Goal: Task Accomplishment & Management: Use online tool/utility

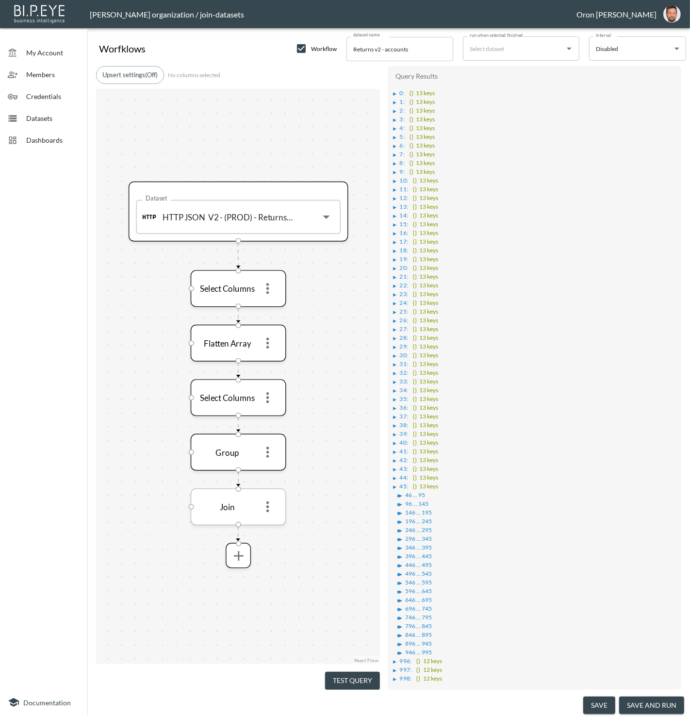
drag, startPoint x: 270, startPoint y: 497, endPoint x: 273, endPoint y: 509, distance: 11.9
click at [270, 498] on icon "more" at bounding box center [268, 506] width 16 height 16
click at [271, 510] on icon "more" at bounding box center [268, 507] width 16 height 16
click at [262, 524] on p "Edit" at bounding box center [261, 529] width 14 height 12
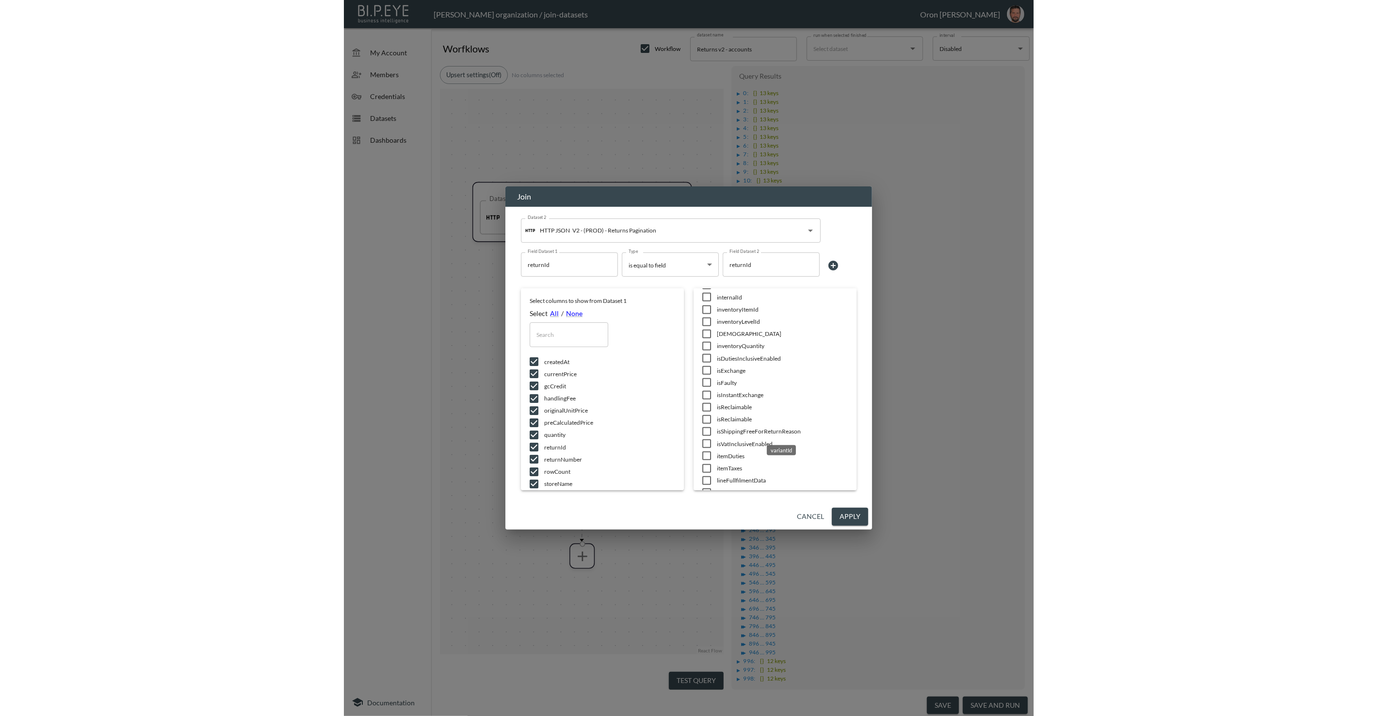
scroll to position [40, 0]
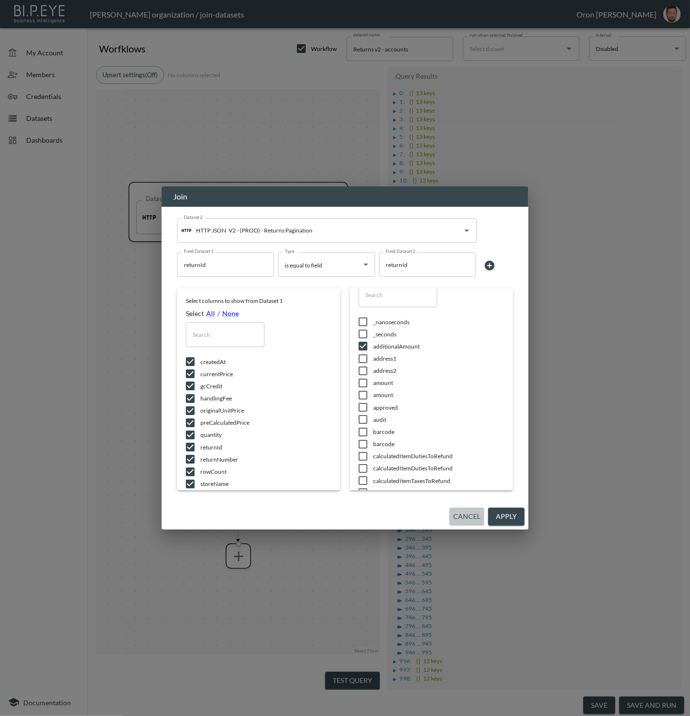
drag, startPoint x: 478, startPoint y: 521, endPoint x: 536, endPoint y: 631, distance: 124.3
click at [478, 523] on button "Cancel" at bounding box center [466, 516] width 35 height 18
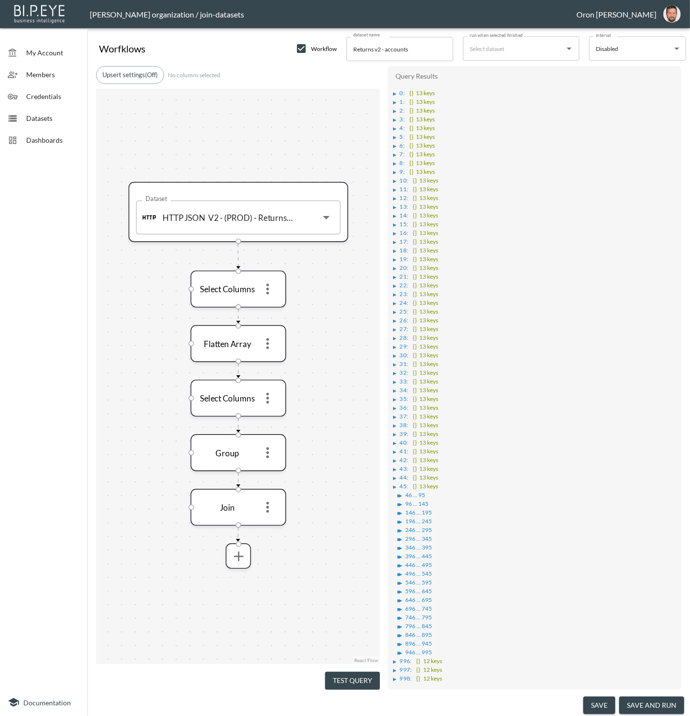
click at [596, 699] on button "save" at bounding box center [599, 705] width 32 height 18
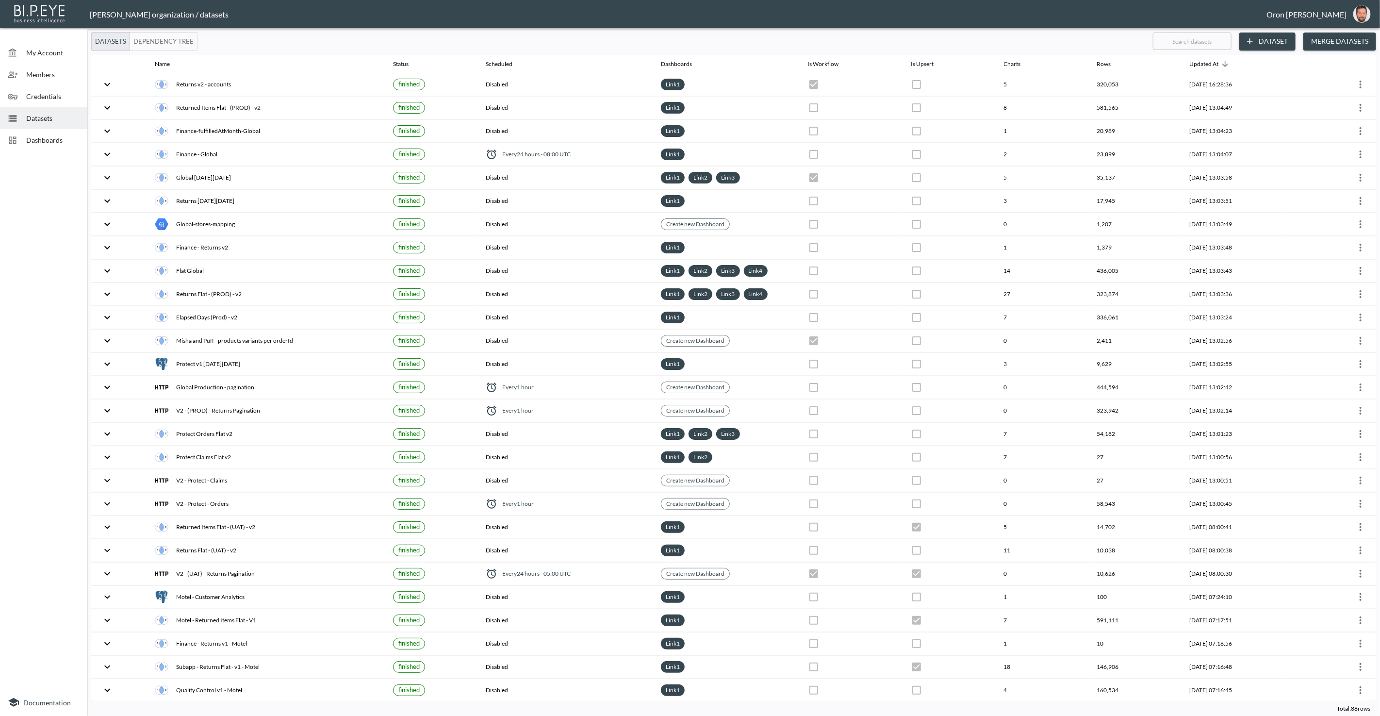
click at [689, 16] on img "oron@bipeye.com" at bounding box center [1361, 13] width 17 height 17
click at [689, 36] on li "Switch Organization" at bounding box center [1337, 38] width 83 height 17
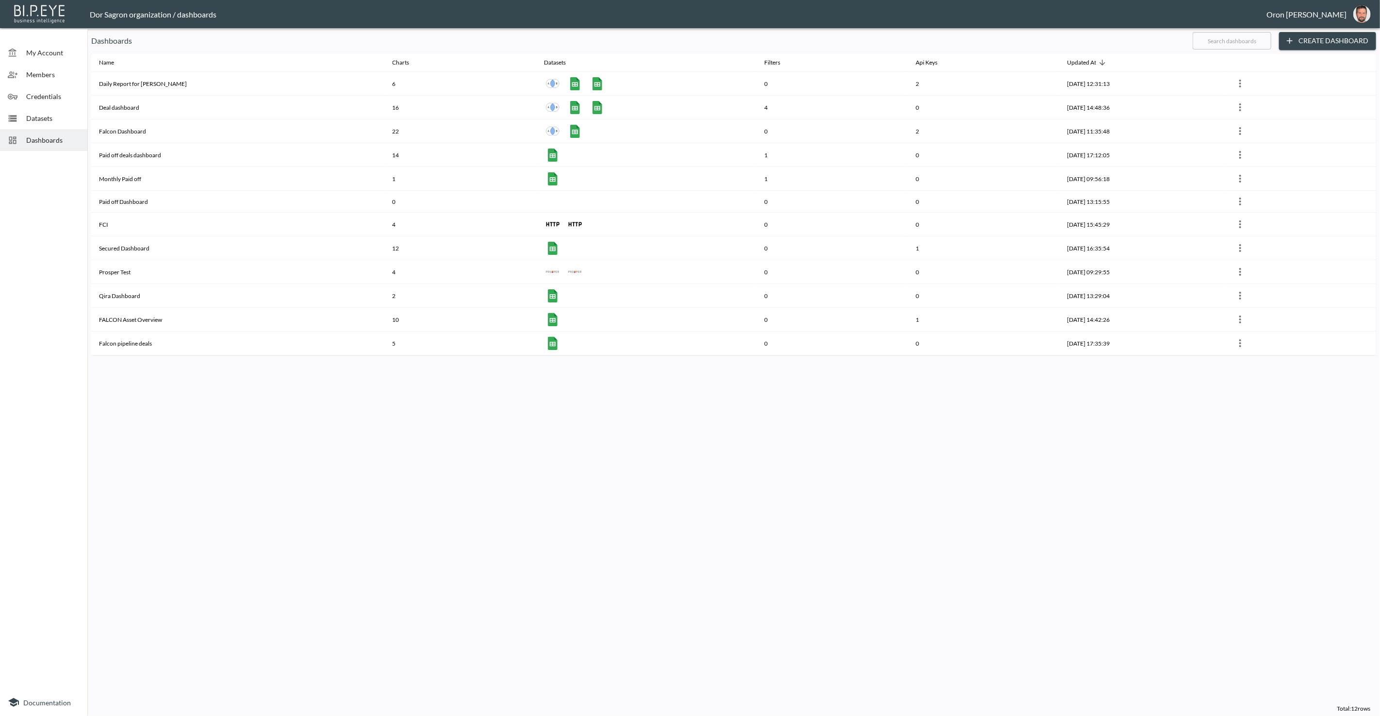
click at [56, 113] on span "Datasets" at bounding box center [52, 118] width 53 height 10
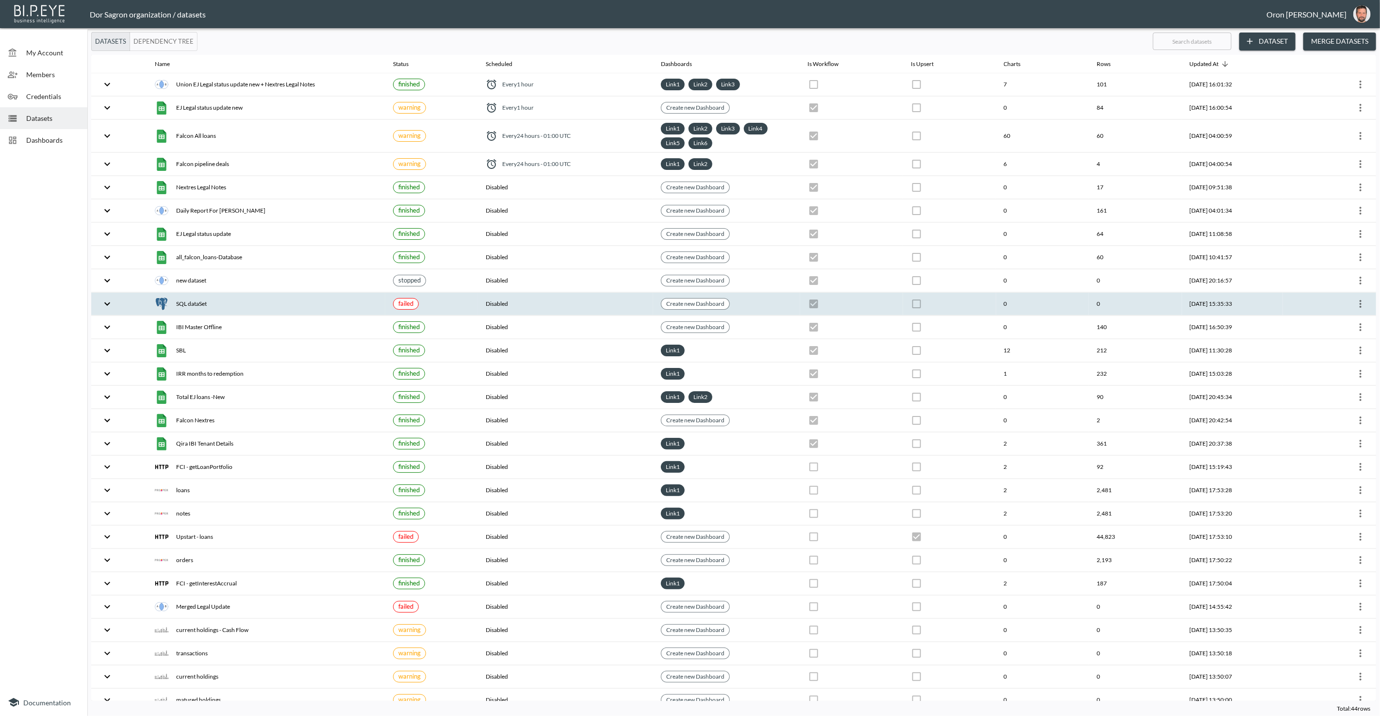
click at [689, 298] on icon "more" at bounding box center [1361, 304] width 12 height 12
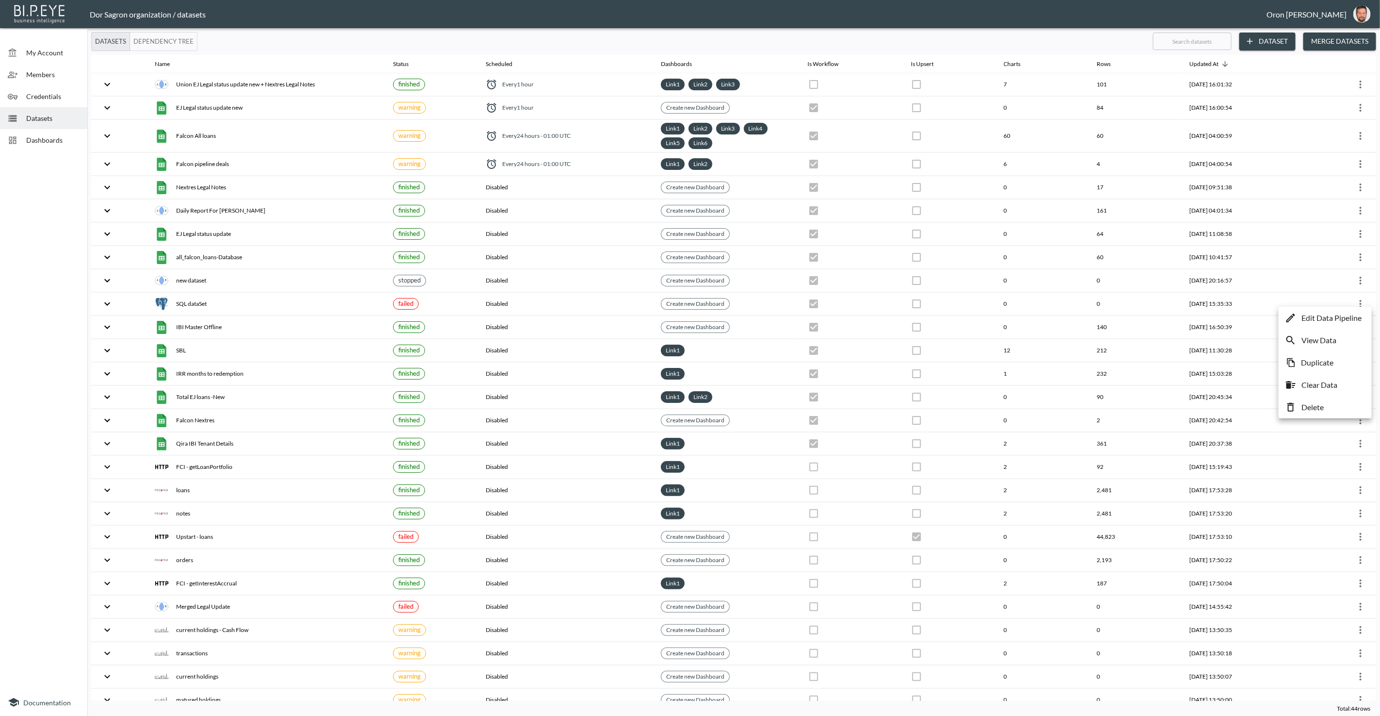
click at [689, 317] on p "Edit Data Pipeline" at bounding box center [1331, 318] width 60 height 12
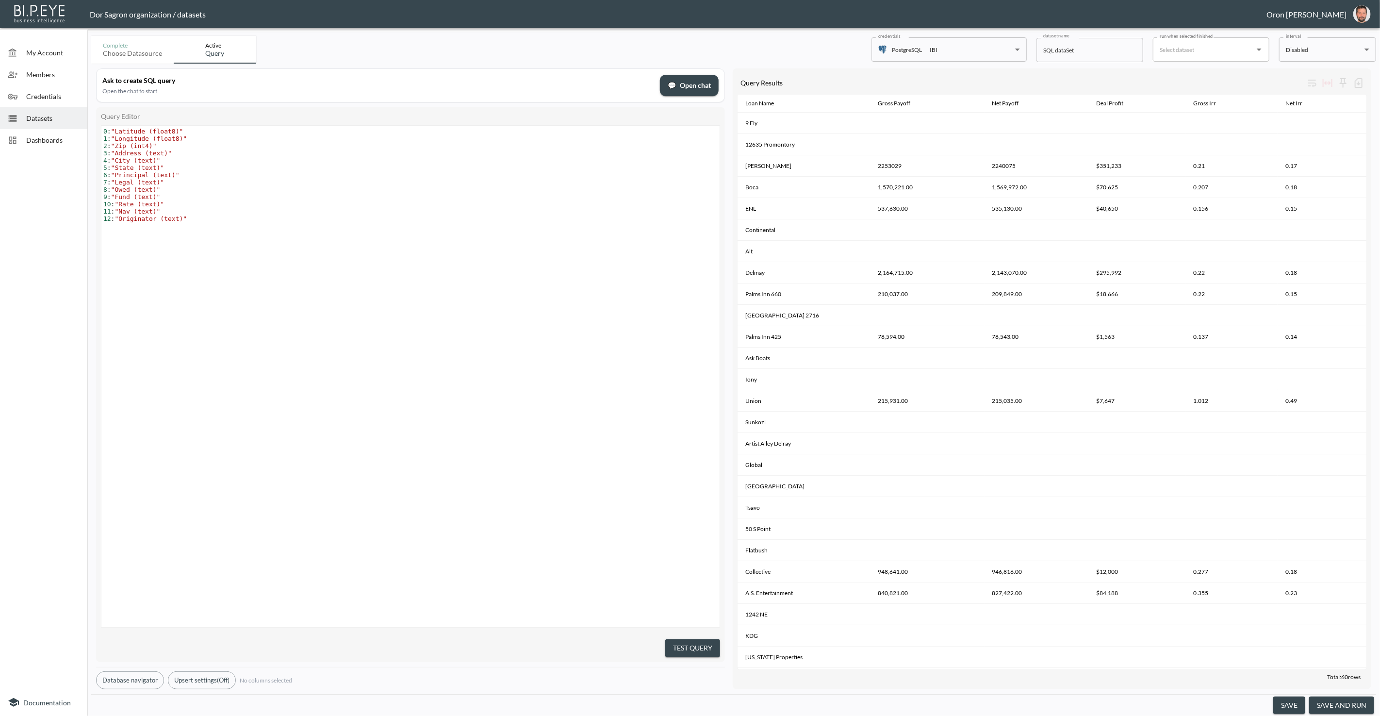
click at [633, 204] on pre "10 : "Rate (text)"" at bounding box center [411, 203] width 621 height 7
click at [689, 85] on span "💬 Open chat" at bounding box center [689, 86] width 43 height 12
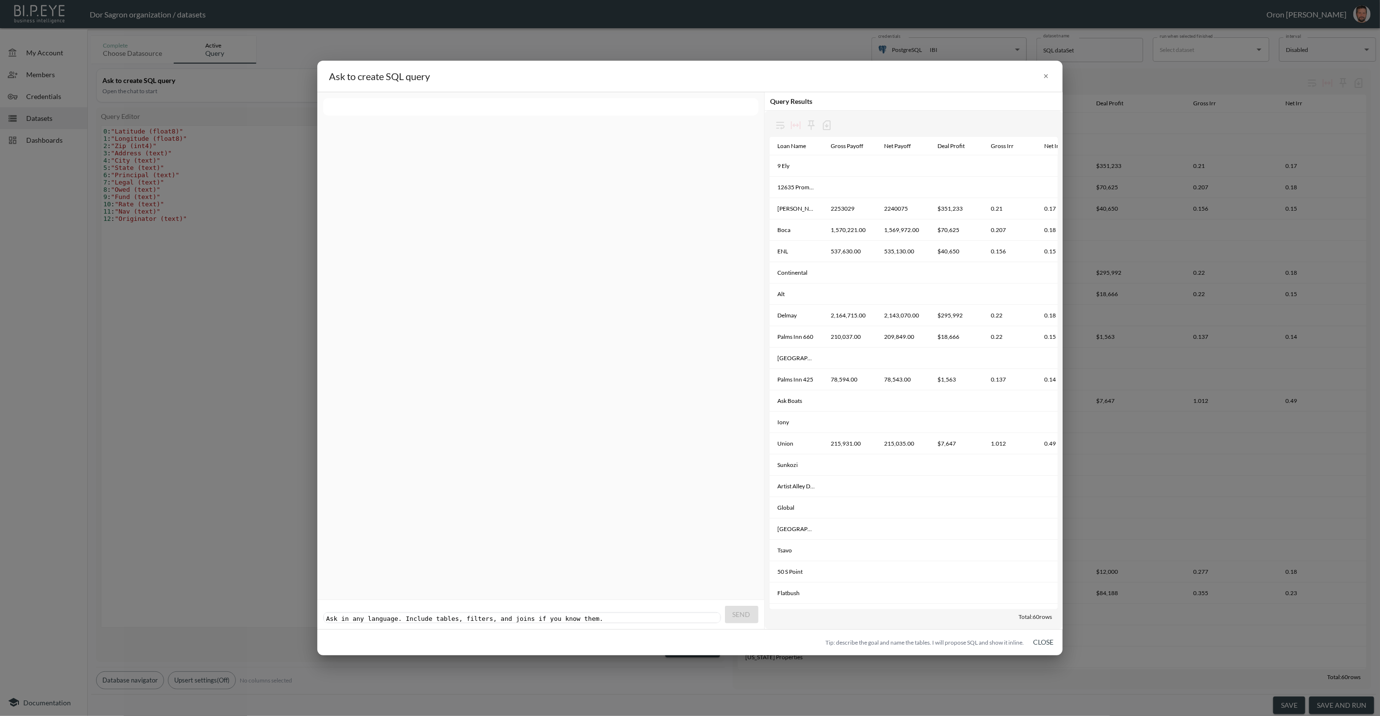
click at [610, 615] on pre "​" at bounding box center [523, 618] width 398 height 7
type textarea "select * from s"
drag, startPoint x: 178, startPoint y: 658, endPoint x: 160, endPoint y: 658, distance: 18.4
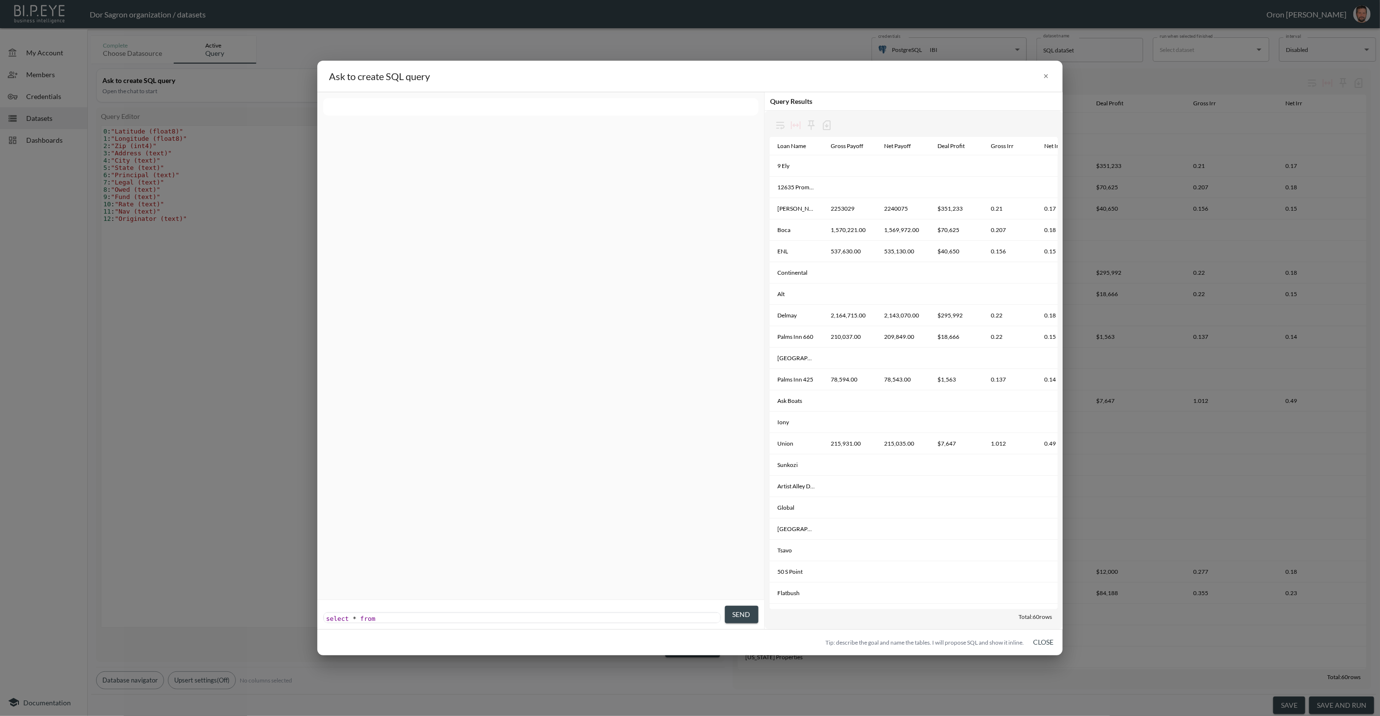
click at [171, 658] on div "Ask to create SQL query × xxxxxxxxxx select * from Send Query Results Loan Name…" at bounding box center [690, 358] width 1380 height 716
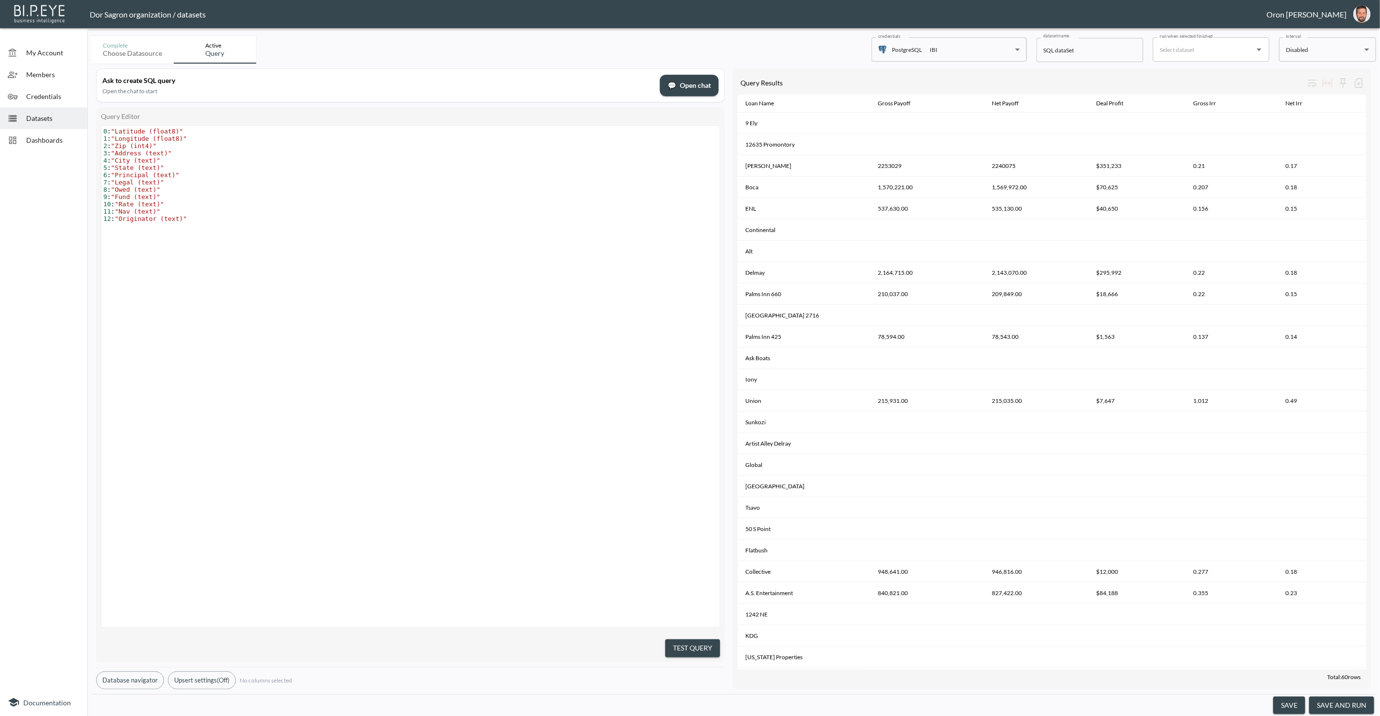
click at [131, 676] on button "Database navigator" at bounding box center [130, 680] width 68 height 18
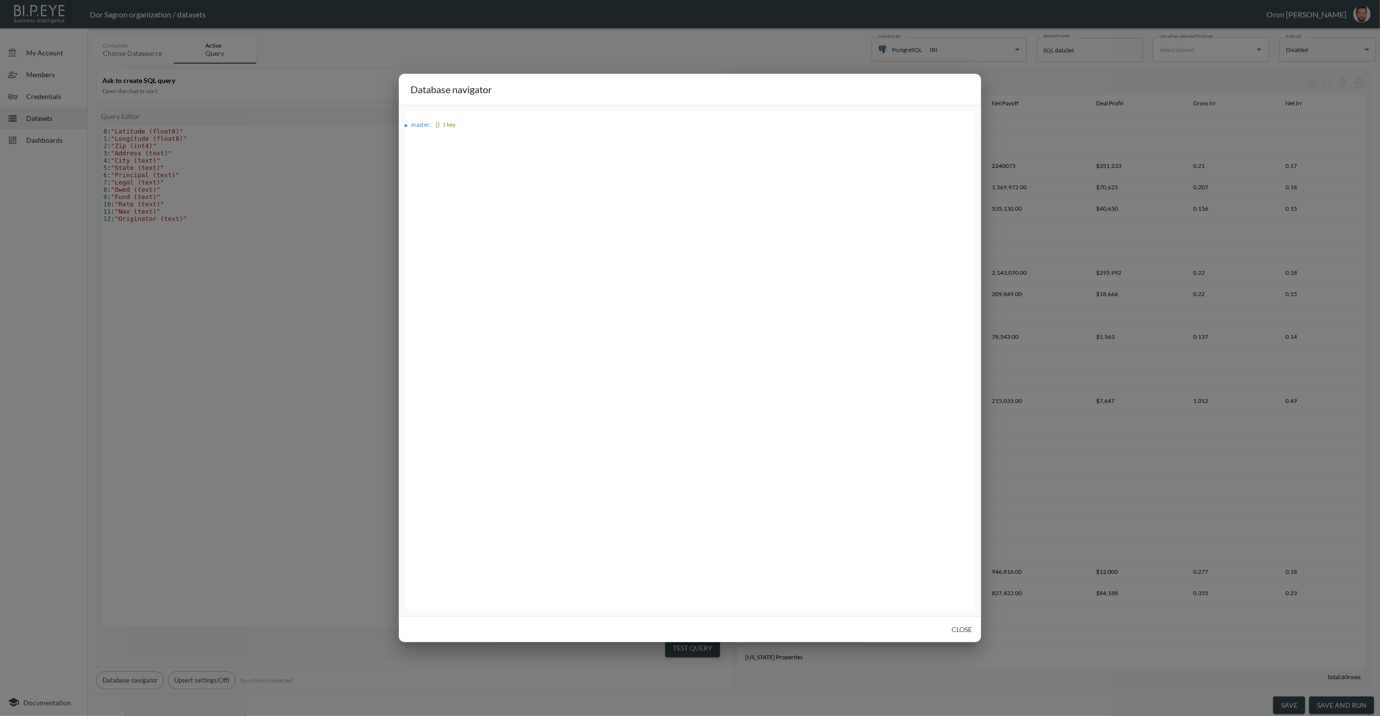
click at [406, 123] on div "▶" at bounding box center [406, 125] width 3 height 5
click at [412, 131] on div "▶" at bounding box center [411, 133] width 3 height 5
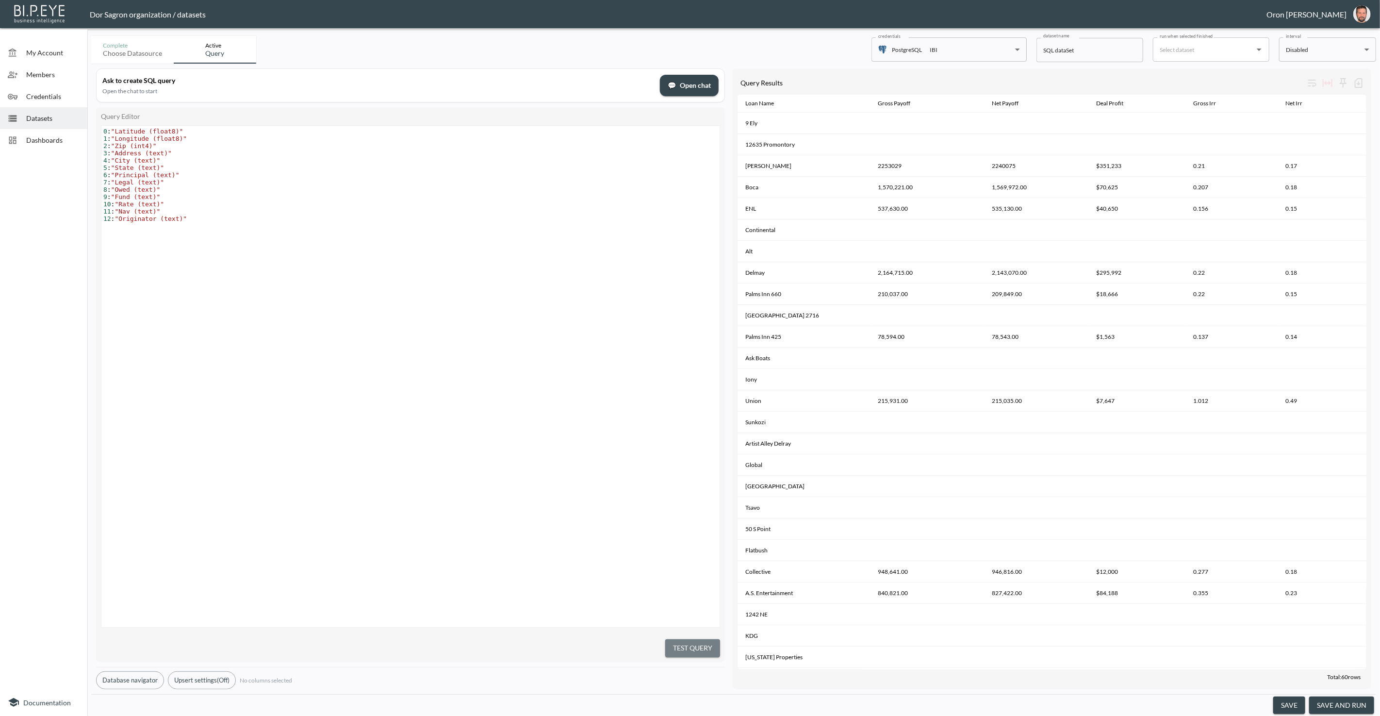
drag, startPoint x: 682, startPoint y: 644, endPoint x: 677, endPoint y: 650, distance: 7.3
click at [682, 644] on button "Test Query" at bounding box center [692, 648] width 55 height 18
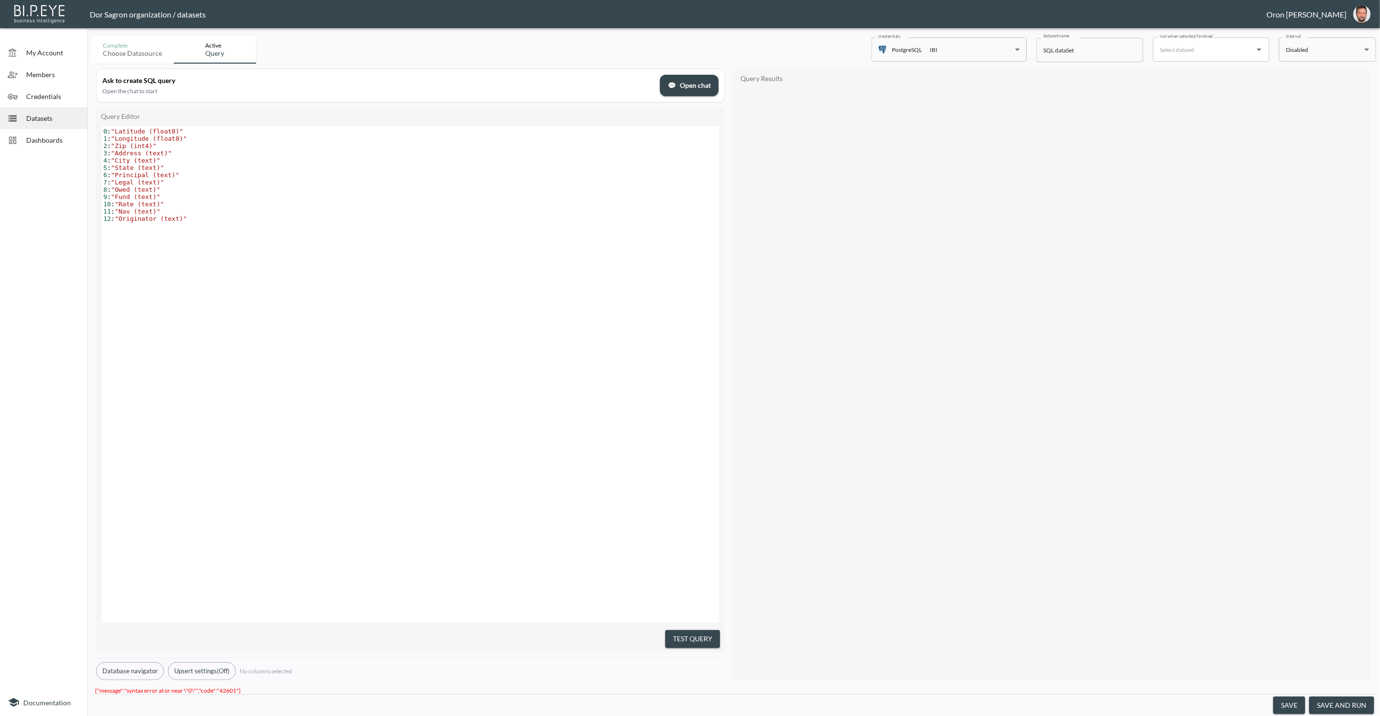
click at [689, 84] on span "💬 Open chat" at bounding box center [689, 86] width 43 height 12
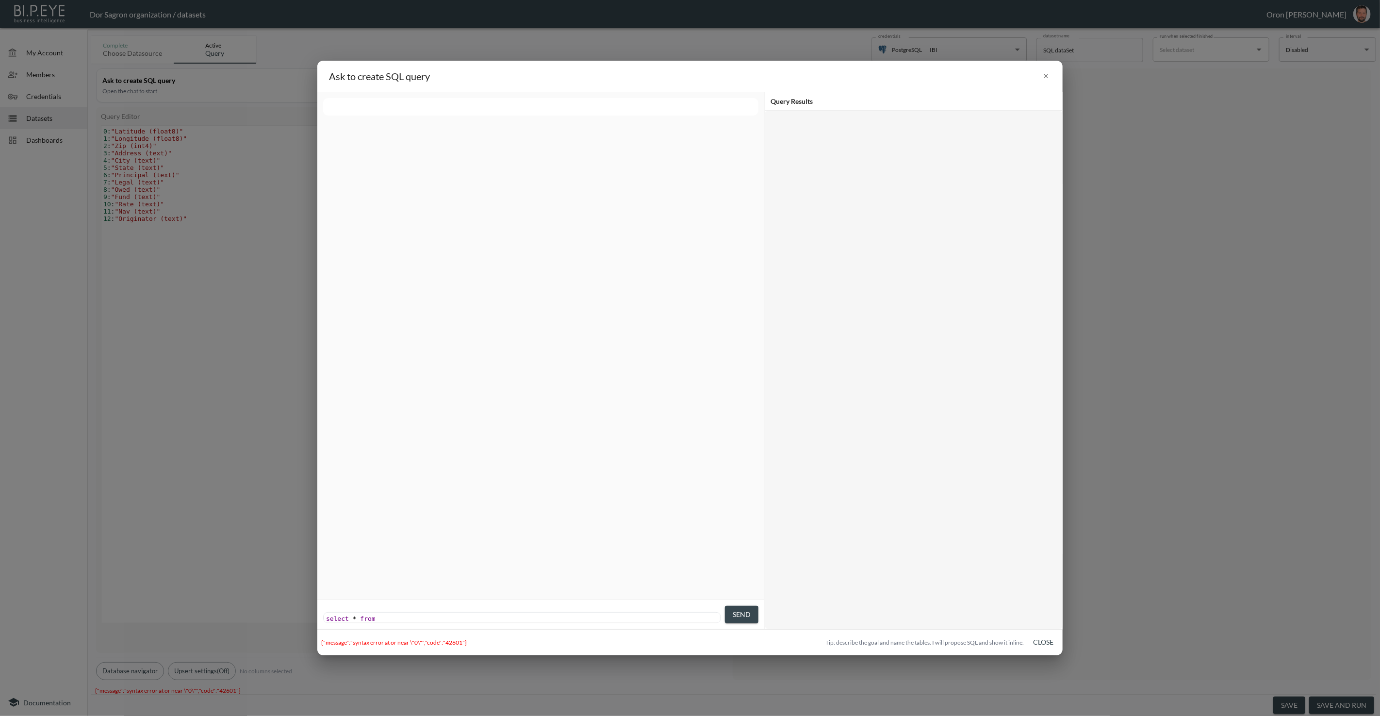
click at [583, 615] on pre "select * from" at bounding box center [523, 618] width 398 height 7
type textarea "all"
click at [689, 616] on button "Send" at bounding box center [741, 614] width 33 height 18
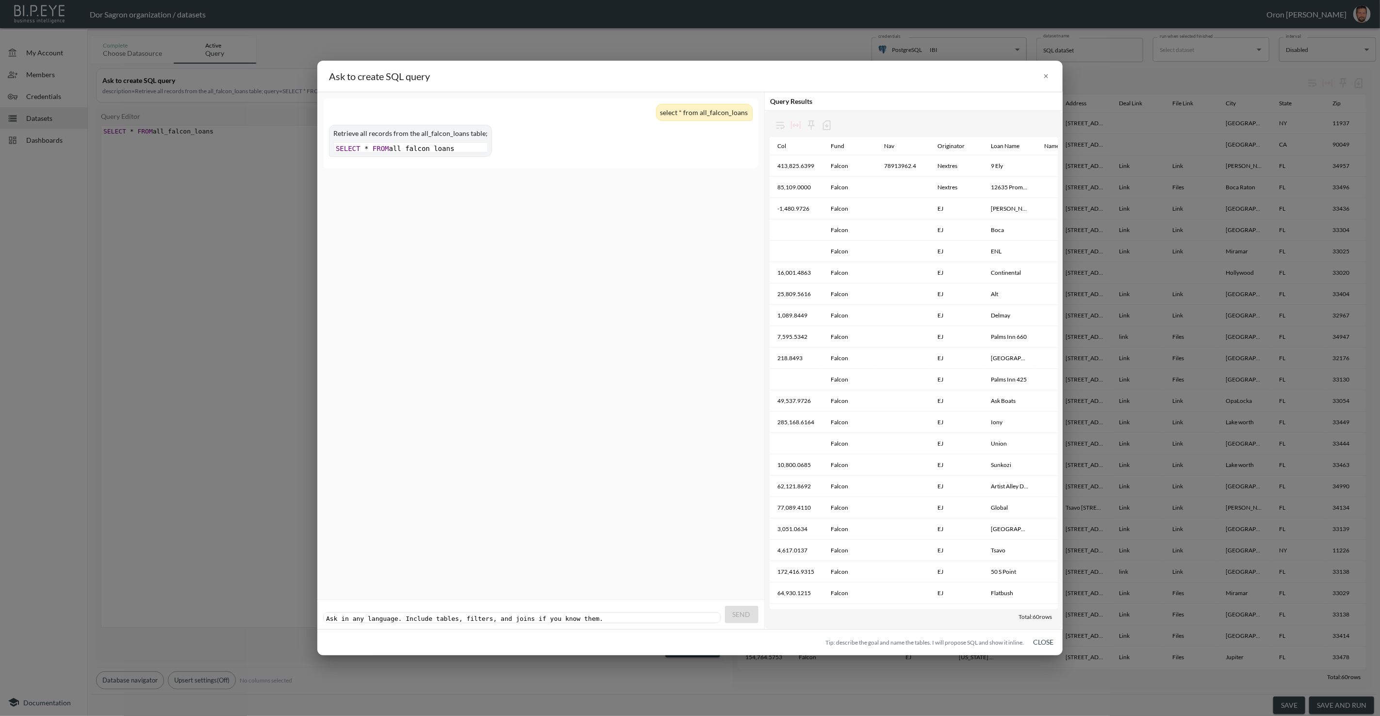
scroll to position [0, 0]
drag, startPoint x: 569, startPoint y: 608, endPoint x: 572, endPoint y: 595, distance: 13.7
click at [569, 615] on pre "​" at bounding box center [523, 618] width 398 height 7
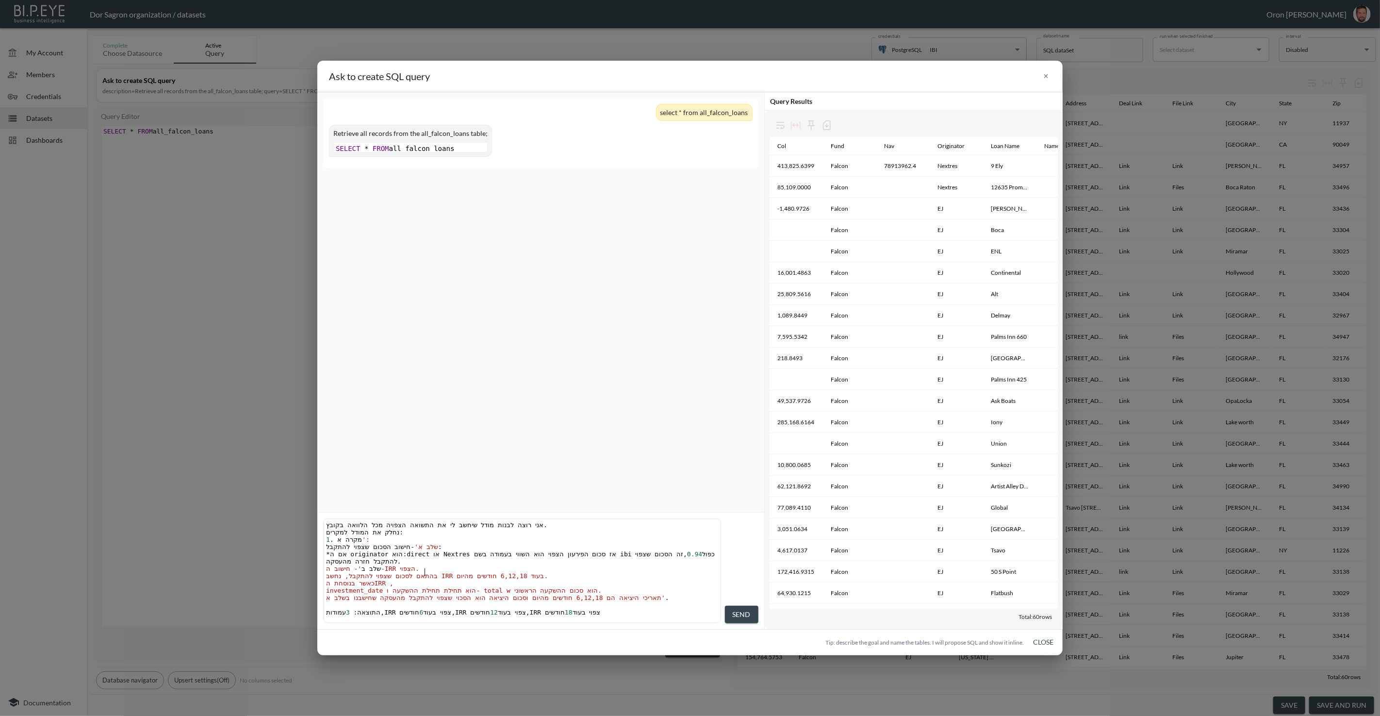
click at [652, 565] on pre "שלב ב '- חישוב ה-IRR הצפוי." at bounding box center [523, 568] width 398 height 7
drag, startPoint x: 750, startPoint y: 615, endPoint x: 723, endPoint y: 550, distance: 70.5
click at [689, 615] on span "Send" at bounding box center [742, 614] width 18 height 12
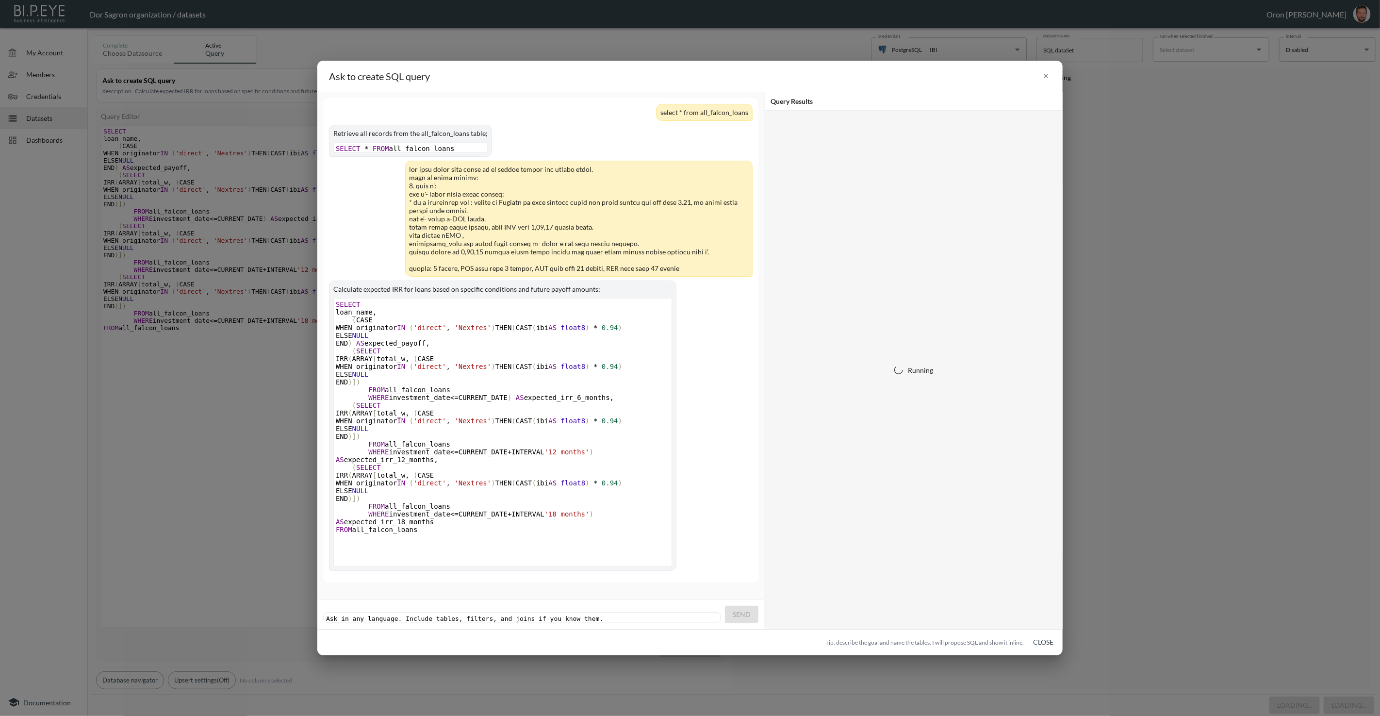
scroll to position [5, 0]
drag, startPoint x: 599, startPoint y: 471, endPoint x: 596, endPoint y: 461, distance: 10.6
click at [599, 448] on pre "FROM all_falcon_loans" at bounding box center [504, 444] width 340 height 8
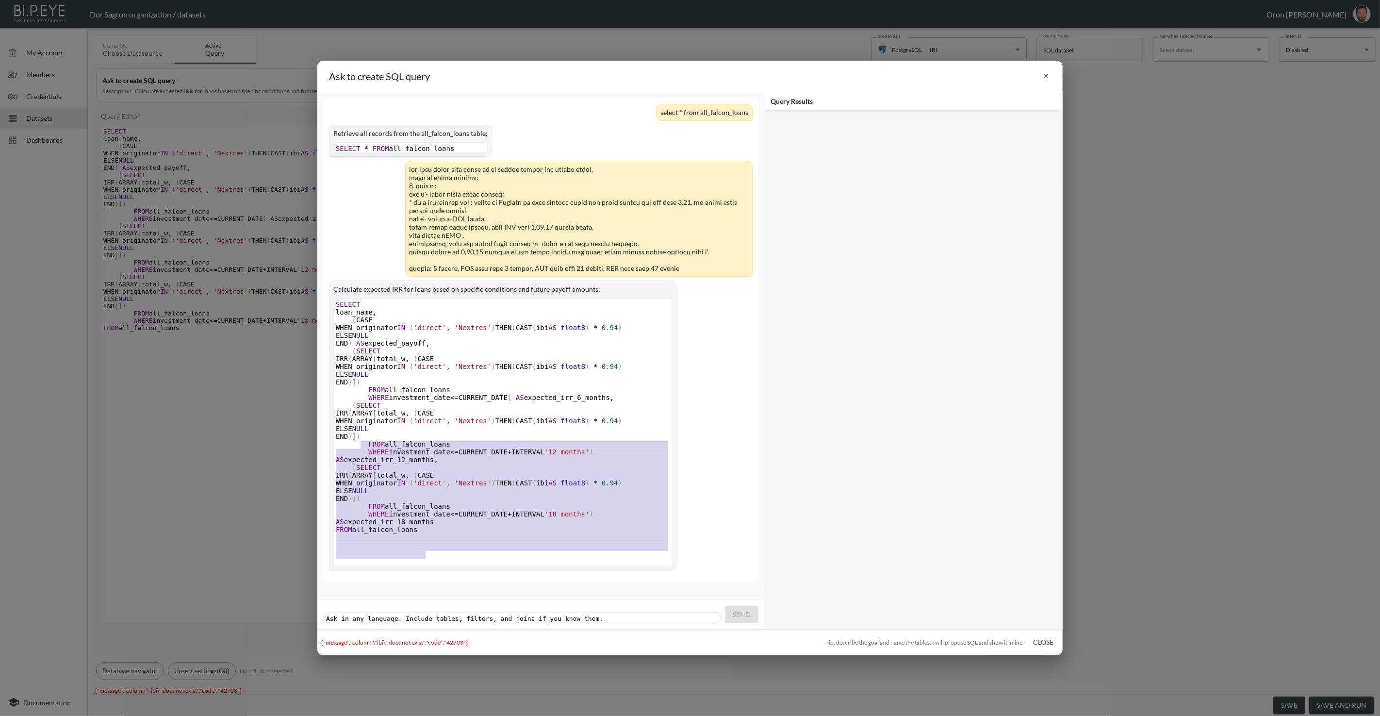
type textarea "ELSE NULL END)]) FROM all_falcon_loans WHERE investment_date <= CURRENT_DATE + …"
drag, startPoint x: 594, startPoint y: 446, endPoint x: 589, endPoint y: 503, distance: 57.0
click at [594, 523] on div "SELECT loan_name , ( CASE WHEN originator IN ( 'direct' , 'Nextres' ) THEN ( CA…" at bounding box center [504, 416] width 340 height 233
click at [588, 479] on pre "IRR ( ARRAY [ total_w , ( CASE" at bounding box center [504, 475] width 340 height 8
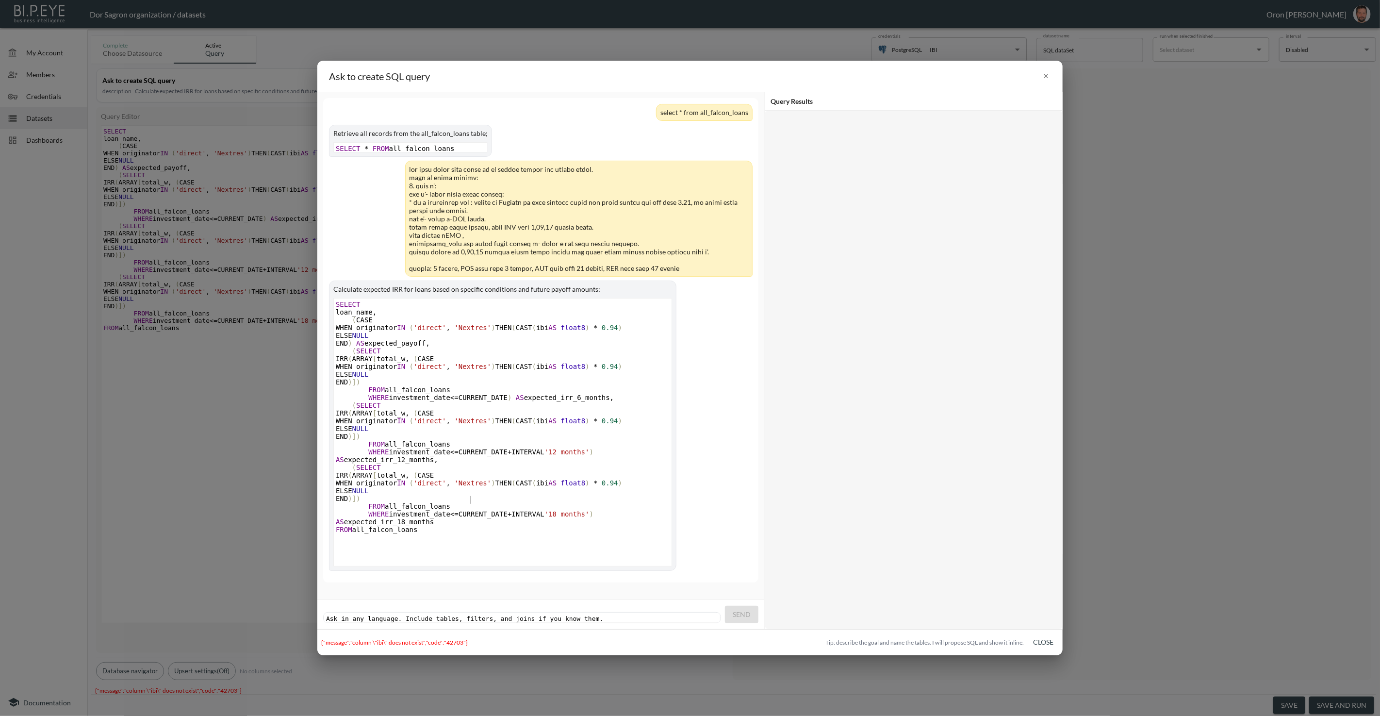
click at [400, 639] on div "{"message":"column \"ibi\" does not exist","code":"42703"}" at bounding box center [571, 641] width 500 height 7
copy div "{"message":"column \"ibi\" does not exist","code":"42703"}"
click at [422, 615] on pre "​" at bounding box center [523, 618] width 398 height 7
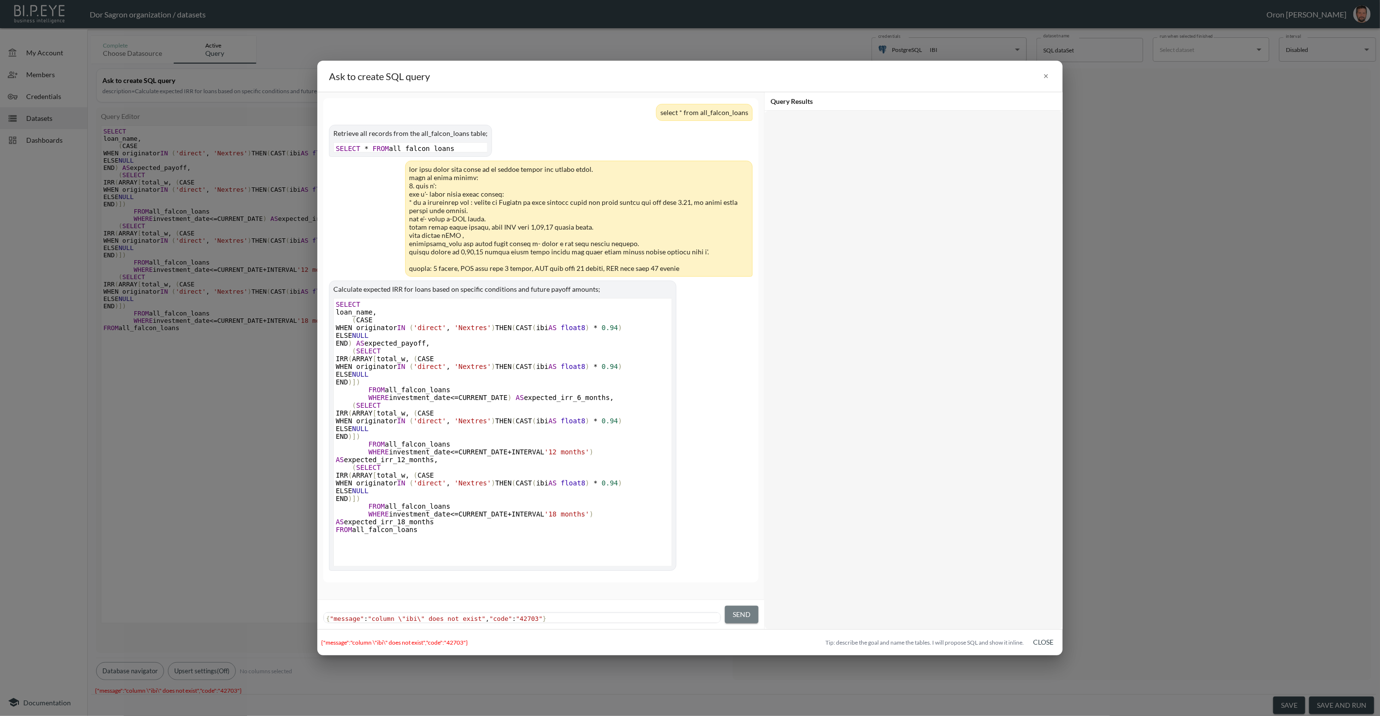
drag, startPoint x: 752, startPoint y: 608, endPoint x: 753, endPoint y: 594, distance: 13.7
click at [689, 606] on button "Send" at bounding box center [741, 614] width 33 height 18
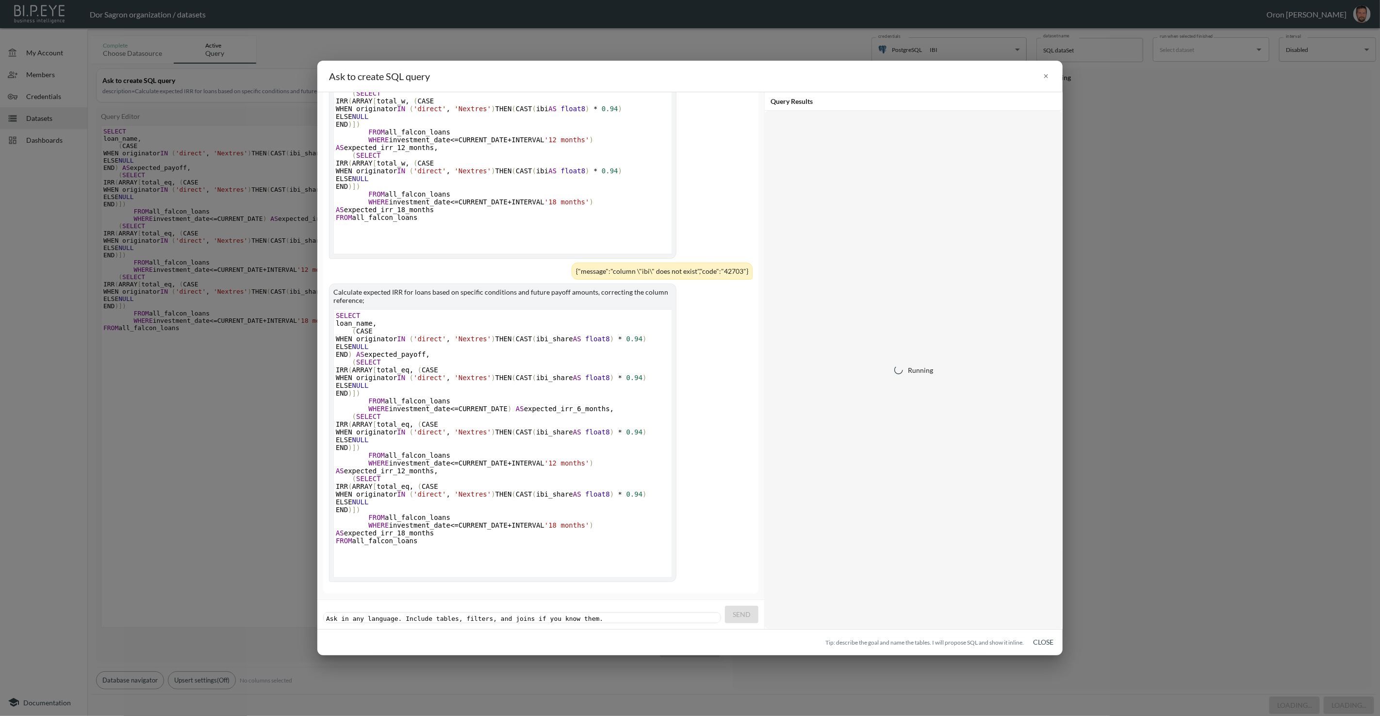
scroll to position [336, 0]
click at [508, 637] on div "{"message":"ARRAY types text and double precision cannot be matched","code":"42…" at bounding box center [689, 642] width 745 height 26
copy div "{"message":"ARRAY types text and double precision cannot be matched","code":"42…"
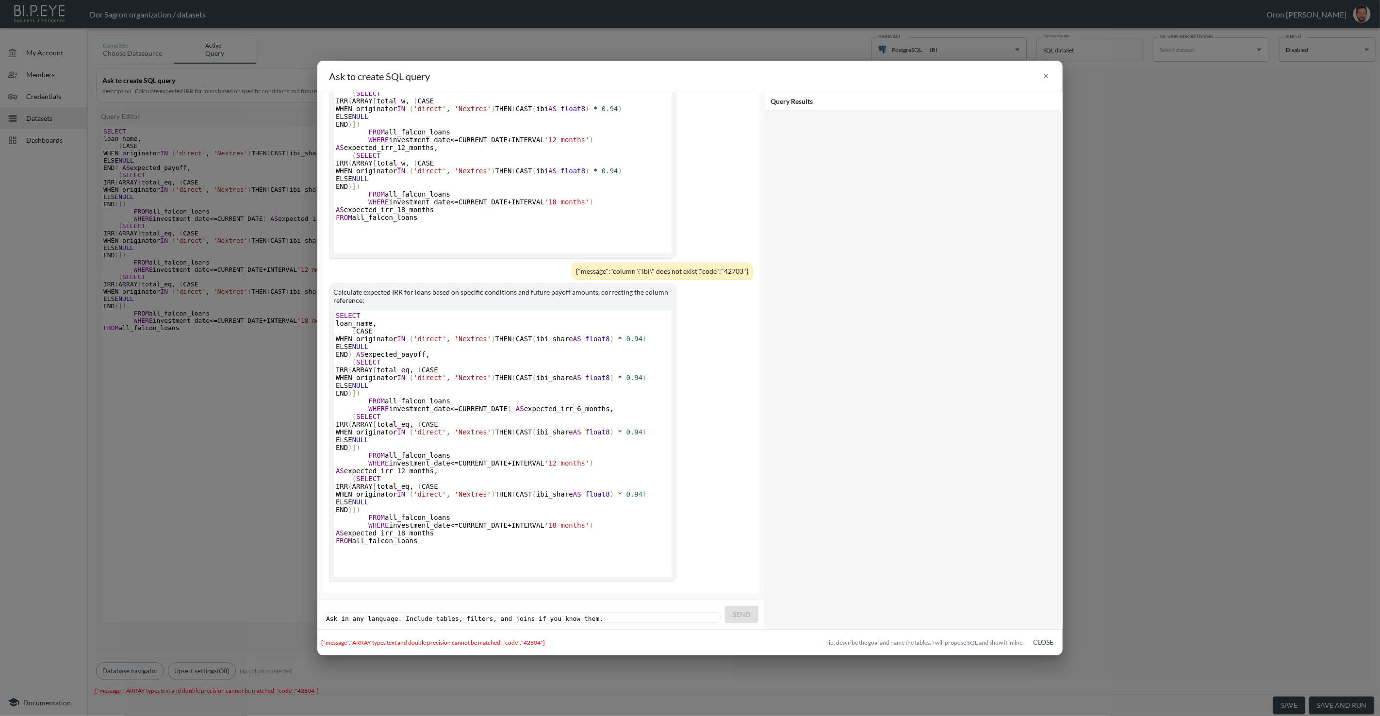
click at [532, 615] on pre "​" at bounding box center [523, 618] width 398 height 7
click at [689, 612] on span "Send" at bounding box center [742, 614] width 18 height 12
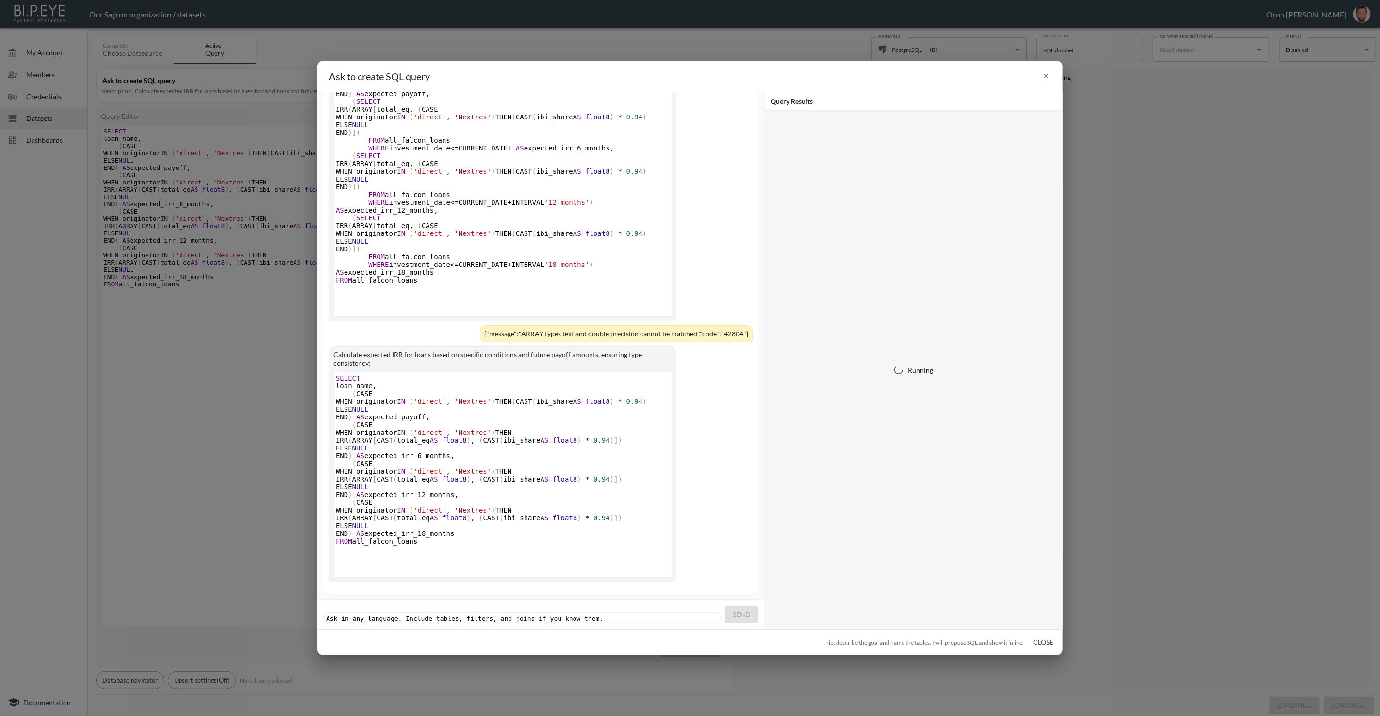
scroll to position [604, 0]
click at [470, 640] on div "{"message":"function irr(double precision[]) does not exist","code":"42883"}" at bounding box center [571, 641] width 500 height 7
copy div "{"message":"function irr(double precision[]) does not exist","code":"42883"}"
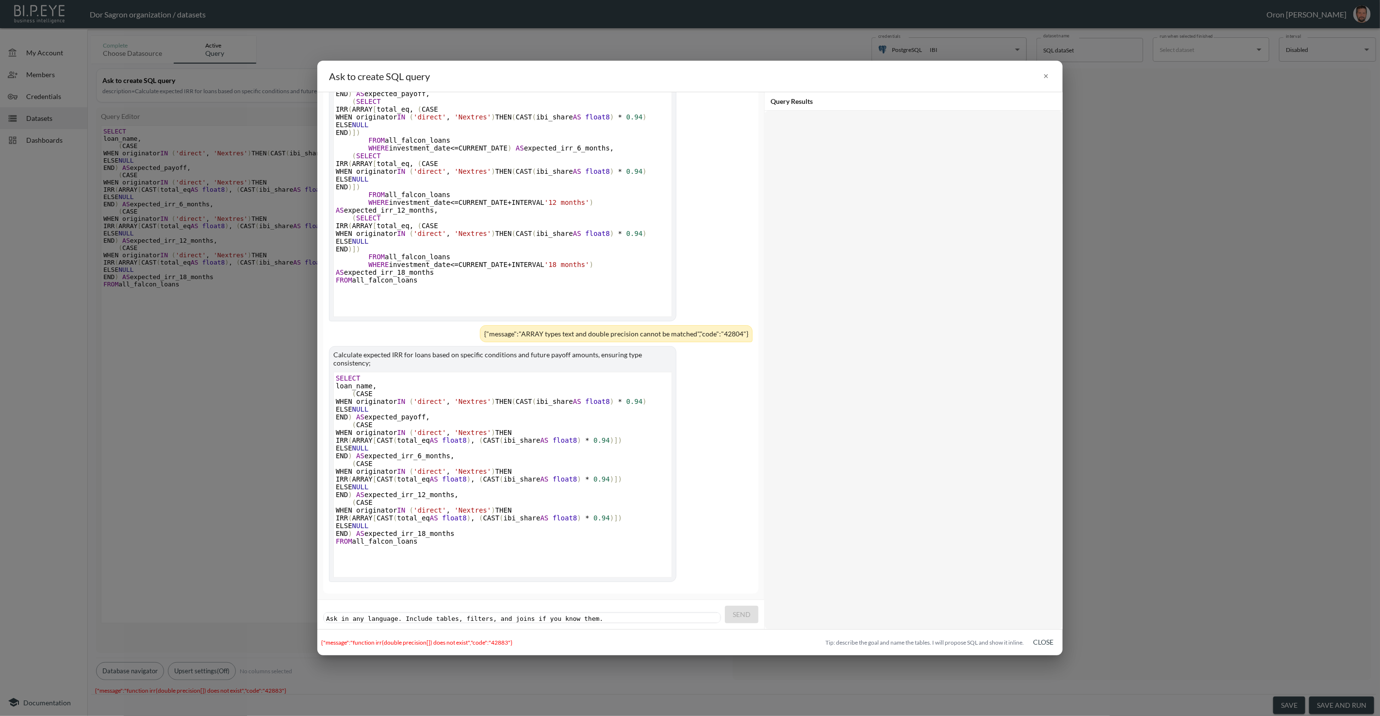
click at [501, 615] on pre "​" at bounding box center [523, 618] width 398 height 7
paste textarea
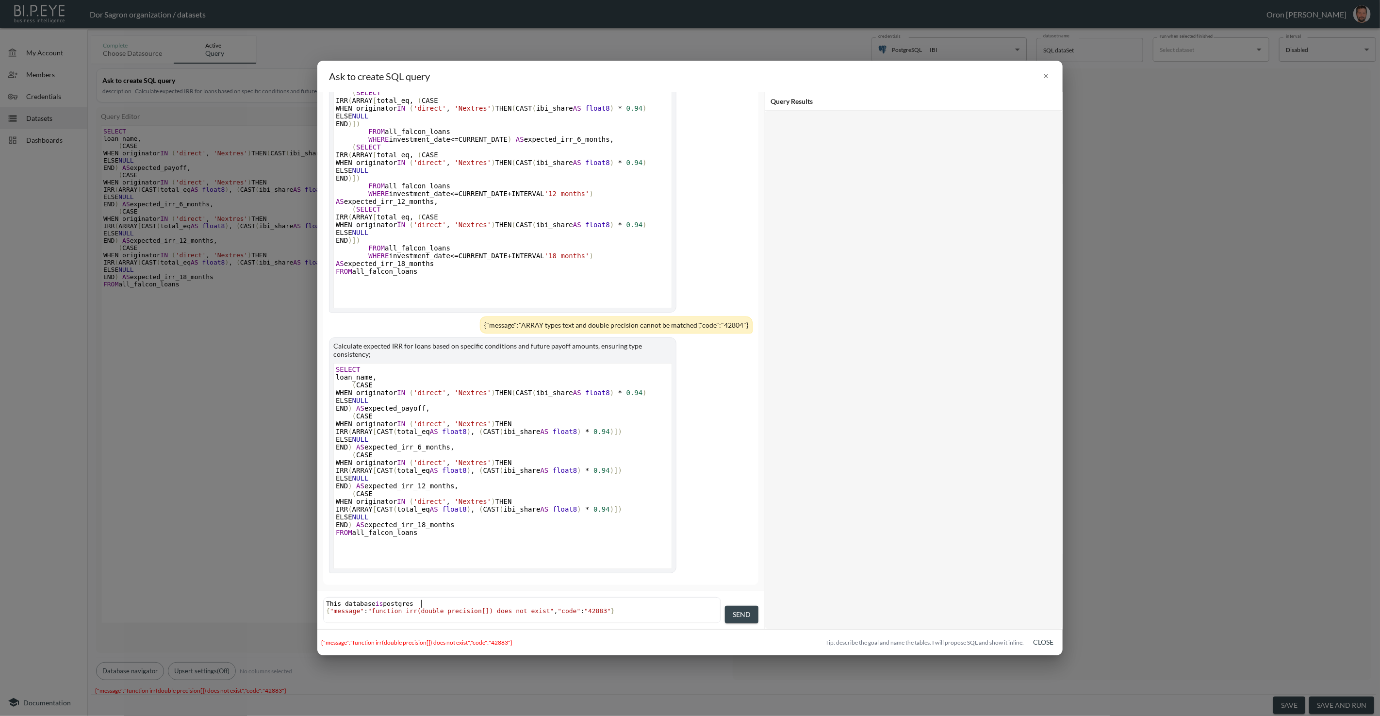
scroll to position [0, 96]
type textarea "This database is postgres"
drag, startPoint x: 753, startPoint y: 613, endPoint x: 712, endPoint y: 521, distance: 100.8
click at [689, 613] on button "Send" at bounding box center [741, 614] width 33 height 18
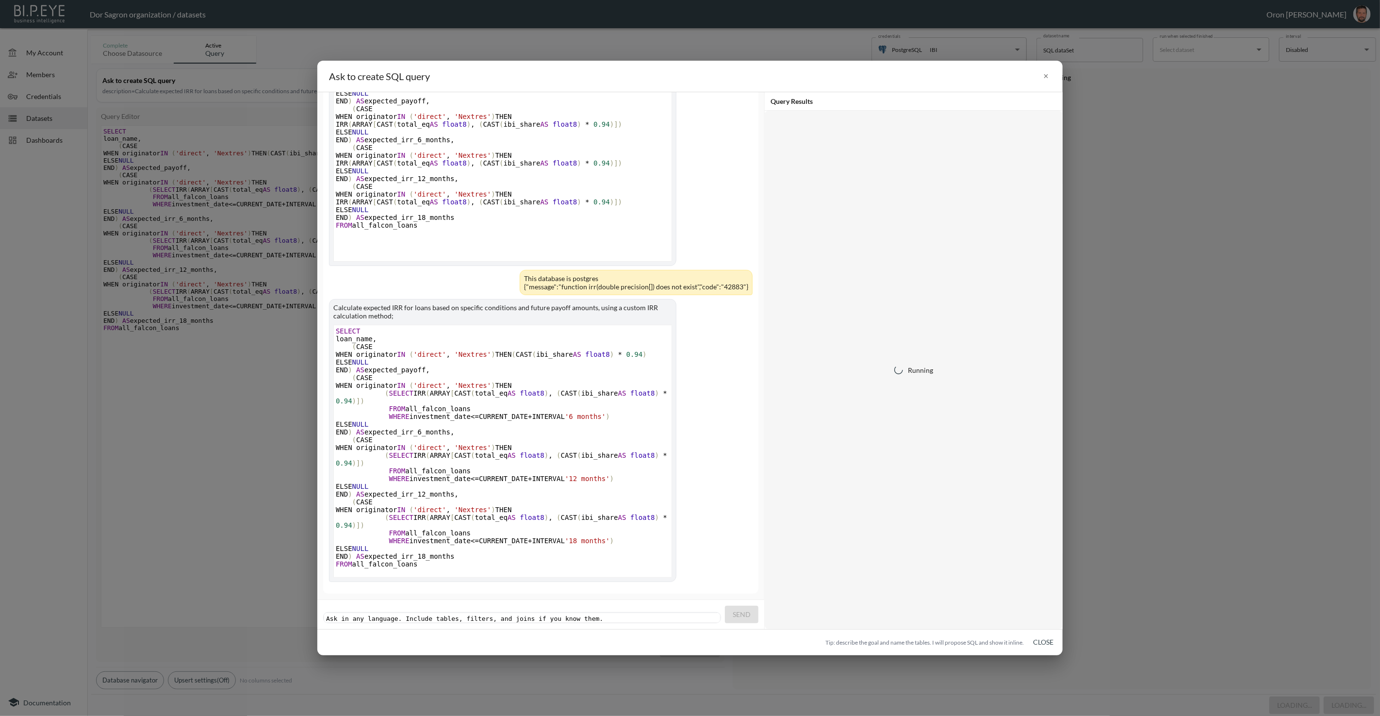
scroll to position [928, 0]
click at [435, 639] on div "{"message":"function irr(double precision[]) does not exist","code":"42883"}" at bounding box center [571, 641] width 500 height 7
drag, startPoint x: 435, startPoint y: 639, endPoint x: 448, endPoint y: 617, distance: 25.7
click at [435, 638] on div "{"message":"function irr(double precision[]) does not exist","code":"42883"}" at bounding box center [571, 641] width 500 height 7
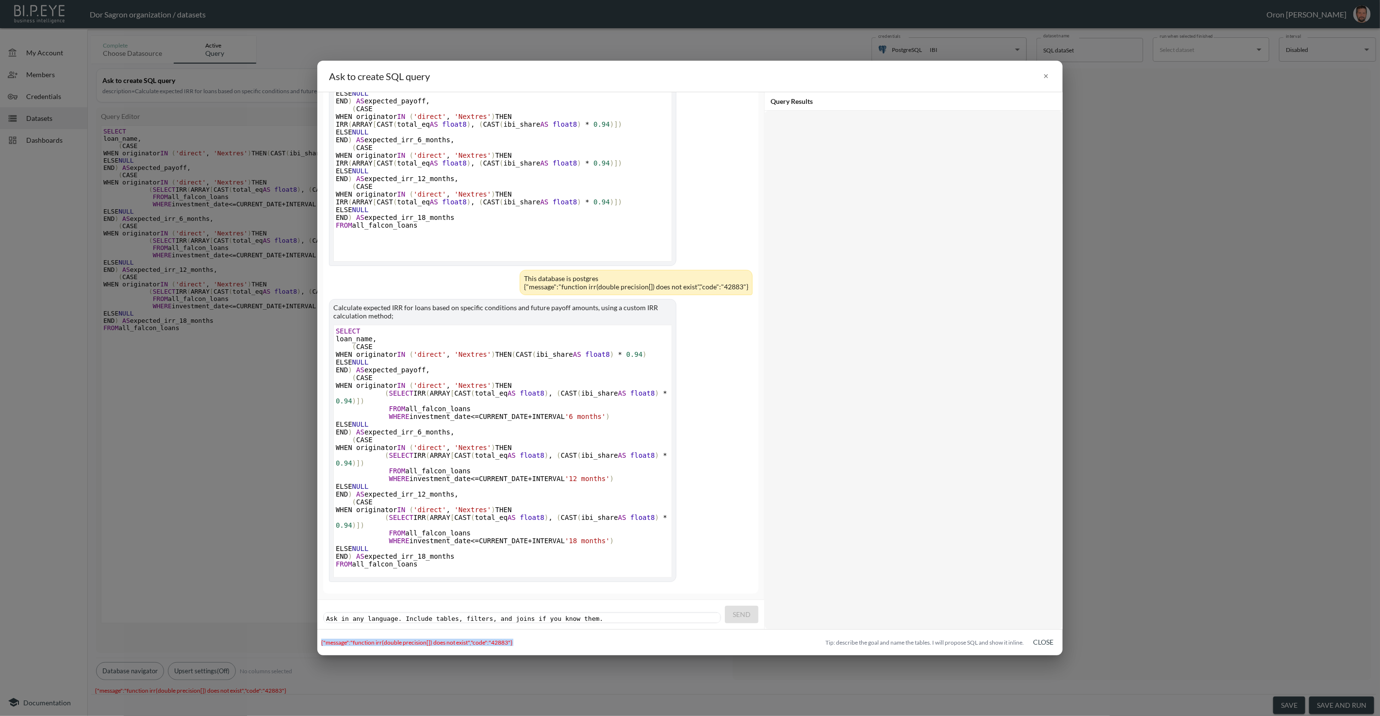
copy div "{"message":"function irr(double precision[]) does not exist","code":"42883"}"
click at [451, 615] on pre "​" at bounding box center [523, 618] width 398 height 7
click at [689, 616] on span "Send" at bounding box center [742, 614] width 18 height 12
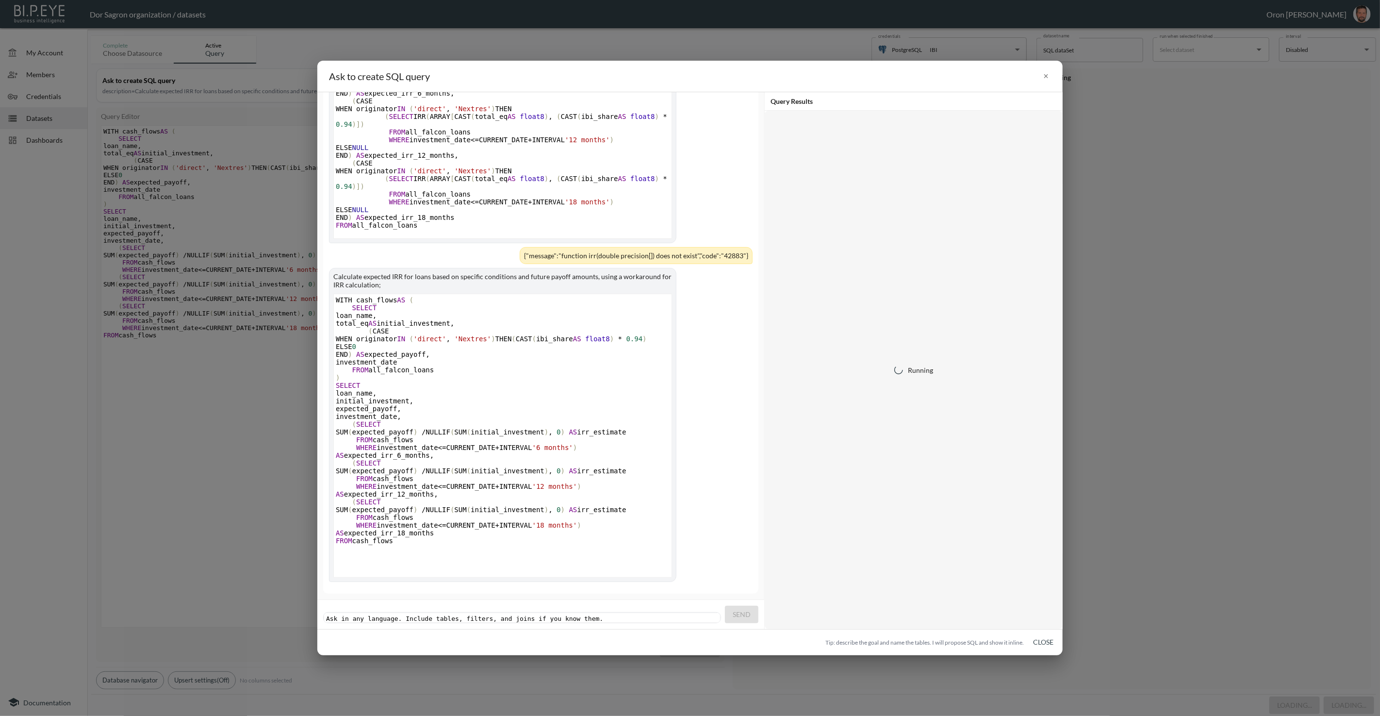
scroll to position [1274, 0]
click at [439, 643] on div "{"message":"function sum(text) does not exist","code":"42883"}" at bounding box center [571, 641] width 500 height 7
drag, startPoint x: 439, startPoint y: 643, endPoint x: 463, endPoint y: 620, distance: 34.0
click at [440, 643] on div "{"message":"function sum(text) does not exist","code":"42883"}" at bounding box center [571, 641] width 500 height 7
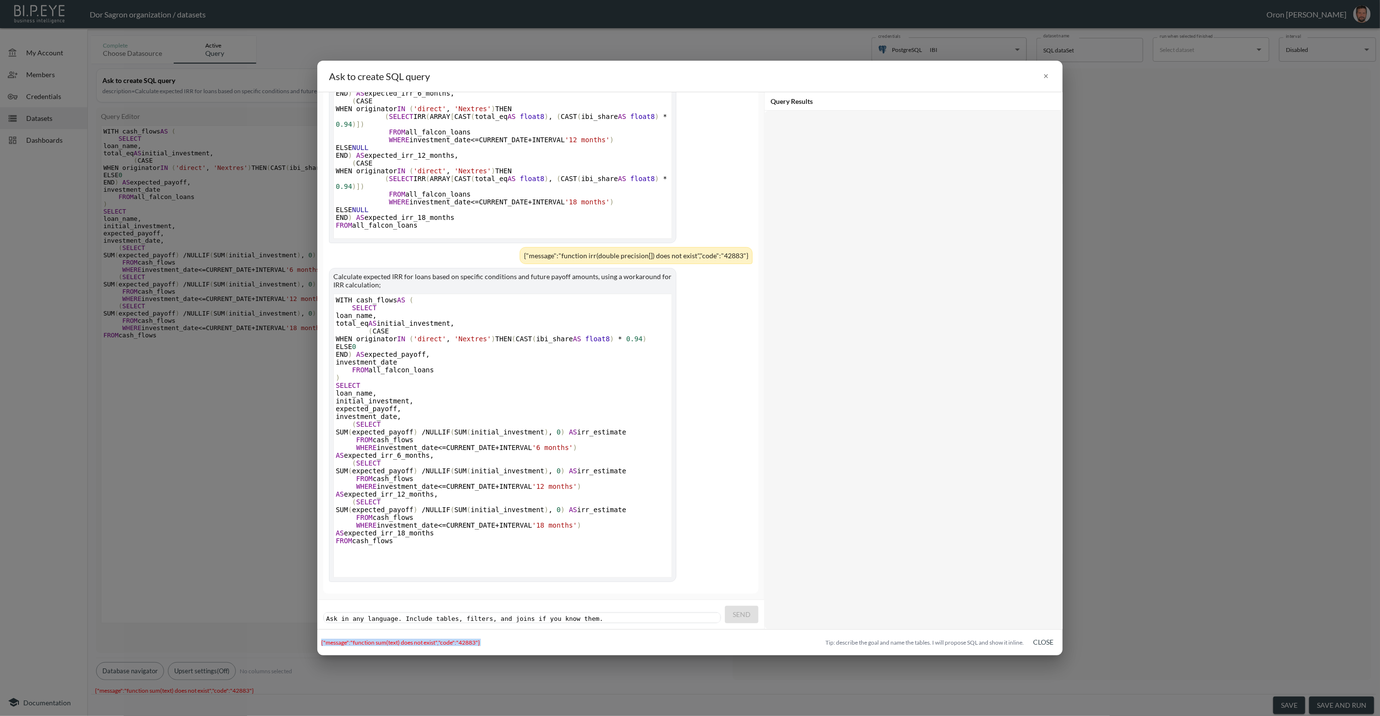
copy div "{"message":"function sum(text) does not exist","code":"42883"}"
drag, startPoint x: 469, startPoint y: 612, endPoint x: 499, endPoint y: 607, distance: 31.0
click at [469, 615] on pre "​" at bounding box center [523, 618] width 398 height 7
click at [689, 610] on button "Send" at bounding box center [741, 614] width 33 height 18
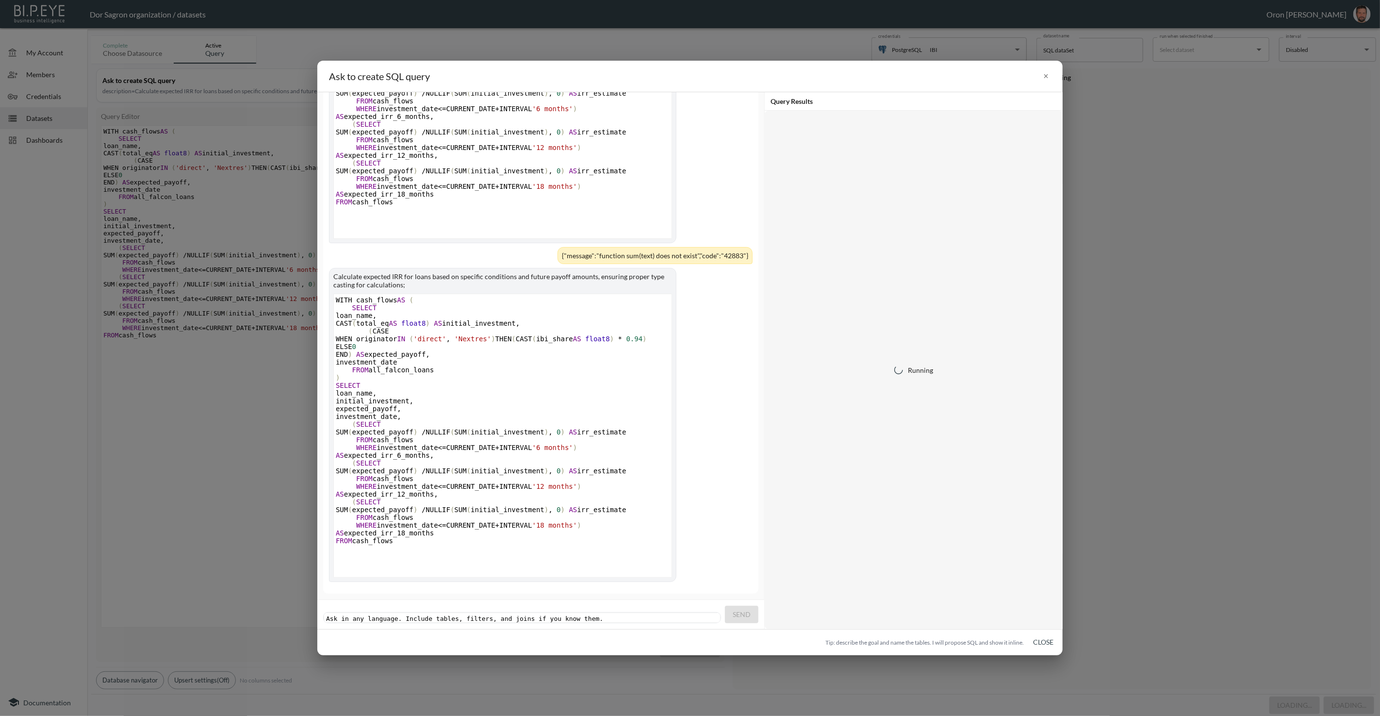
scroll to position [1621, 0]
click at [428, 642] on div "{"message":"operator does not exist: text <= timestamp without time zone","code…" at bounding box center [571, 641] width 500 height 7
copy div "{"message":"operator does not exist: text <= timestamp without time zone","code…"
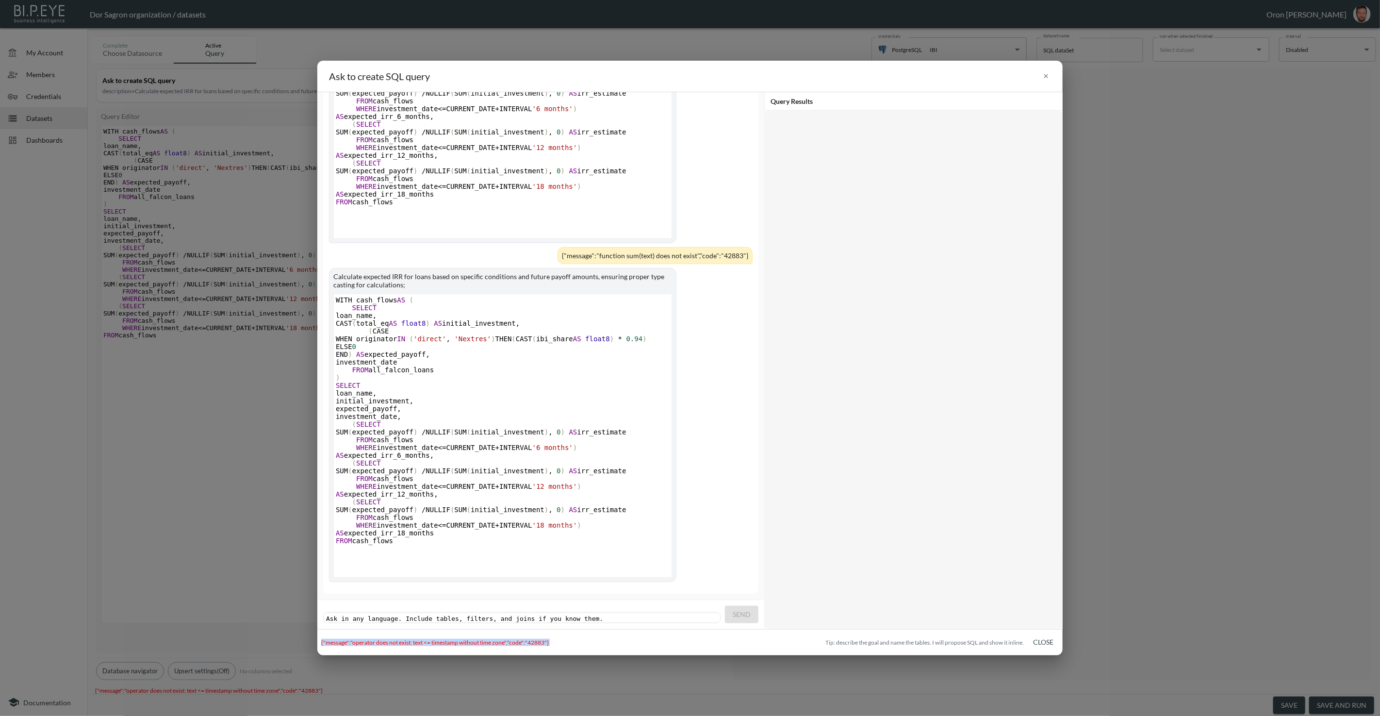
click at [471, 615] on pre "​" at bounding box center [523, 618] width 398 height 7
click at [689, 609] on button "Send" at bounding box center [741, 614] width 33 height 18
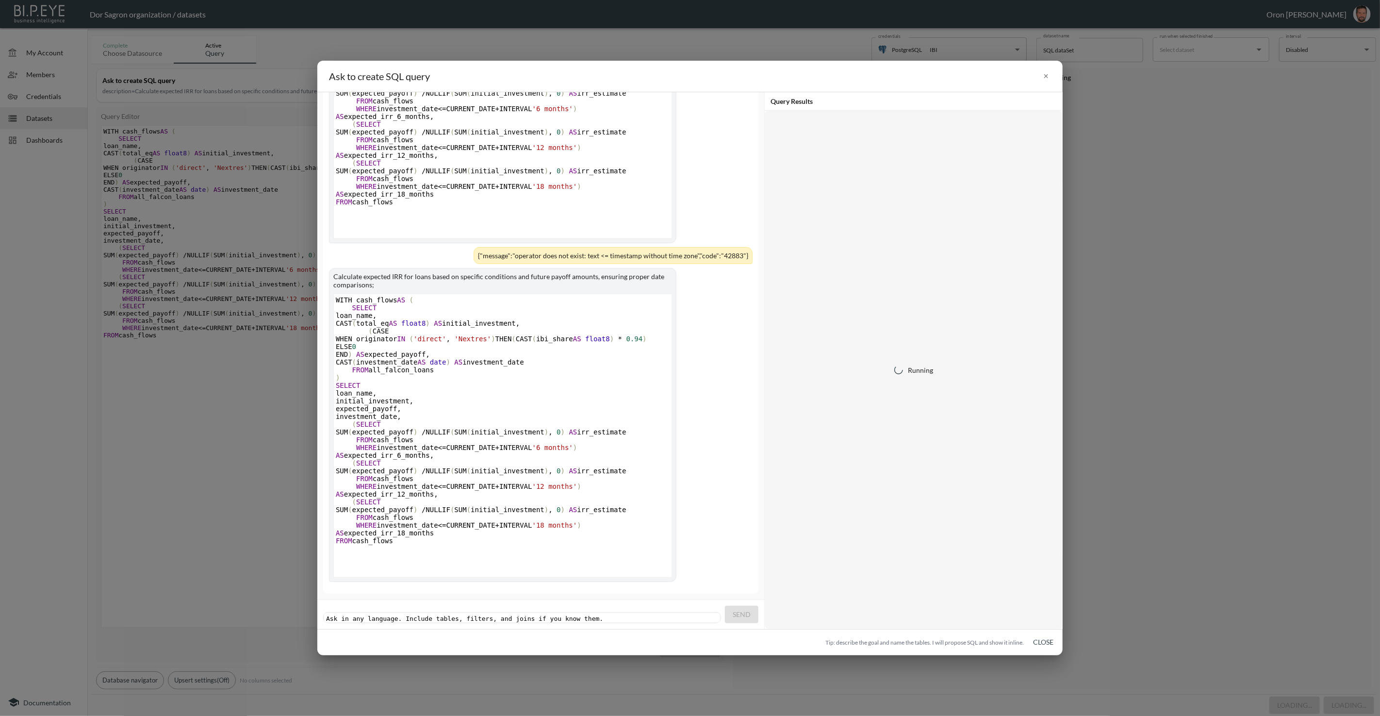
scroll to position [1967, 0]
click at [470, 644] on div "{"message":"invalid input syntax for type double precision: \"2,208,079.90\"","…" at bounding box center [571, 641] width 500 height 7
copy div "{"message":"invalid input syntax for type double precision: \"2,208,079.90\"","…"
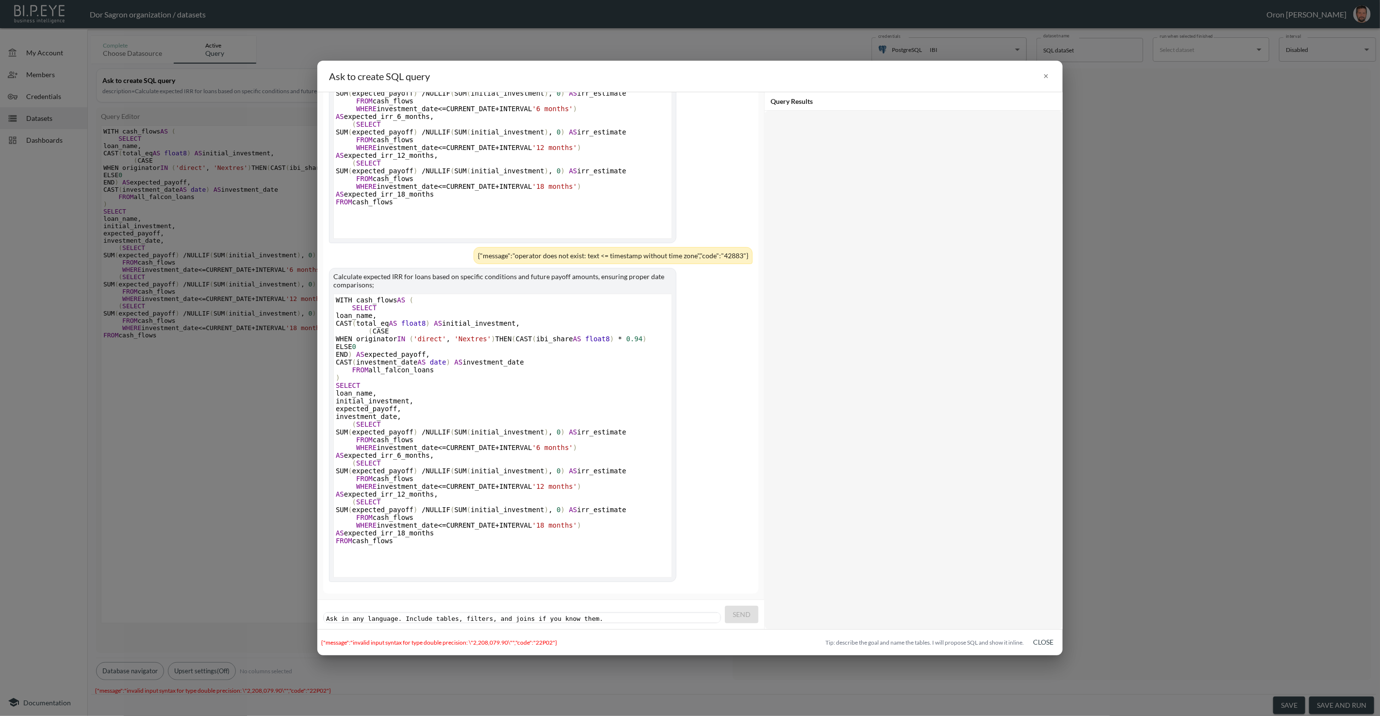
click at [493, 615] on pre "​" at bounding box center [523, 618] width 398 height 7
click at [689, 611] on span "Send" at bounding box center [742, 614] width 18 height 12
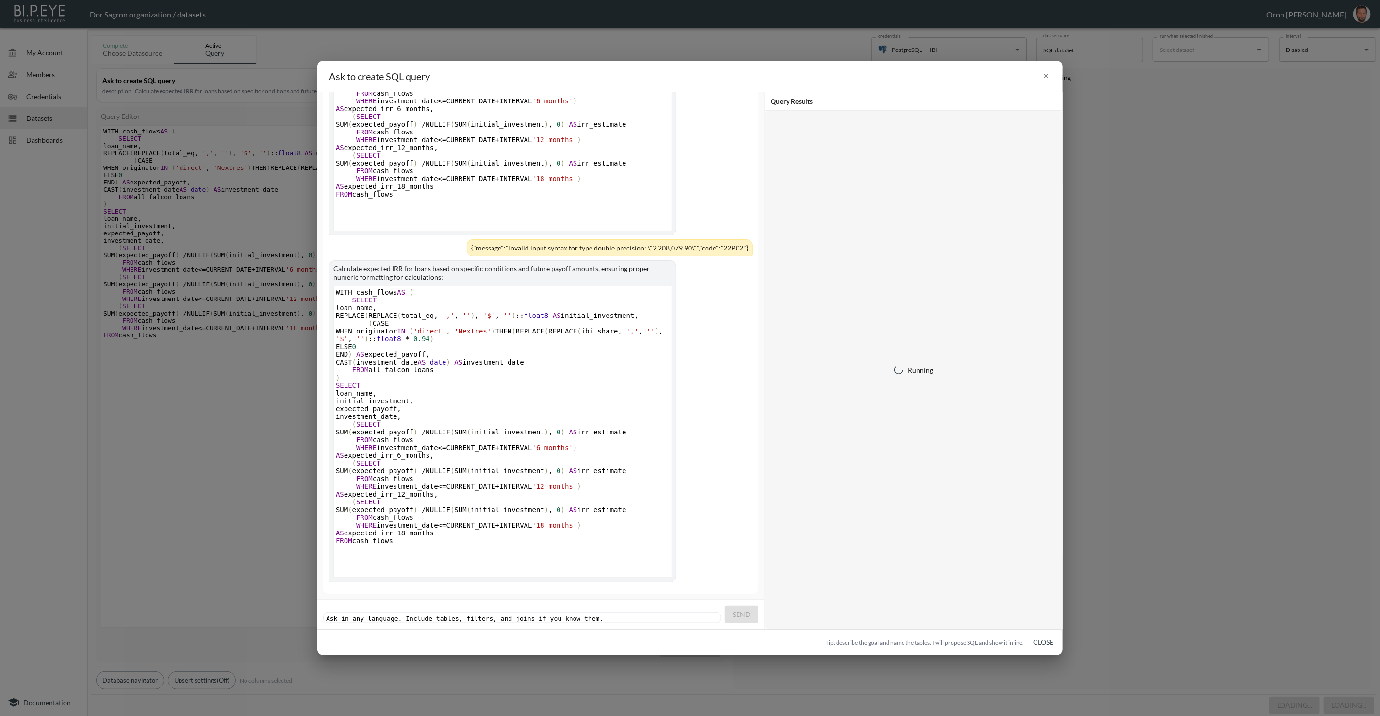
scroll to position [2322, 0]
click at [400, 644] on div "{"message":"function replace(double precision, unknown, unknown) does not exist…" at bounding box center [571, 641] width 500 height 7
copy div "{"message":"function replace(double precision, unknown, unknown) does not exist…"
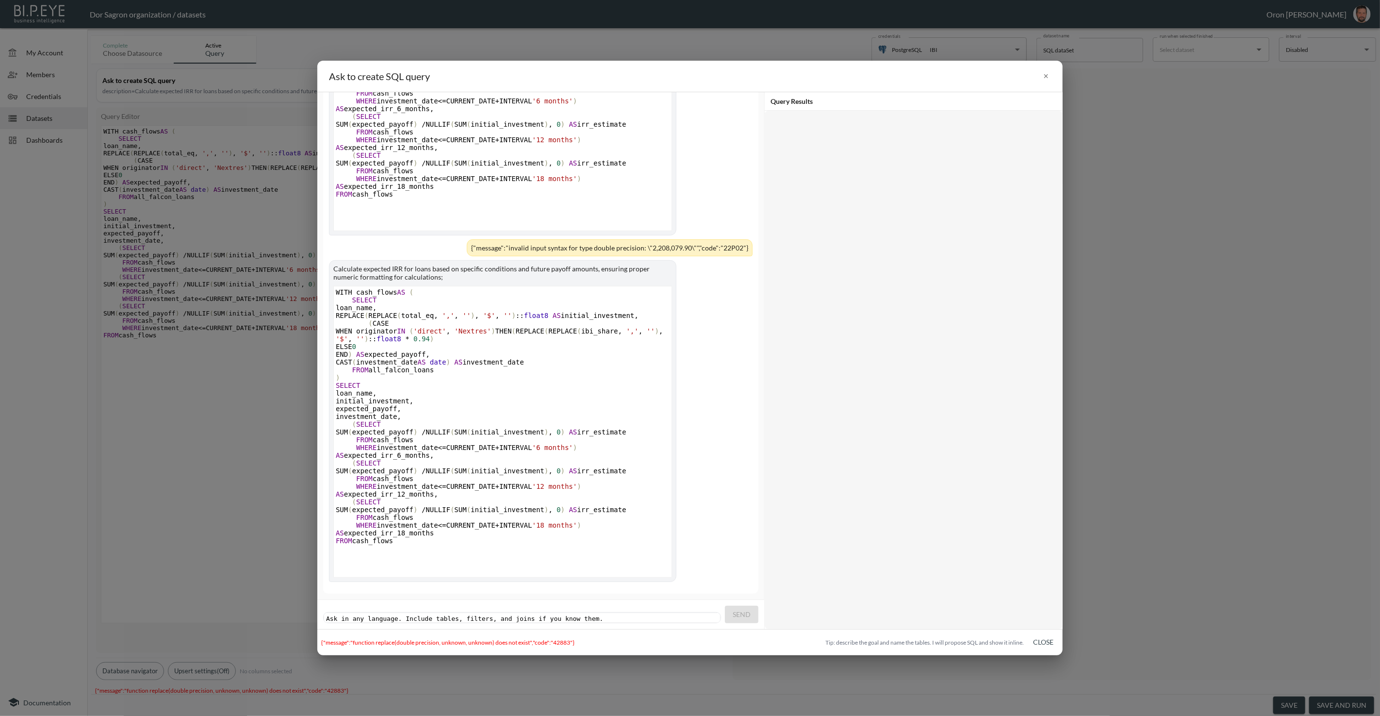
click at [436, 615] on pre "​" at bounding box center [523, 618] width 398 height 7
click at [689, 612] on span "Send" at bounding box center [742, 614] width 18 height 12
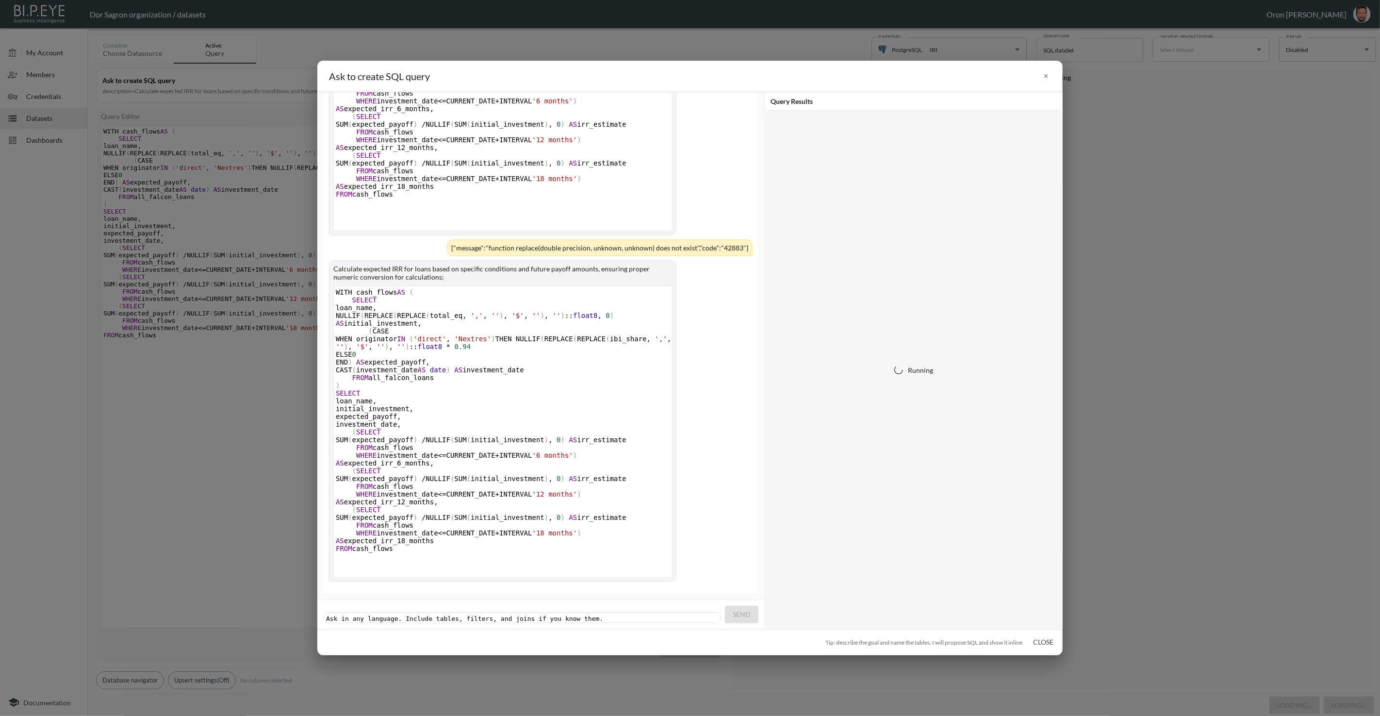
scroll to position [2676, 0]
click at [415, 643] on div "{"message":"syntax error at or near \"AS\"","code":"42601"}" at bounding box center [571, 641] width 500 height 7
copy div "{"message":"syntax error at or near \"AS\"","code":"42601"}"
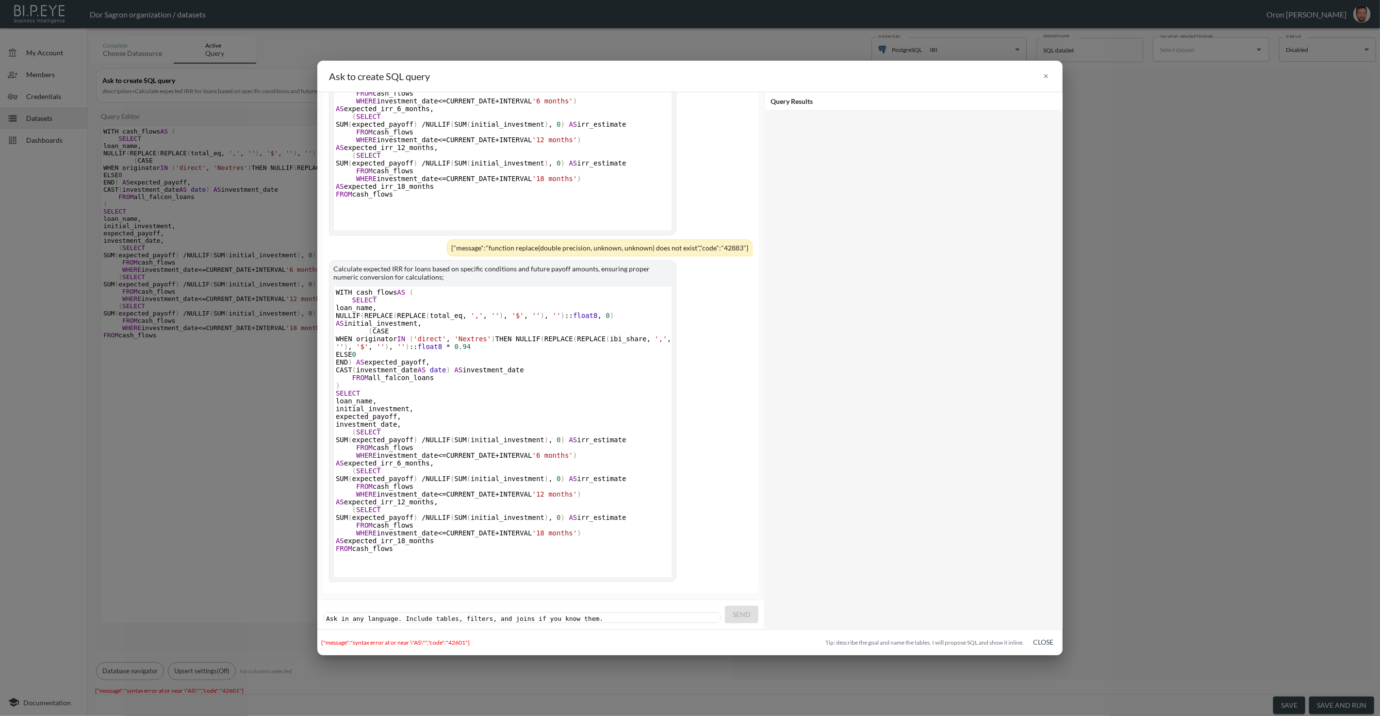
click at [436, 615] on pre "​" at bounding box center [523, 618] width 398 height 7
click at [689, 612] on button "Send" at bounding box center [741, 614] width 33 height 18
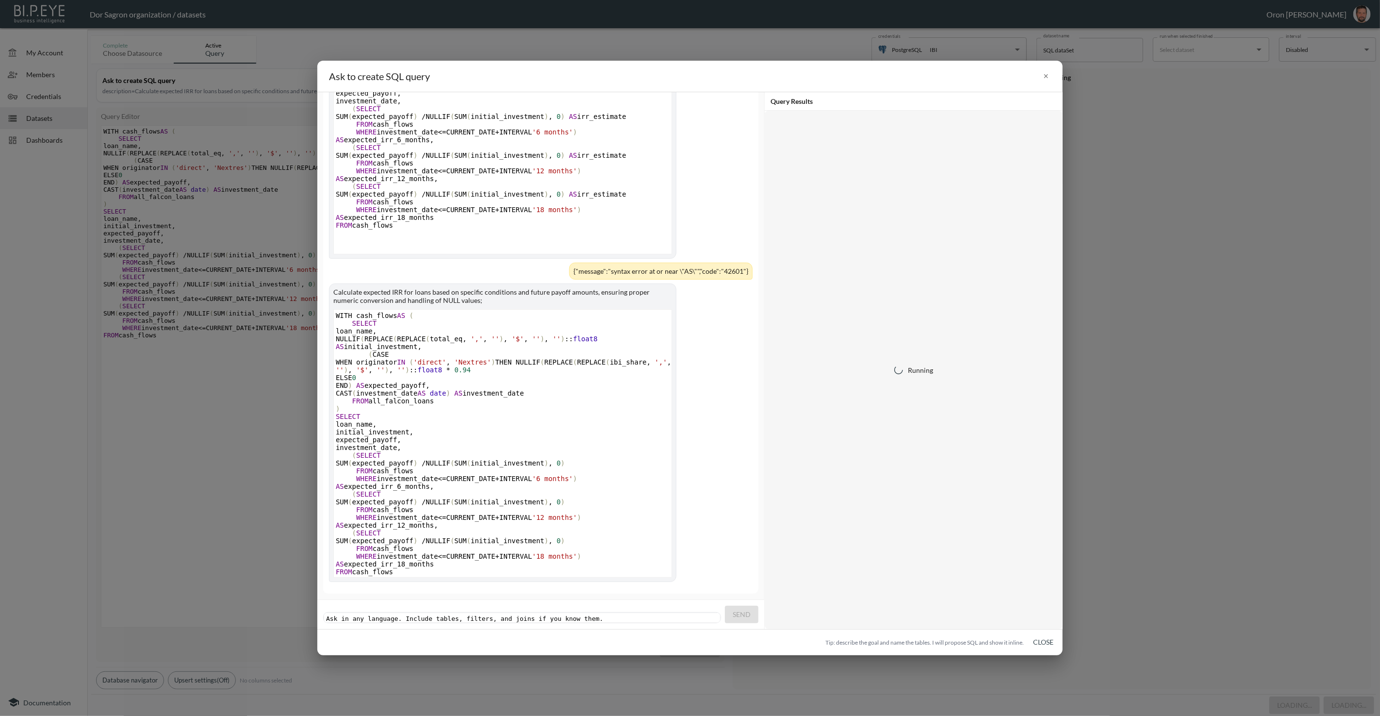
scroll to position [3007, 0]
click at [485, 640] on div "{"message":"function replace(double precision, unknown, unknown) does not exist…" at bounding box center [571, 641] width 500 height 7
copy div "{"message":"function replace(double precision, unknown, unknown) does not exist…"
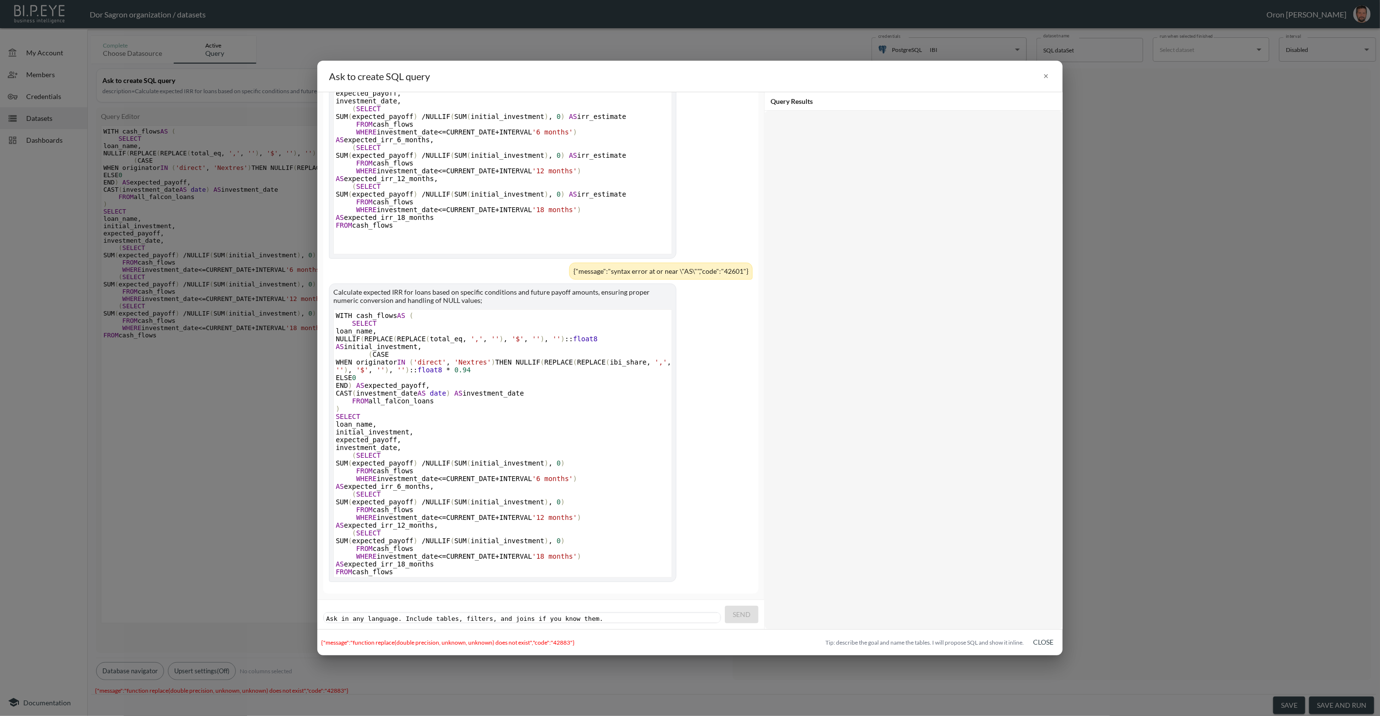
click at [514, 615] on pre "​" at bounding box center [523, 618] width 398 height 7
drag, startPoint x: 731, startPoint y: 610, endPoint x: 718, endPoint y: 615, distance: 14.0
click at [689, 610] on button "Send" at bounding box center [741, 614] width 33 height 18
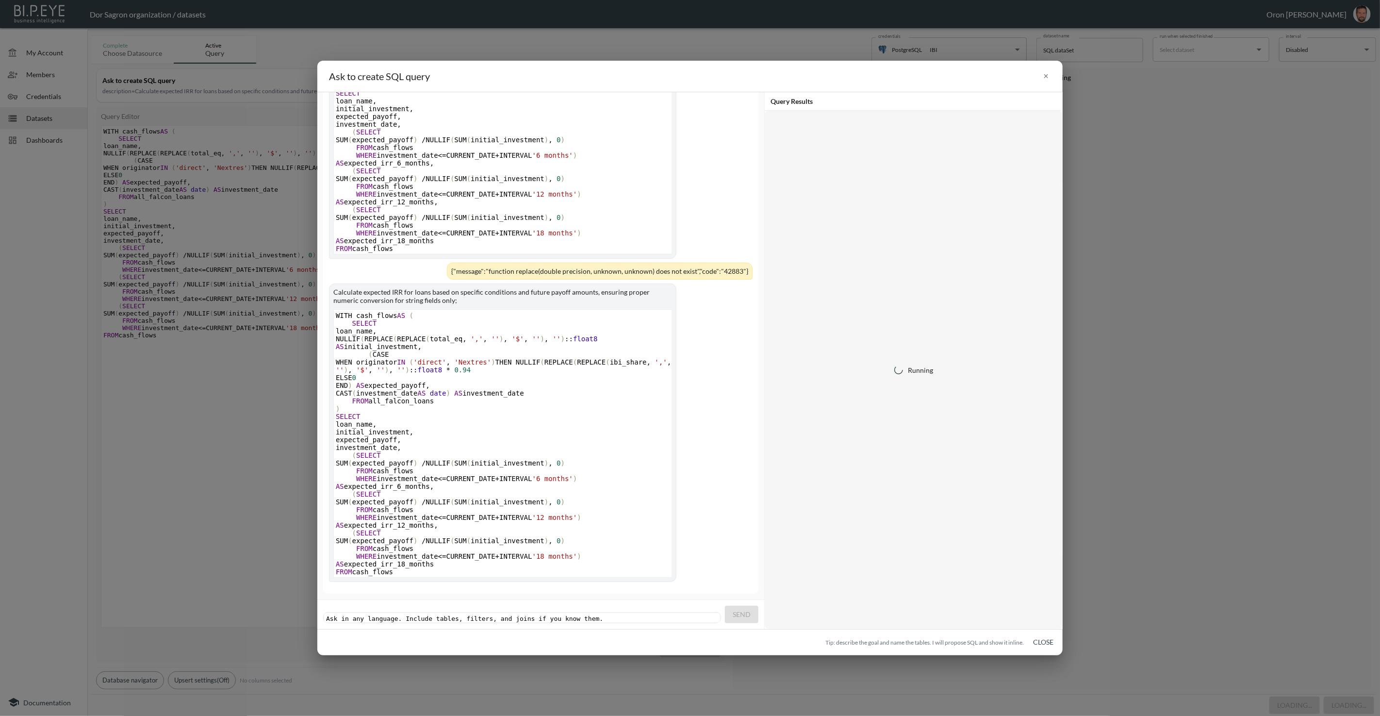
scroll to position [3338, 0]
click at [511, 639] on div "{"message":"function replace(double precision, unknown, unknown) does not exist…" at bounding box center [571, 641] width 500 height 7
drag, startPoint x: 511, startPoint y: 639, endPoint x: 520, endPoint y: 633, distance: 10.5
click at [512, 638] on div "{"message":"function replace(double precision, unknown, unknown) does not exist…" at bounding box center [571, 641] width 500 height 7
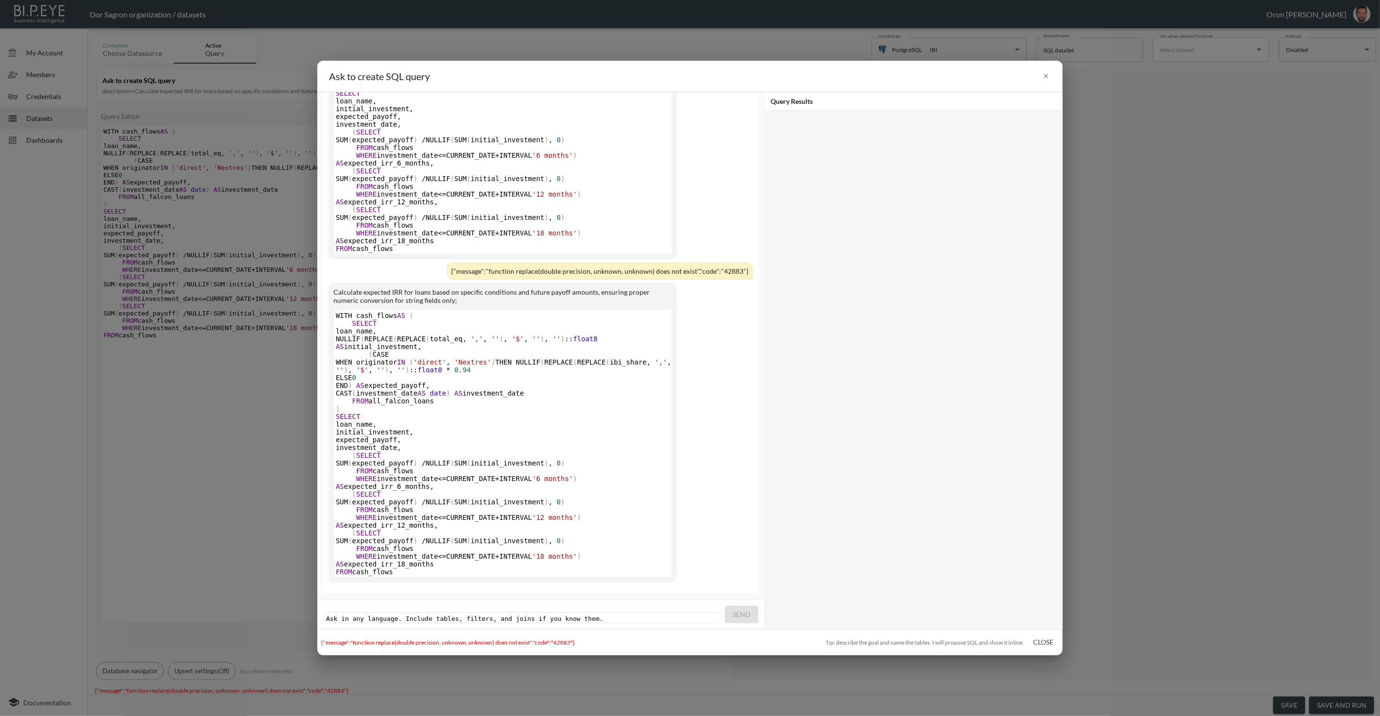
click at [536, 615] on pre "​" at bounding box center [523, 618] width 398 height 7
click at [689, 613] on span "Send" at bounding box center [742, 614] width 18 height 12
click at [424, 639] on div "{"message":"syntax error at or near \"AS\"","code":"42601"}" at bounding box center [571, 641] width 500 height 7
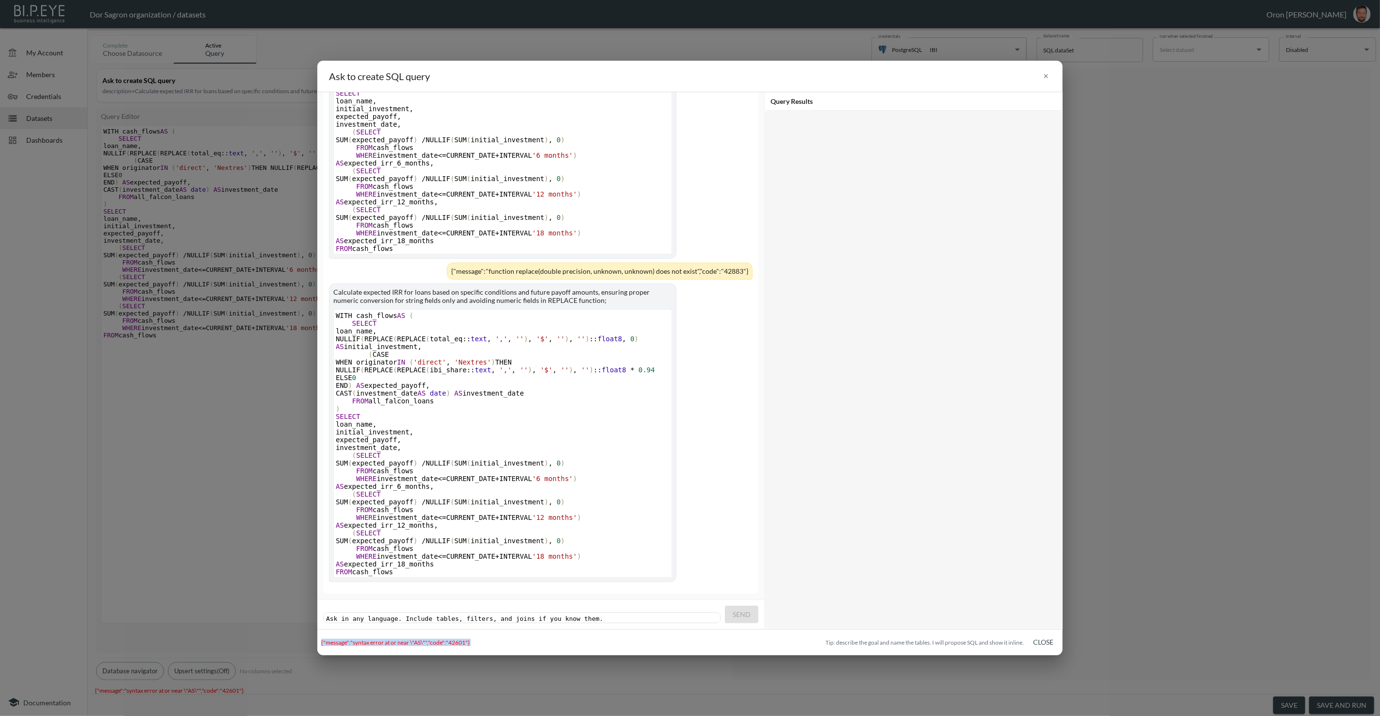
drag, startPoint x: 424, startPoint y: 639, endPoint x: 437, endPoint y: 626, distance: 17.8
click at [425, 638] on div "{"message":"syntax error at or near \"AS\"","code":"42601"}" at bounding box center [571, 641] width 500 height 7
click at [448, 615] on pre "​" at bounding box center [523, 618] width 398 height 7
click at [689, 615] on span "Send" at bounding box center [742, 614] width 18 height 12
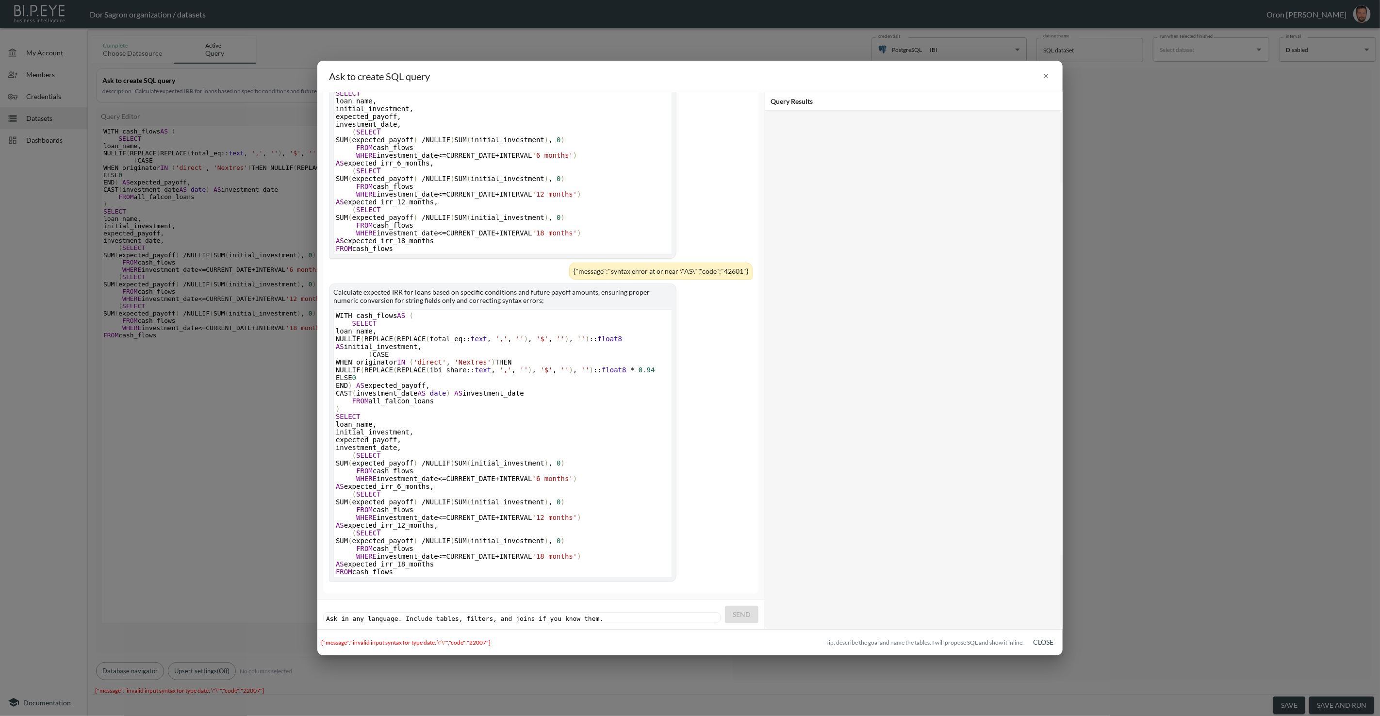
click at [459, 641] on div "{"message":"invalid input syntax for type date: \"\"","code":"22007"}" at bounding box center [571, 641] width 500 height 7
click at [458, 642] on div "{"message":"invalid input syntax for type date: \"\"","code":"22007"}" at bounding box center [571, 641] width 500 height 7
drag, startPoint x: 458, startPoint y: 642, endPoint x: 461, endPoint y: 636, distance: 6.8
click at [458, 641] on div "{"message":"invalid input syntax for type date: \"\"","code":"22007"}" at bounding box center [571, 641] width 500 height 7
click at [472, 615] on pre "​" at bounding box center [523, 618] width 398 height 7
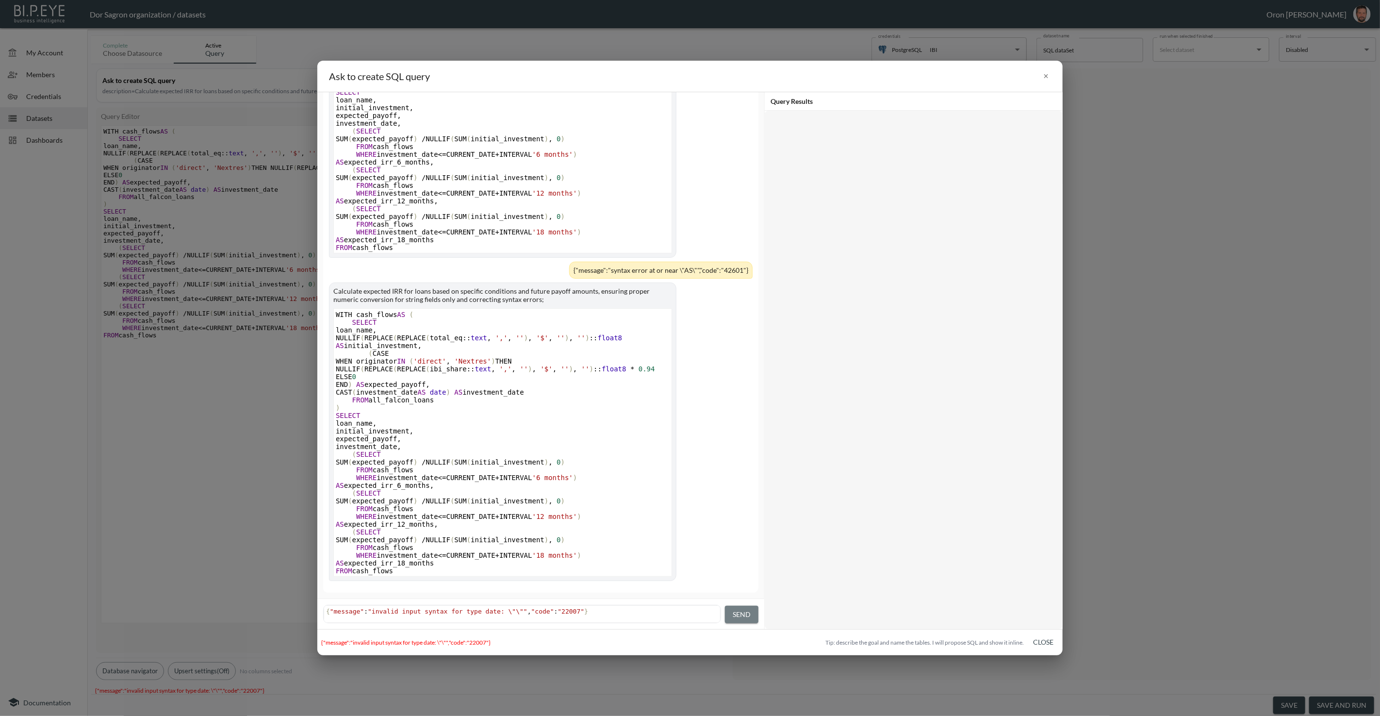
drag, startPoint x: 745, startPoint y: 617, endPoint x: 737, endPoint y: 618, distance: 8.3
click at [689, 617] on span "Send" at bounding box center [742, 614] width 18 height 12
click at [425, 639] on div "{"message":"invalid input syntax for type date: \"\"","code":"22007"}" at bounding box center [571, 641] width 500 height 7
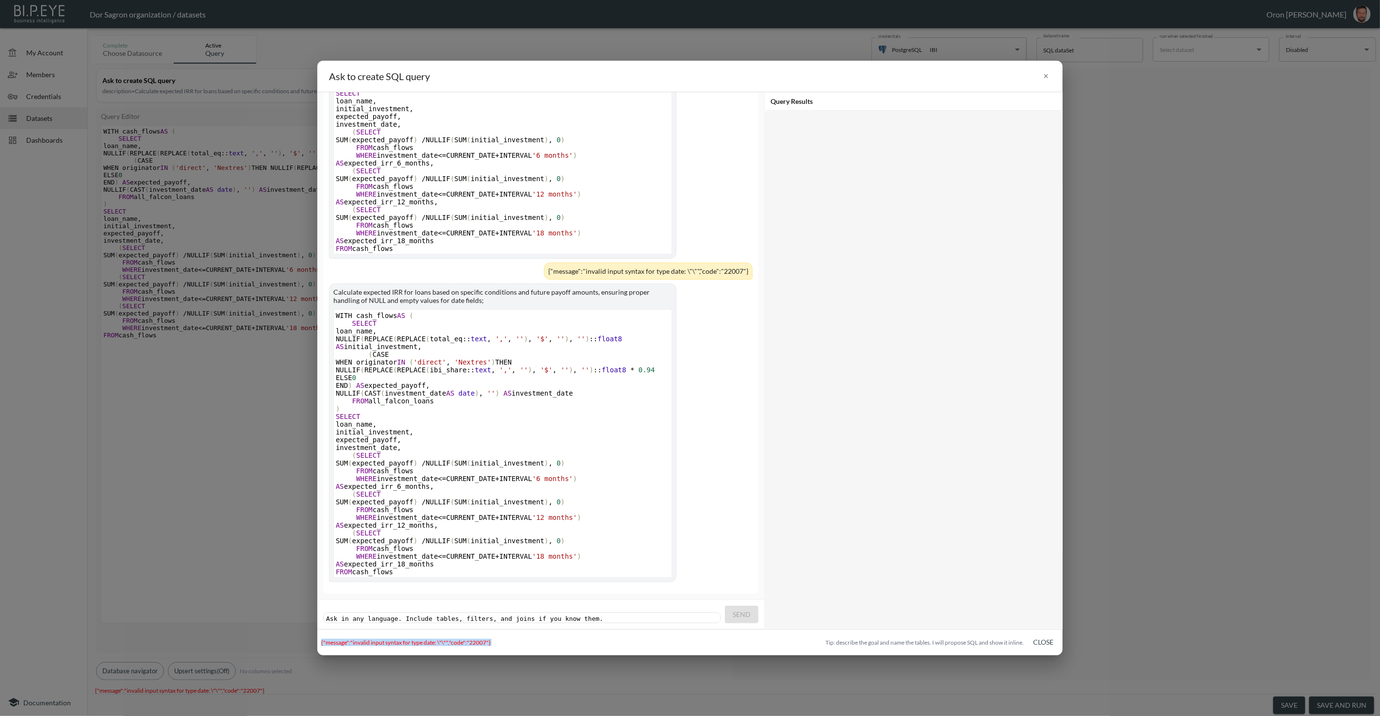
click at [425, 639] on div "{"message":"invalid input syntax for type date: \"\"","code":"22007"}" at bounding box center [571, 641] width 500 height 7
click at [462, 614] on div "Ask in any language. Include tables, filters, and joins if you know them. xxxxx…" at bounding box center [523, 618] width 398 height 11
click at [689, 615] on button "Send" at bounding box center [741, 614] width 33 height 18
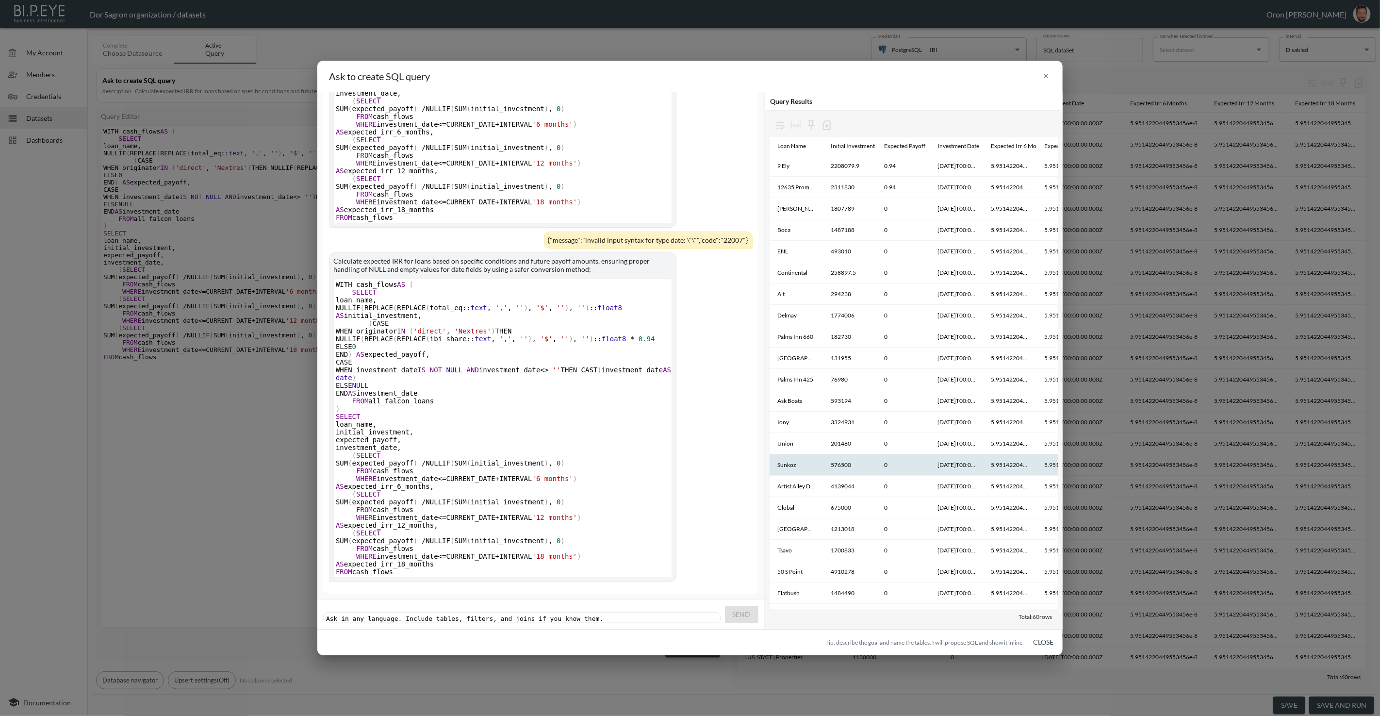
scroll to position [0, 103]
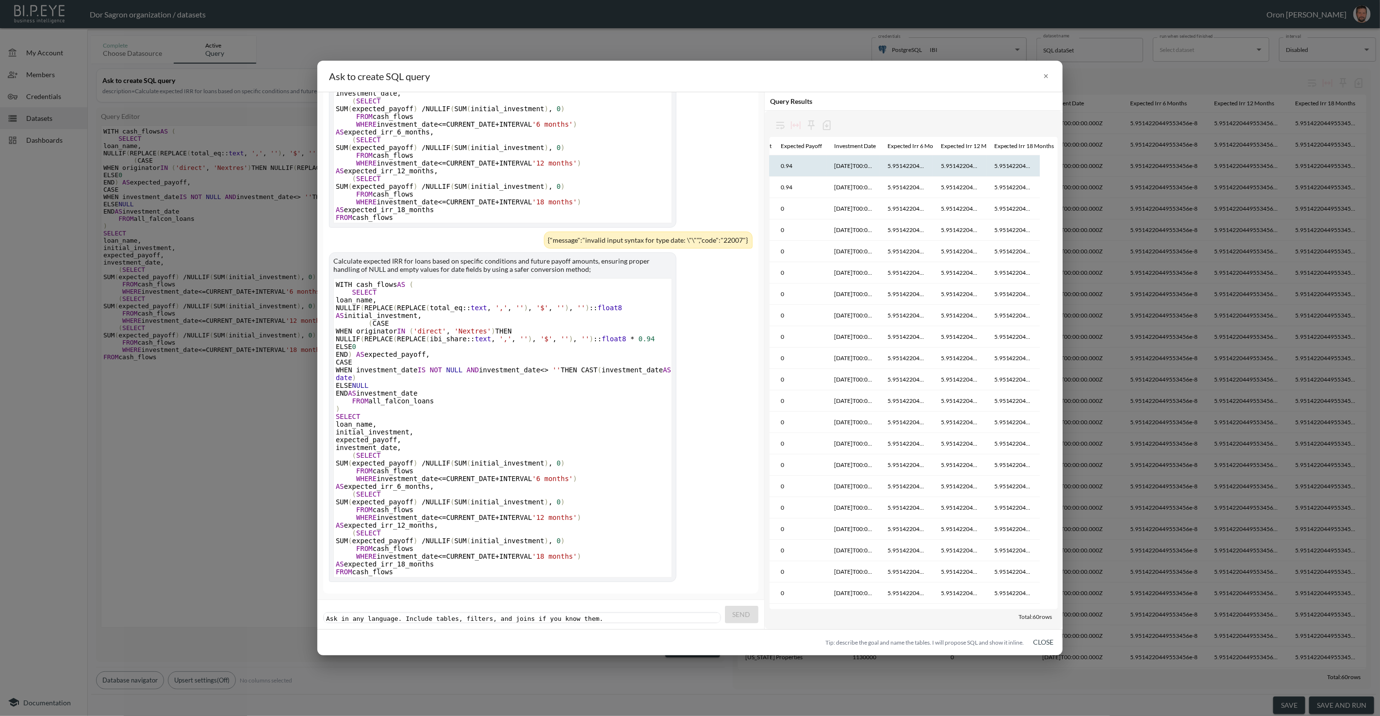
click at [689, 165] on th "5.9514220449553456e-8" at bounding box center [906, 165] width 53 height 21
drag, startPoint x: 1045, startPoint y: 642, endPoint x: 1040, endPoint y: 641, distance: 4.9
click at [689, 642] on button "Close" at bounding box center [1043, 642] width 31 height 18
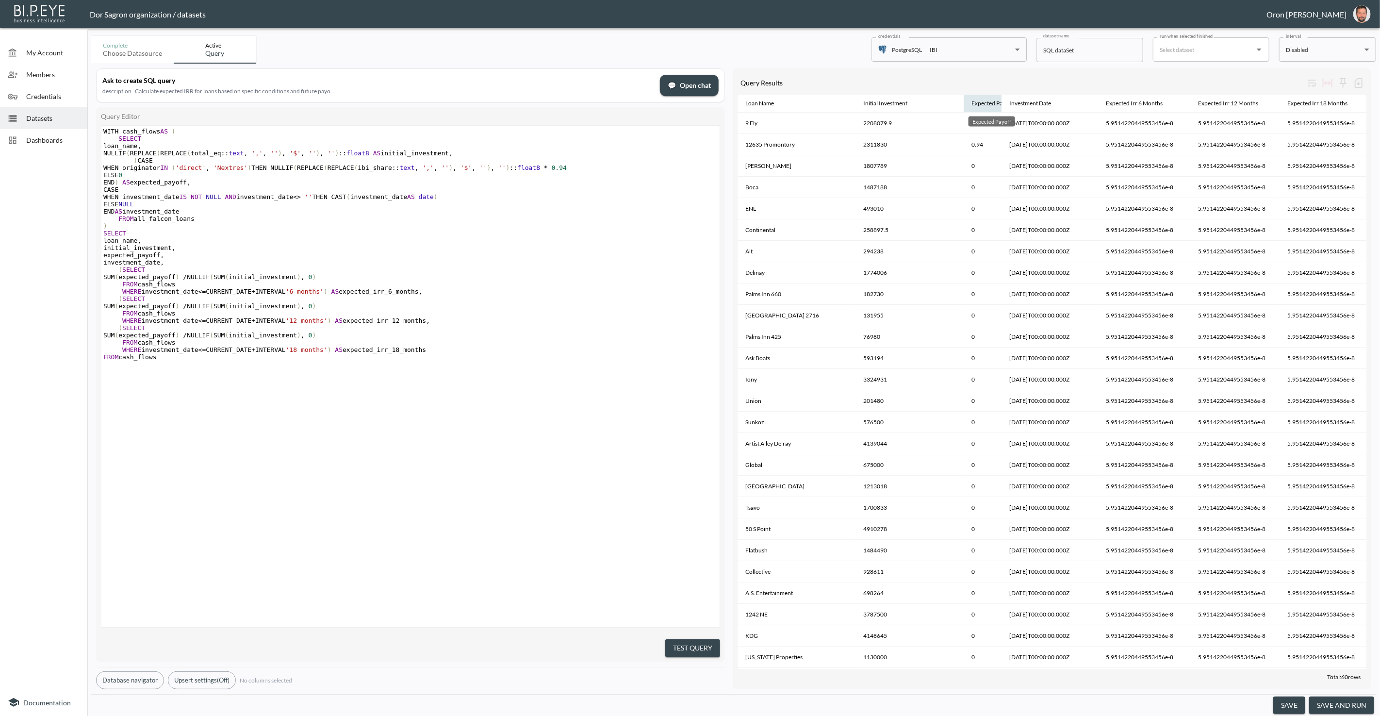
drag, startPoint x: 1032, startPoint y: 101, endPoint x: 984, endPoint y: 103, distance: 47.6
click at [689, 104] on th "Expected Payoff" at bounding box center [983, 104] width 38 height 18
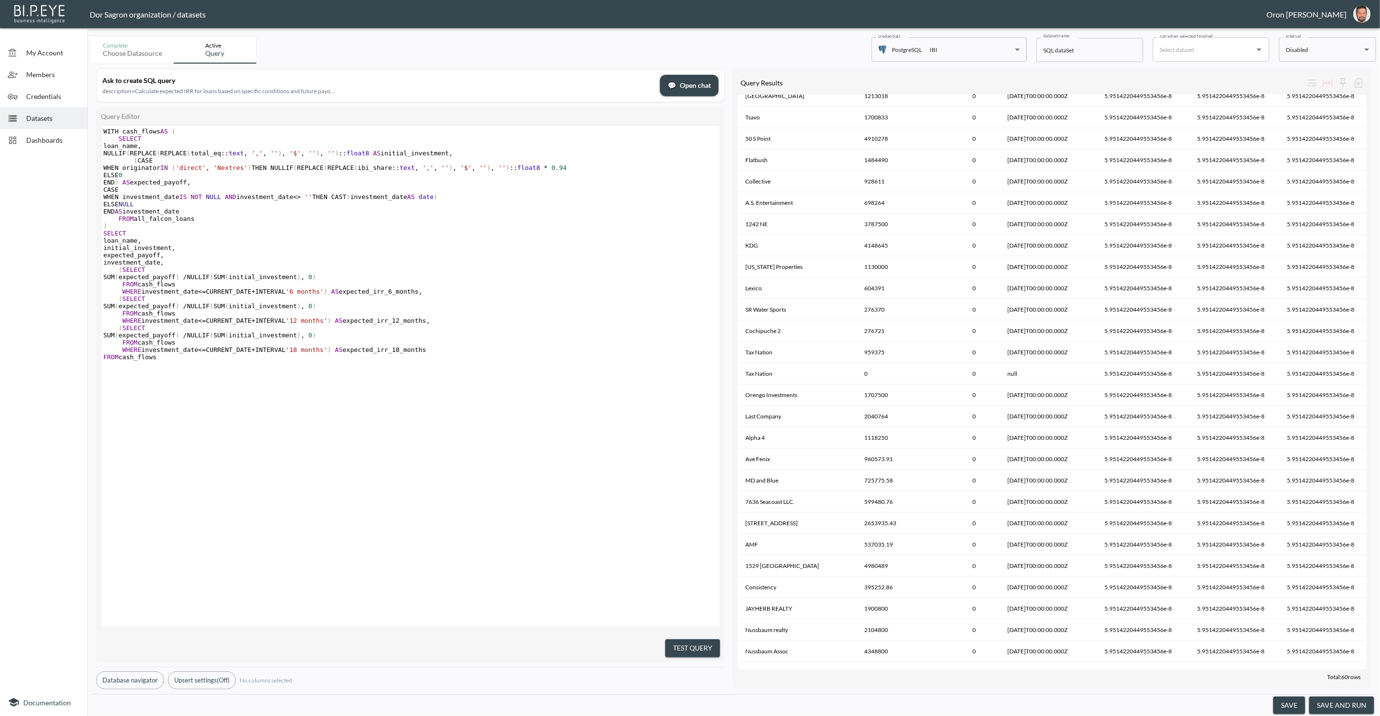
scroll to position [0, 0]
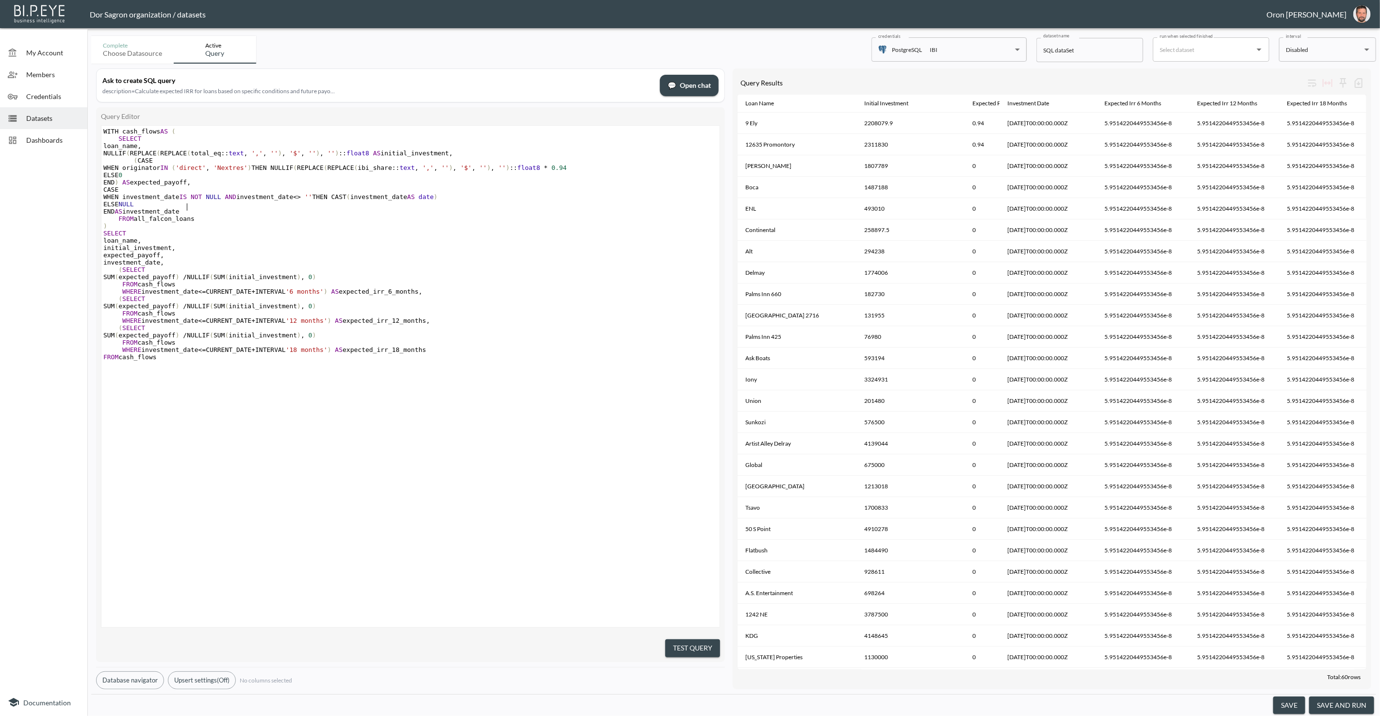
click at [602, 205] on pre "ELSE NULL" at bounding box center [411, 203] width 621 height 7
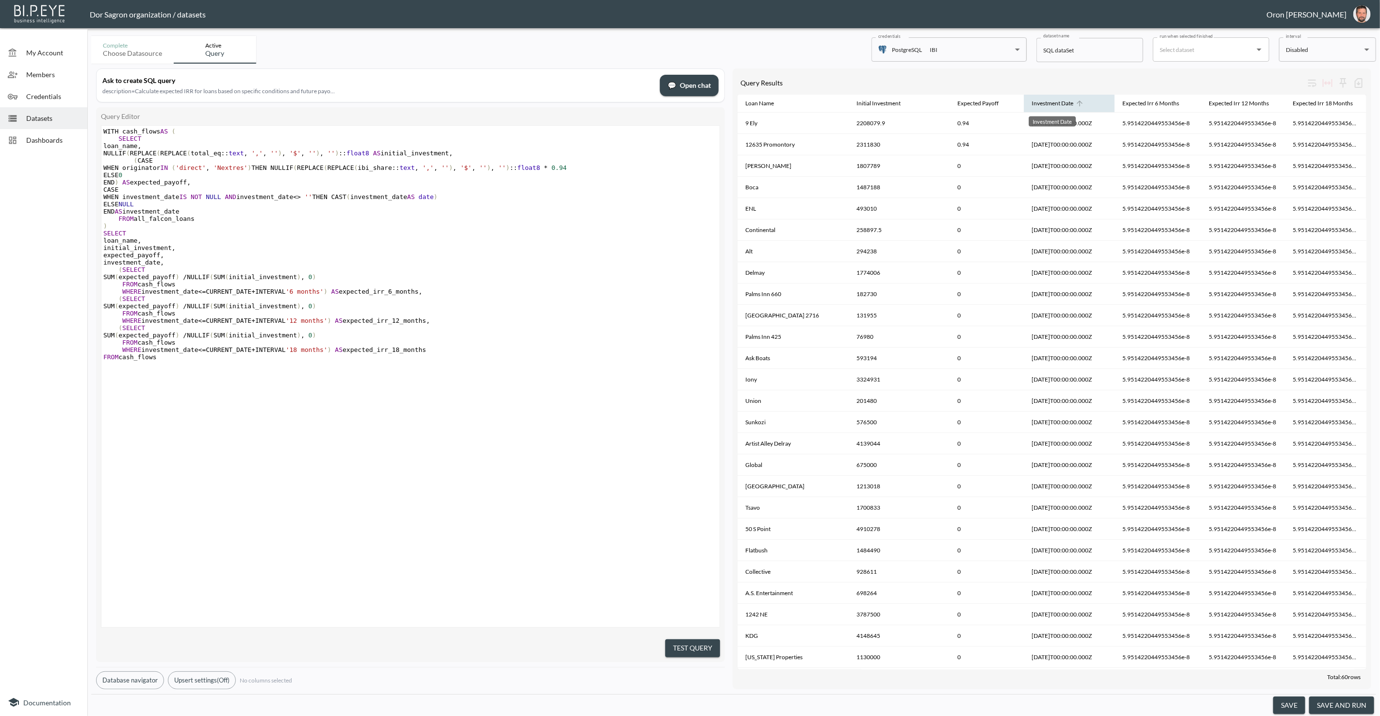
drag, startPoint x: 997, startPoint y: 101, endPoint x: 1031, endPoint y: 101, distance: 33.5
click at [689, 101] on tr "Loan Name Initial Investment Expected Payoff Investment Date Expected Irr 6 Mon…" at bounding box center [1051, 104] width 629 height 18
click at [689, 703] on button "save" at bounding box center [1289, 705] width 32 height 18
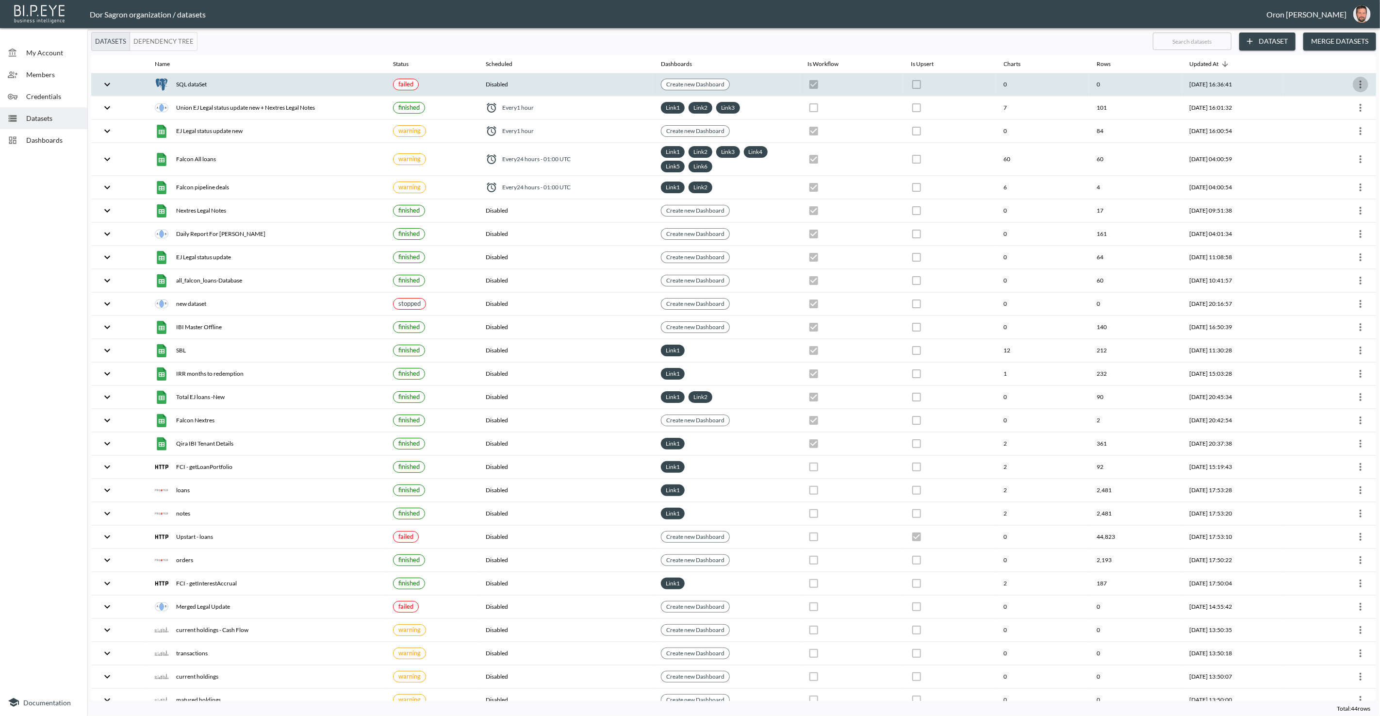
click at [689, 84] on icon "more" at bounding box center [1361, 85] width 12 height 12
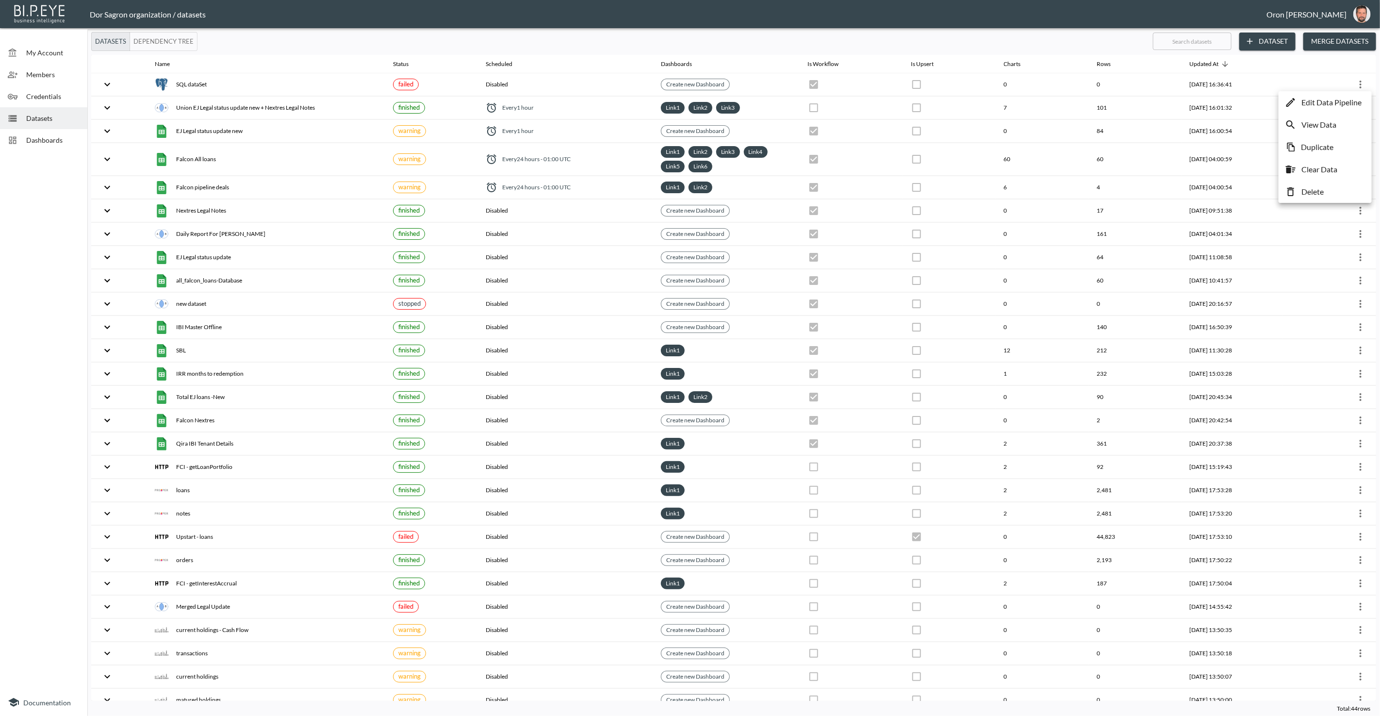
drag, startPoint x: 1347, startPoint y: 98, endPoint x: 1334, endPoint y: 98, distance: 13.1
click at [689, 98] on p "Edit Data Pipeline" at bounding box center [1331, 103] width 60 height 12
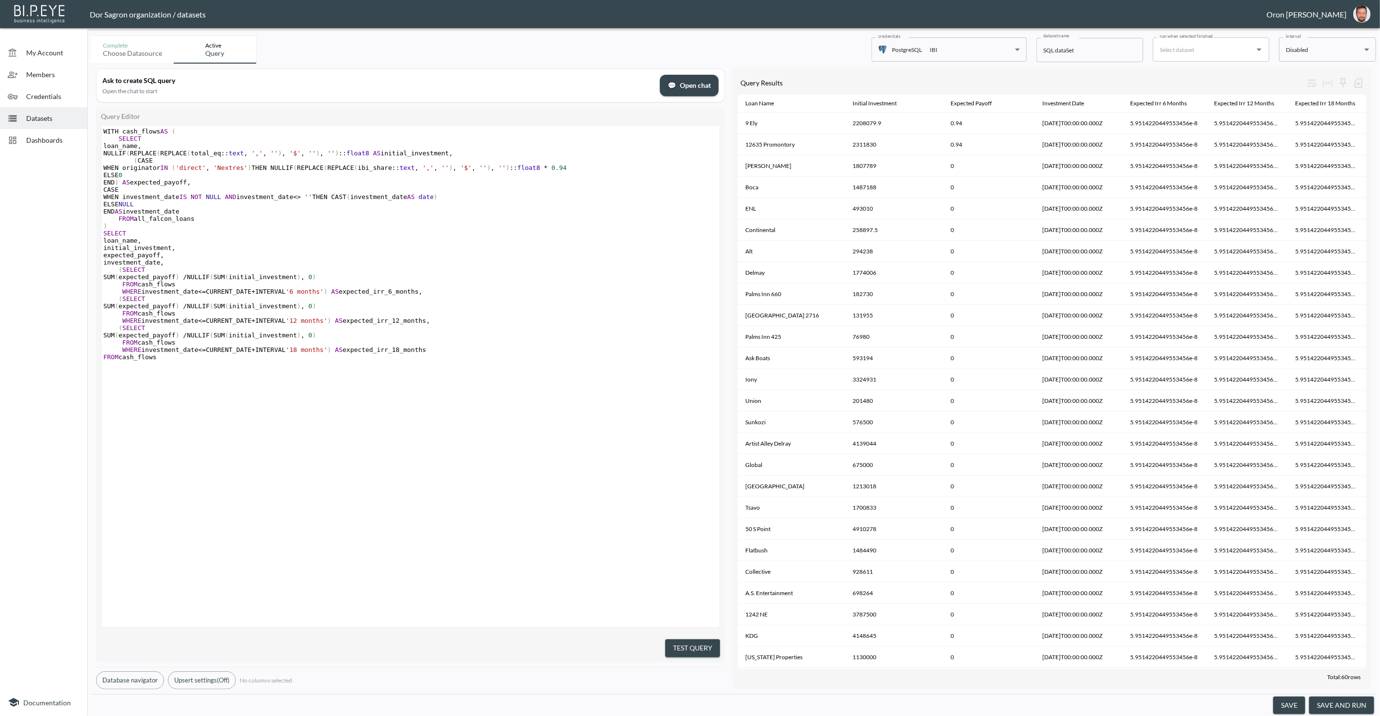
type textarea "WHEN investment_date IS NOT NULL AND investment_date <> '' THEN CAST(investment…"
drag, startPoint x: 584, startPoint y: 235, endPoint x: 652, endPoint y: 133, distance: 122.4
click at [621, 177] on div "WITH cash_flows AS ( SELECT loan_name , NULLIF ( REPLACE ( REPLACE ( total_eq :…" at bounding box center [411, 244] width 621 height 233
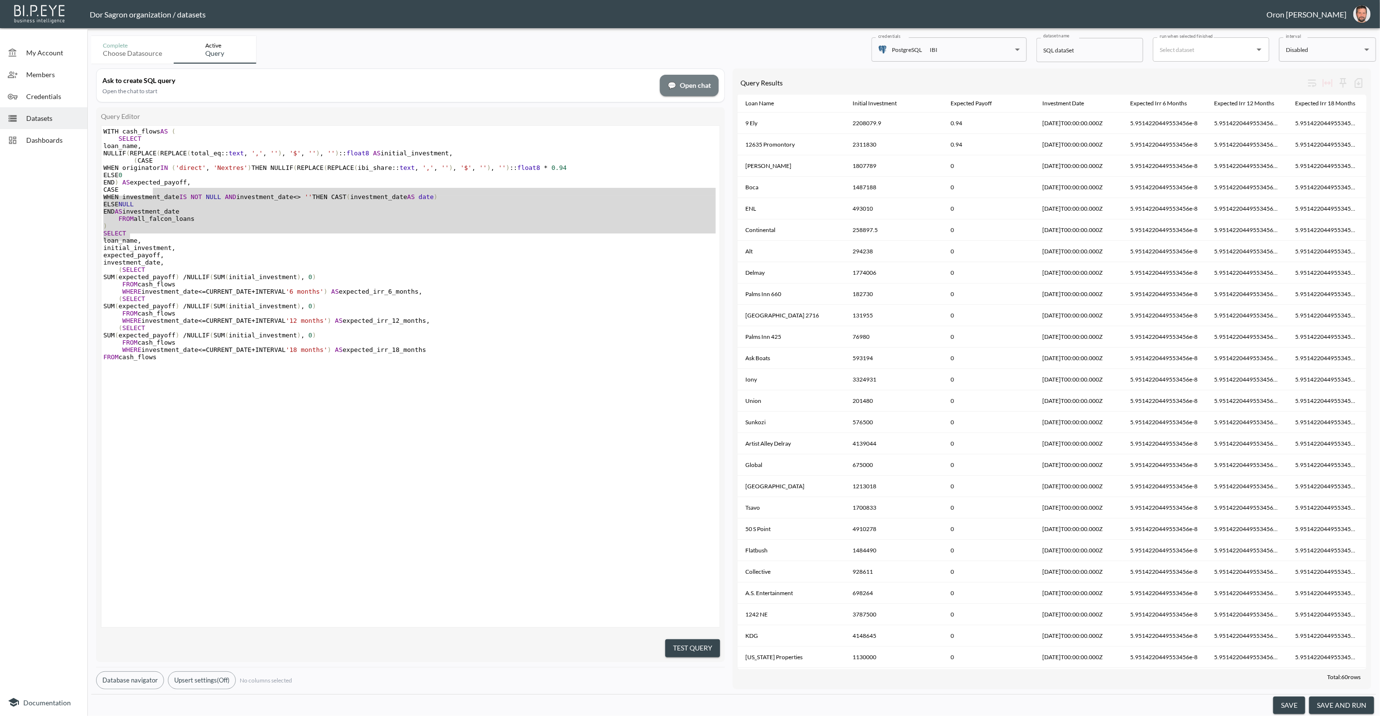
click at [689, 88] on span "💬 Open chat" at bounding box center [689, 86] width 43 height 12
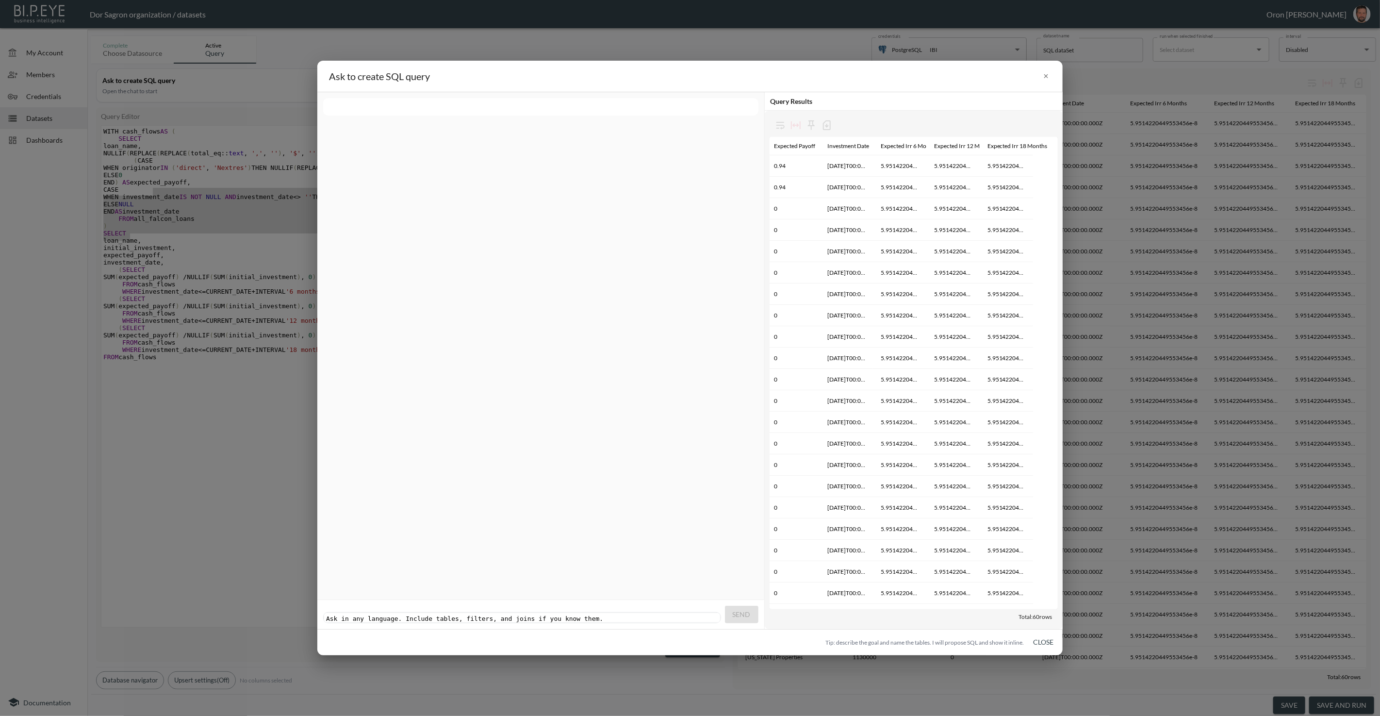
scroll to position [0, 114]
click at [689, 643] on button "Close" at bounding box center [1043, 642] width 31 height 18
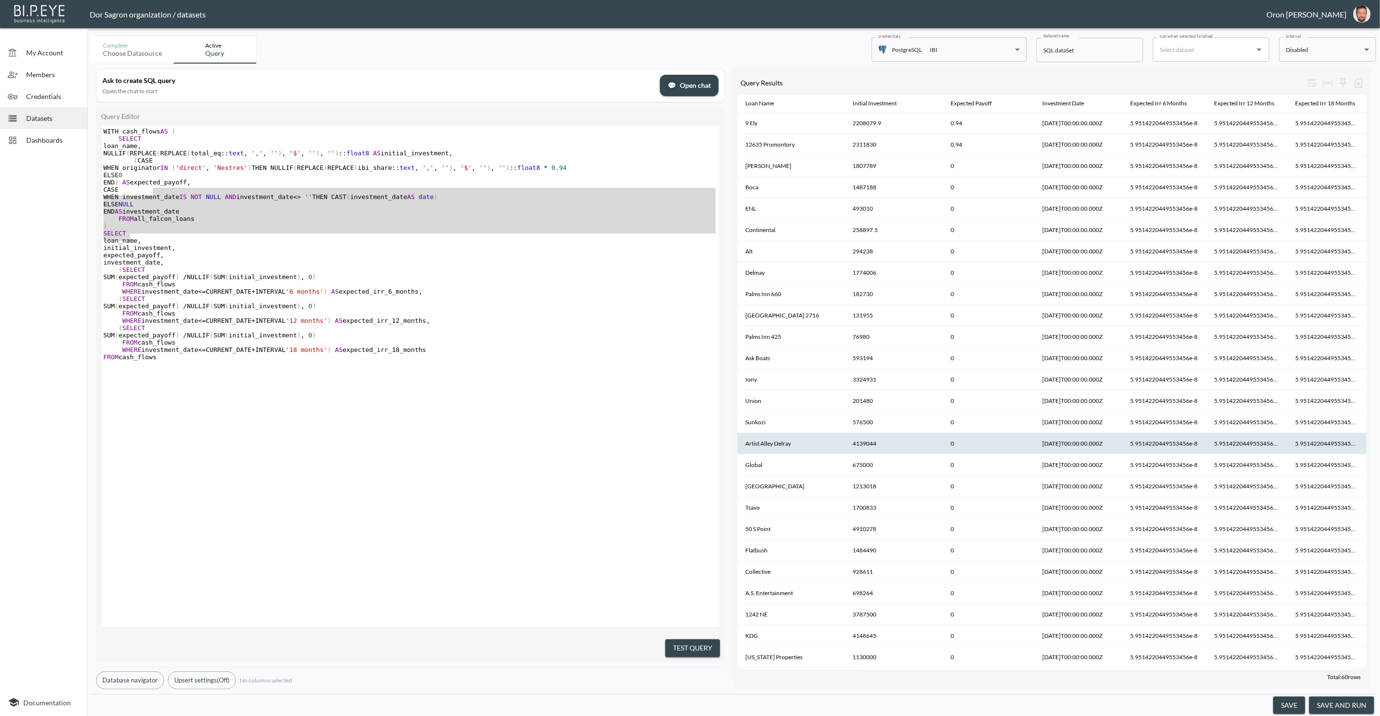
scroll to position [0, 1]
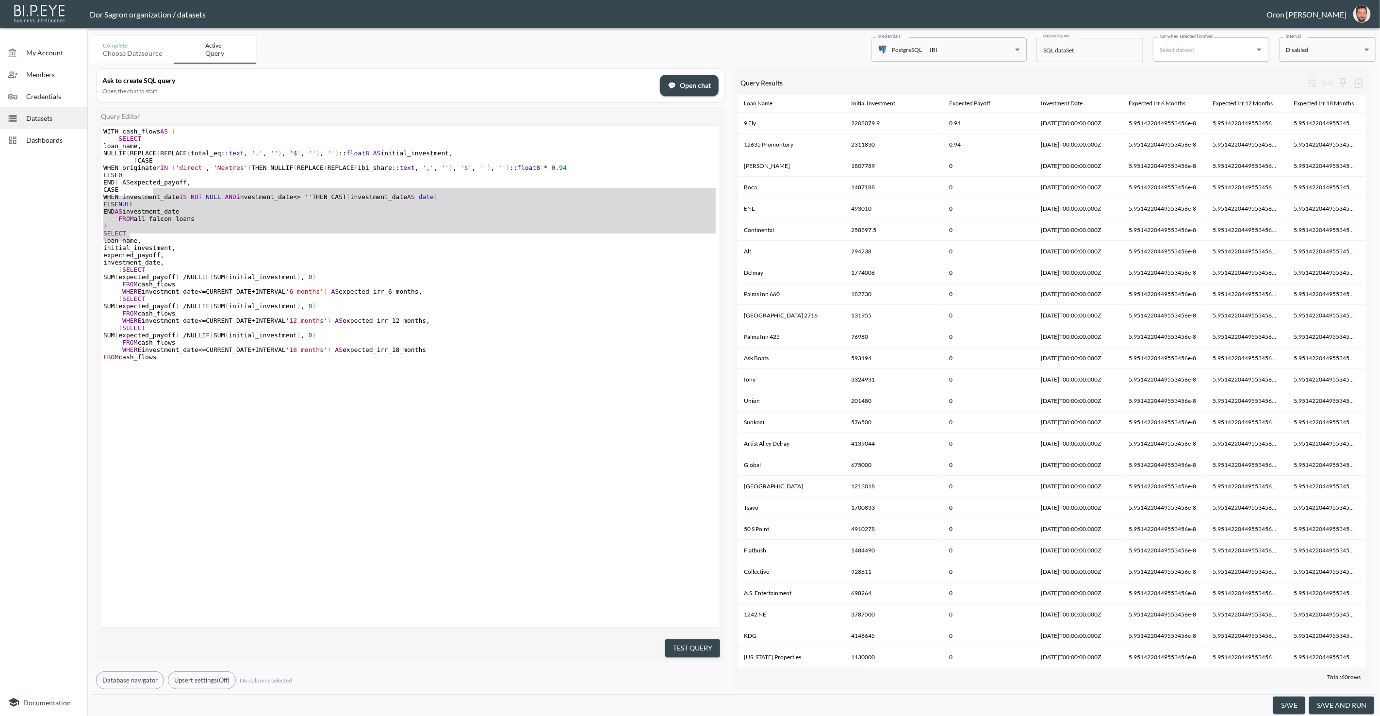
click at [582, 251] on pre "initial_investment ," at bounding box center [411, 247] width 621 height 7
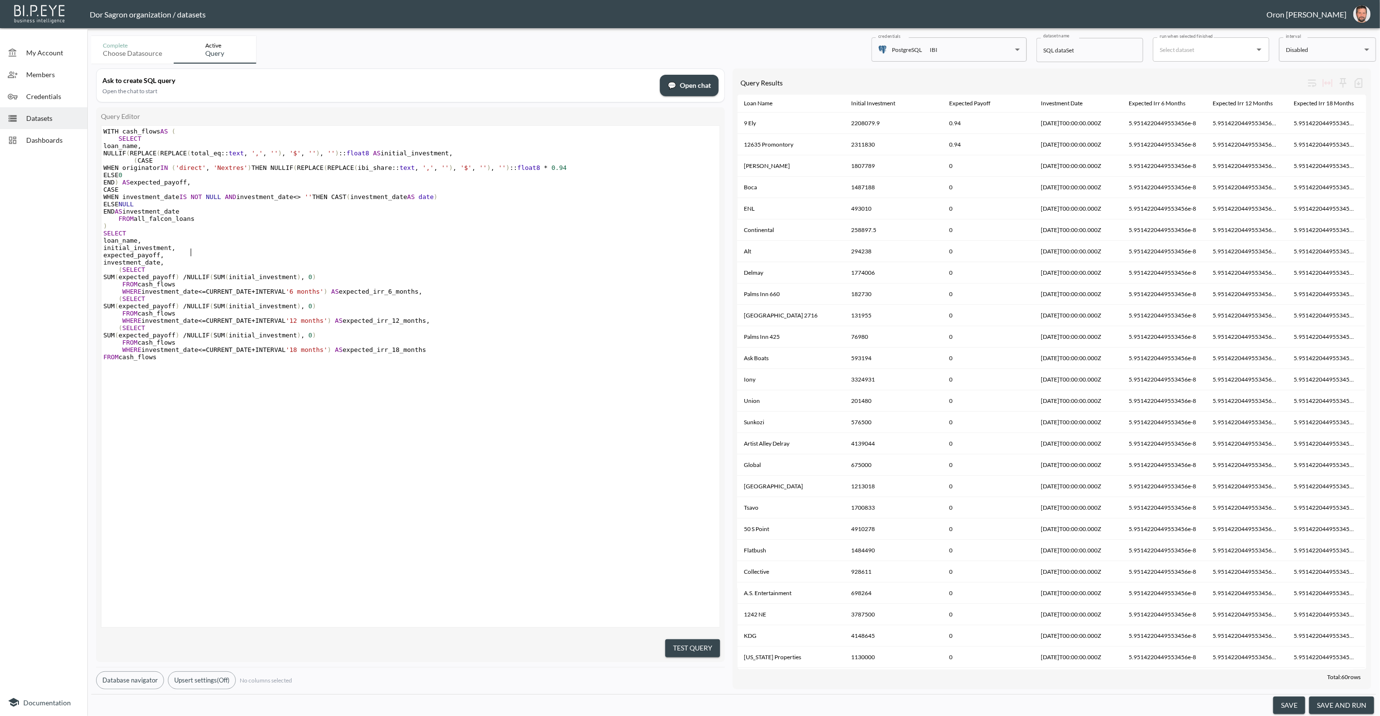
type textarea "WITH cash_flows AS ( SELECT loan_name, NULLIF(REPLACE(REPLACE(total_eq::text, '…"
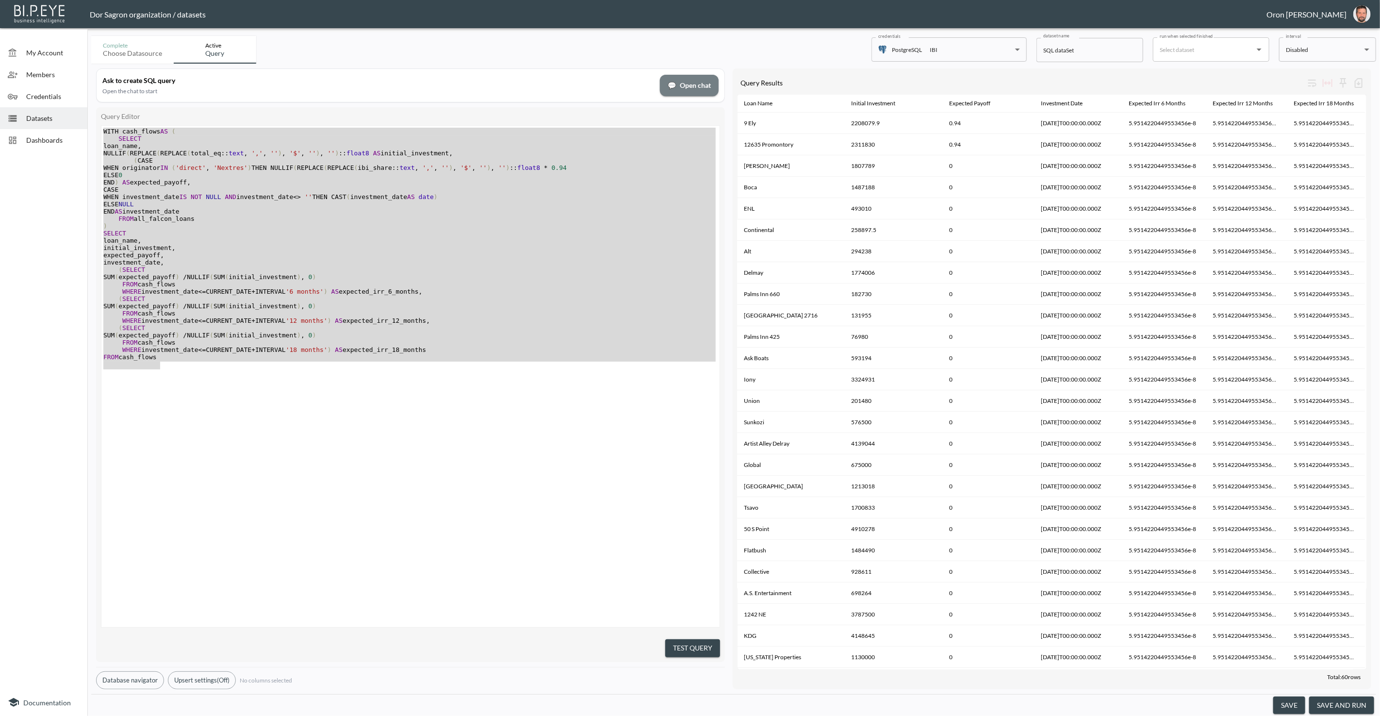
click at [689, 82] on span "💬 Open chat" at bounding box center [689, 86] width 43 height 12
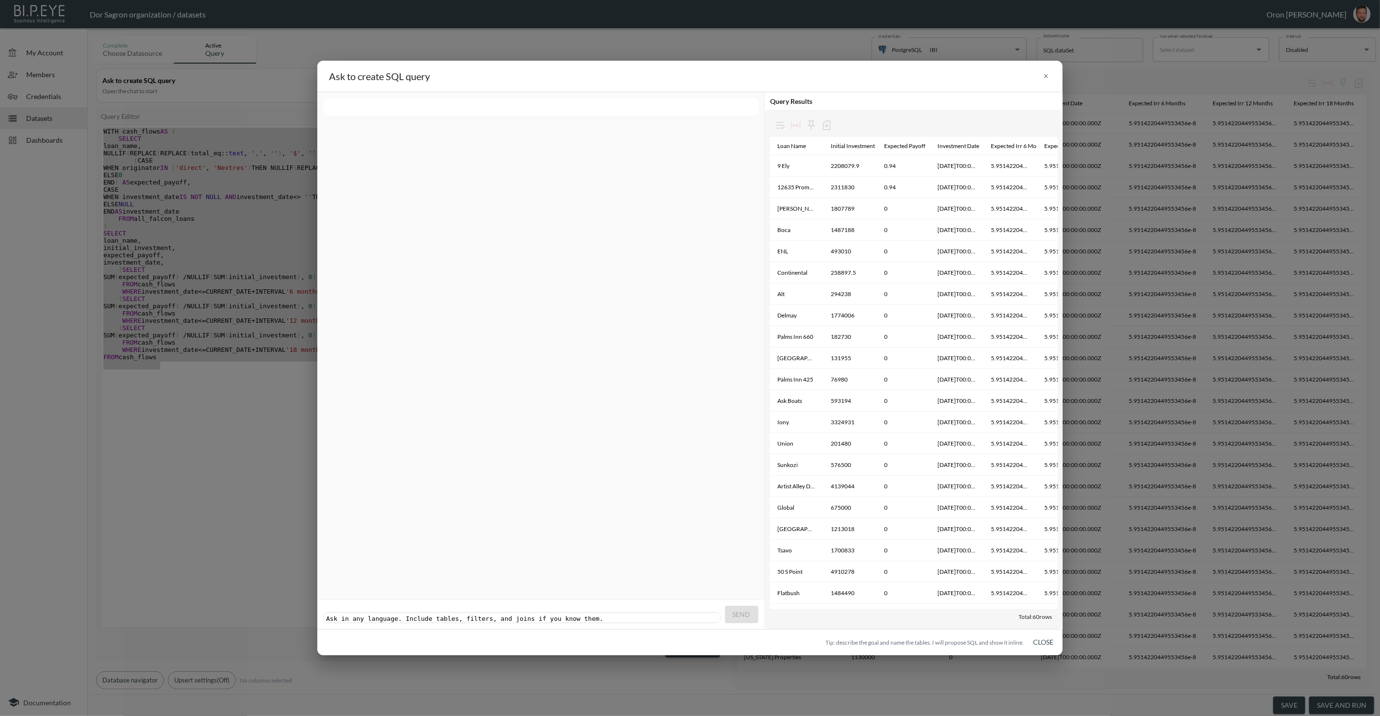
click at [592, 615] on div "Ask in any language. Include tables, filters, and joins if you know them. xxxxx…" at bounding box center [523, 618] width 398 height 11
paste textarea "ז"
type textarea "זה הקוד הנוכחי, תוסיף גם את עמודות העזר כדי שאראה את כל החישוב"
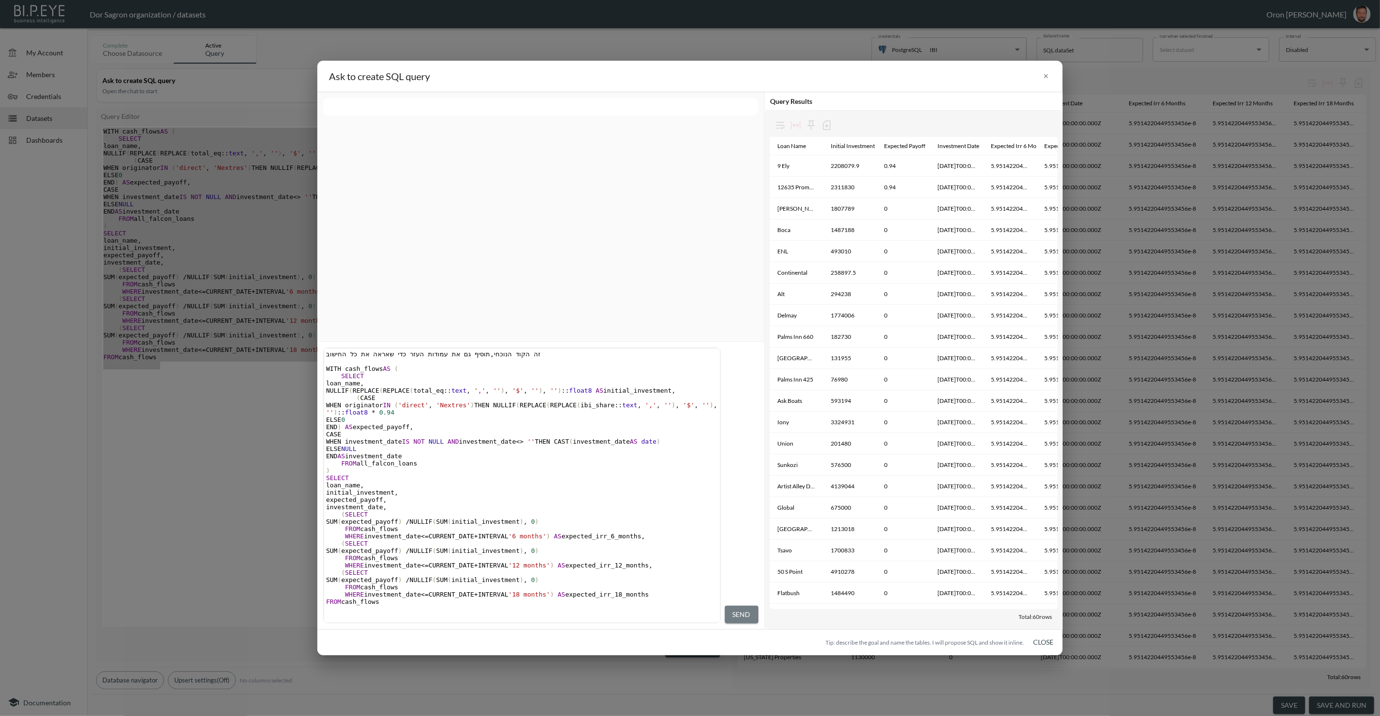
drag, startPoint x: 750, startPoint y: 614, endPoint x: 698, endPoint y: 504, distance: 121.7
click at [689, 614] on span "Send" at bounding box center [742, 614] width 18 height 12
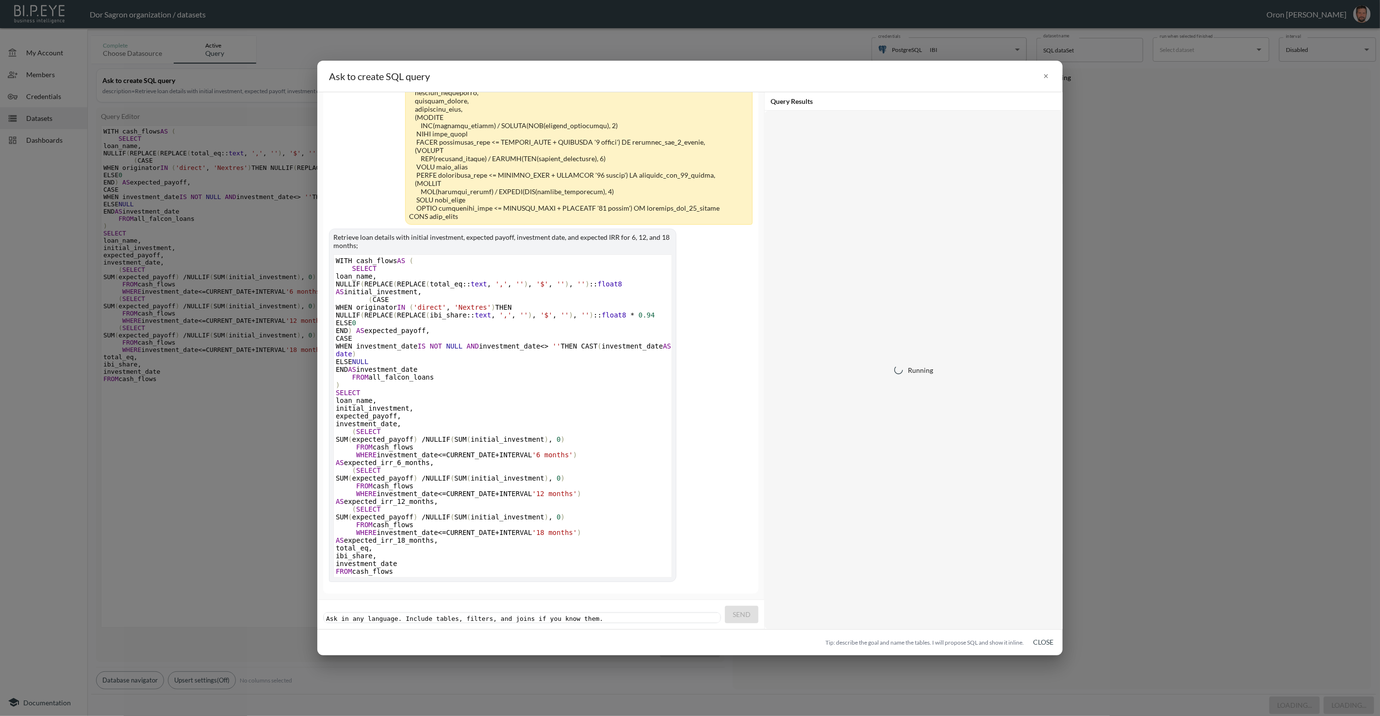
scroll to position [180, 0]
click at [453, 639] on div "{"message":"column \"total_eq\" does not exist","code":"42703"}" at bounding box center [571, 641] width 500 height 7
click at [453, 640] on div "{"message":"column \"total_eq\" does not exist","code":"42703"}" at bounding box center [571, 641] width 500 height 7
click at [481, 615] on pre "​" at bounding box center [523, 618] width 398 height 7
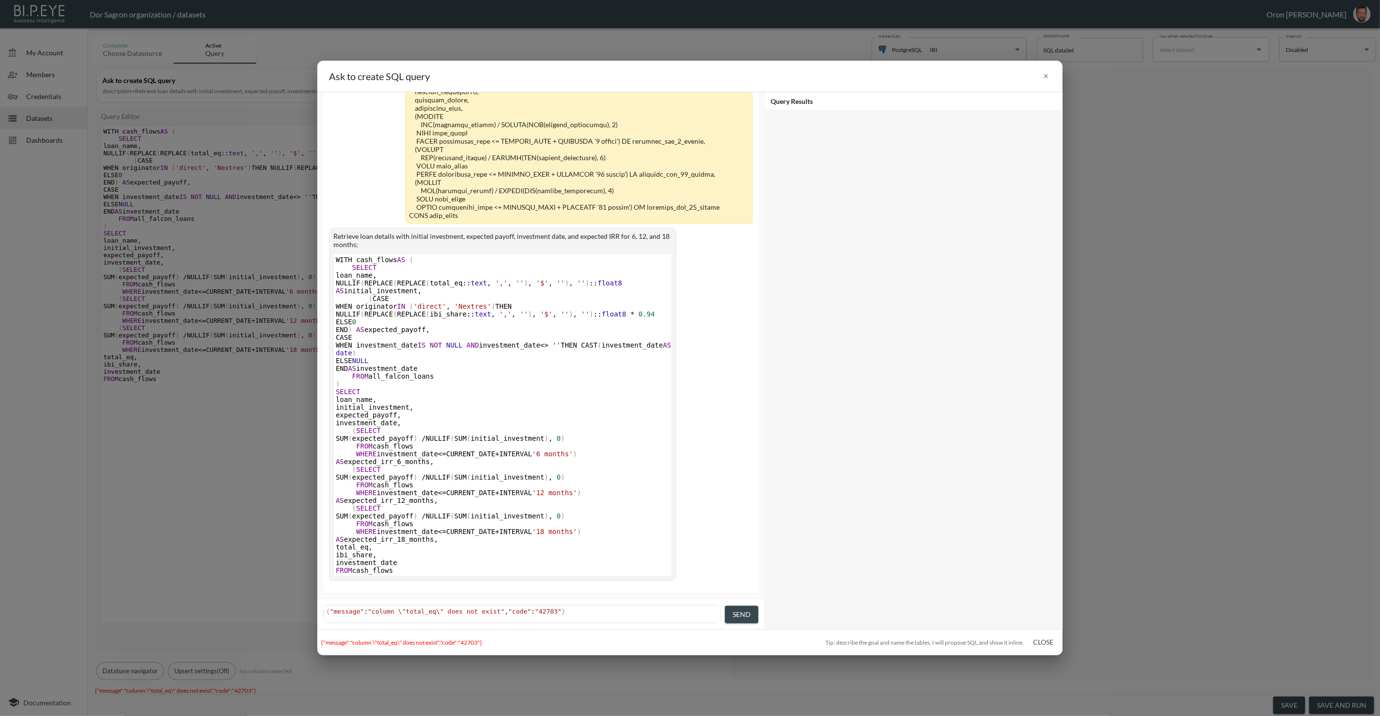
click at [689, 619] on span "Send" at bounding box center [742, 614] width 18 height 12
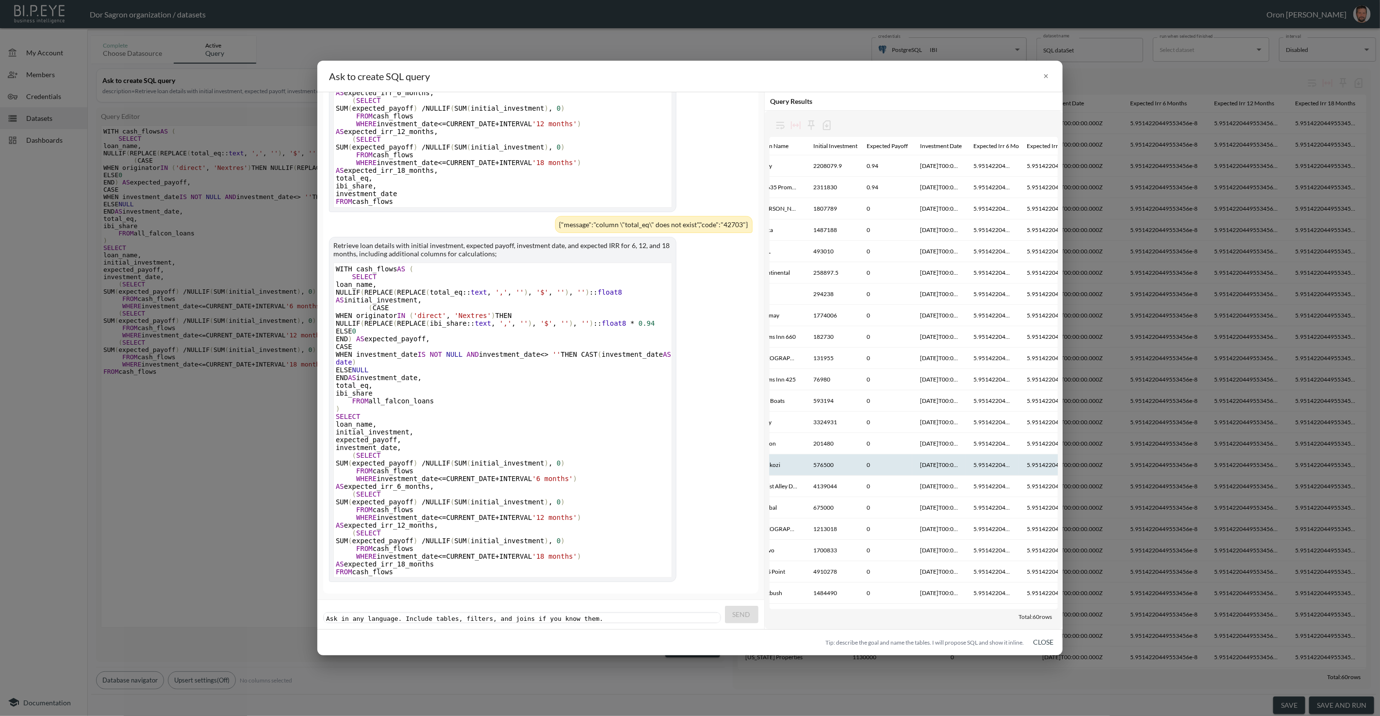
scroll to position [0, 0]
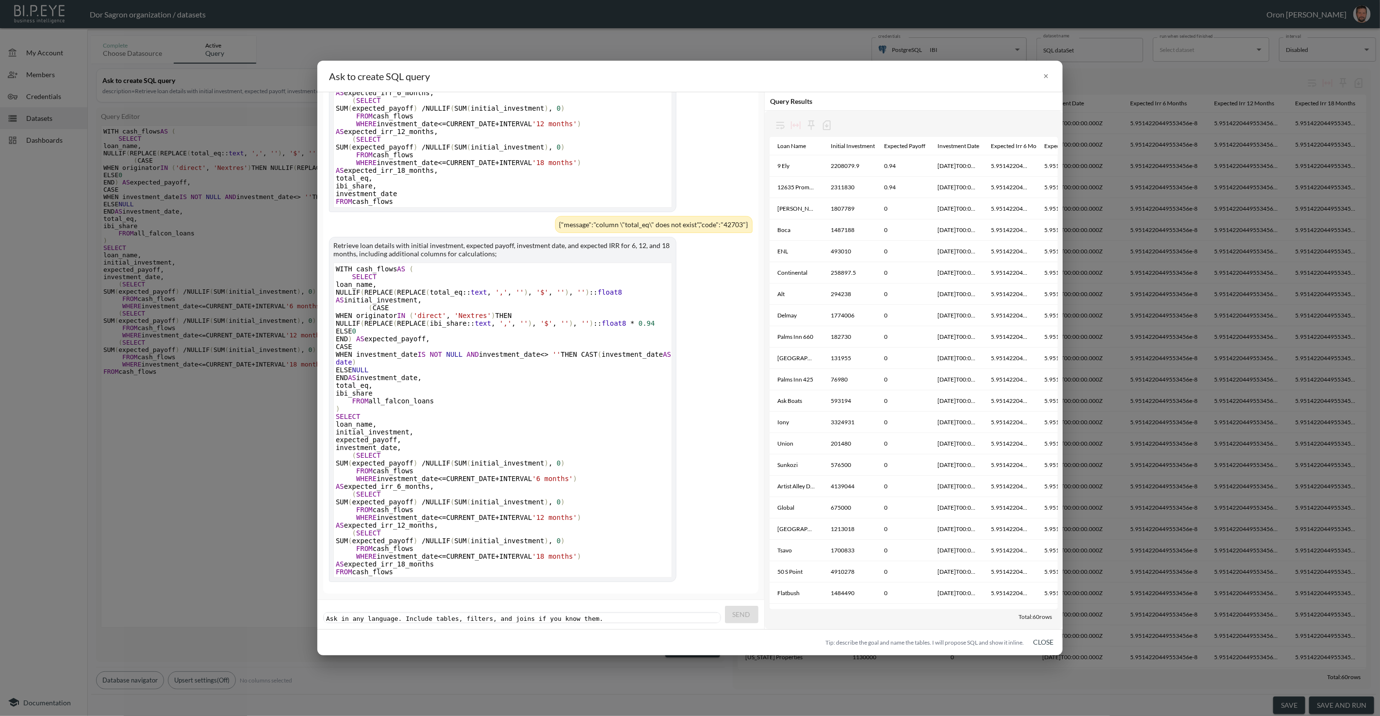
click at [689, 641] on button "Close" at bounding box center [1043, 642] width 31 height 18
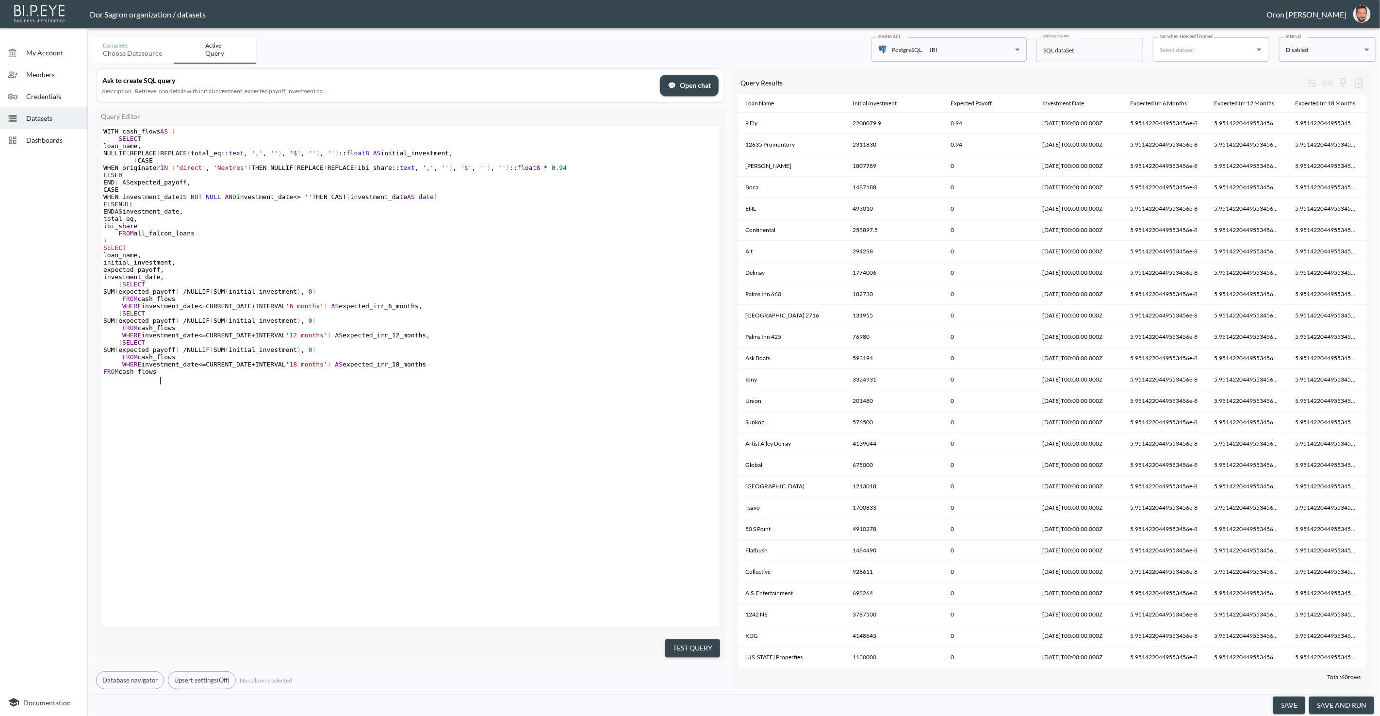
click at [653, 439] on div "x WITH cash_flows AS ( SELECT loan_name , NULLIF ( REPLACE ( REPLACE ( total_eq…" at bounding box center [422, 388] width 642 height 525
type textarea "WITH cash_flows AS ( SELECT loan_name, NULLIF(REPLACE(REPLACE(total_eq::text, '…"
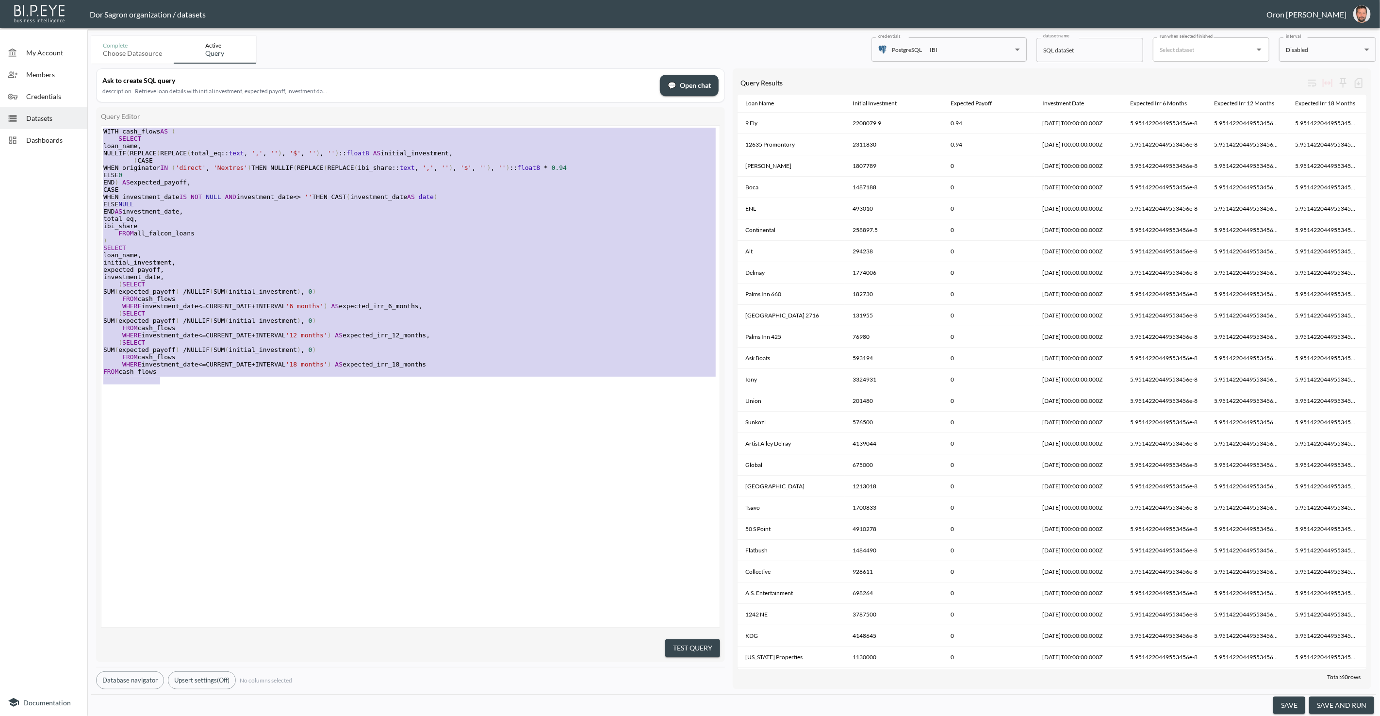
click at [423, 244] on pre ")" at bounding box center [411, 240] width 621 height 7
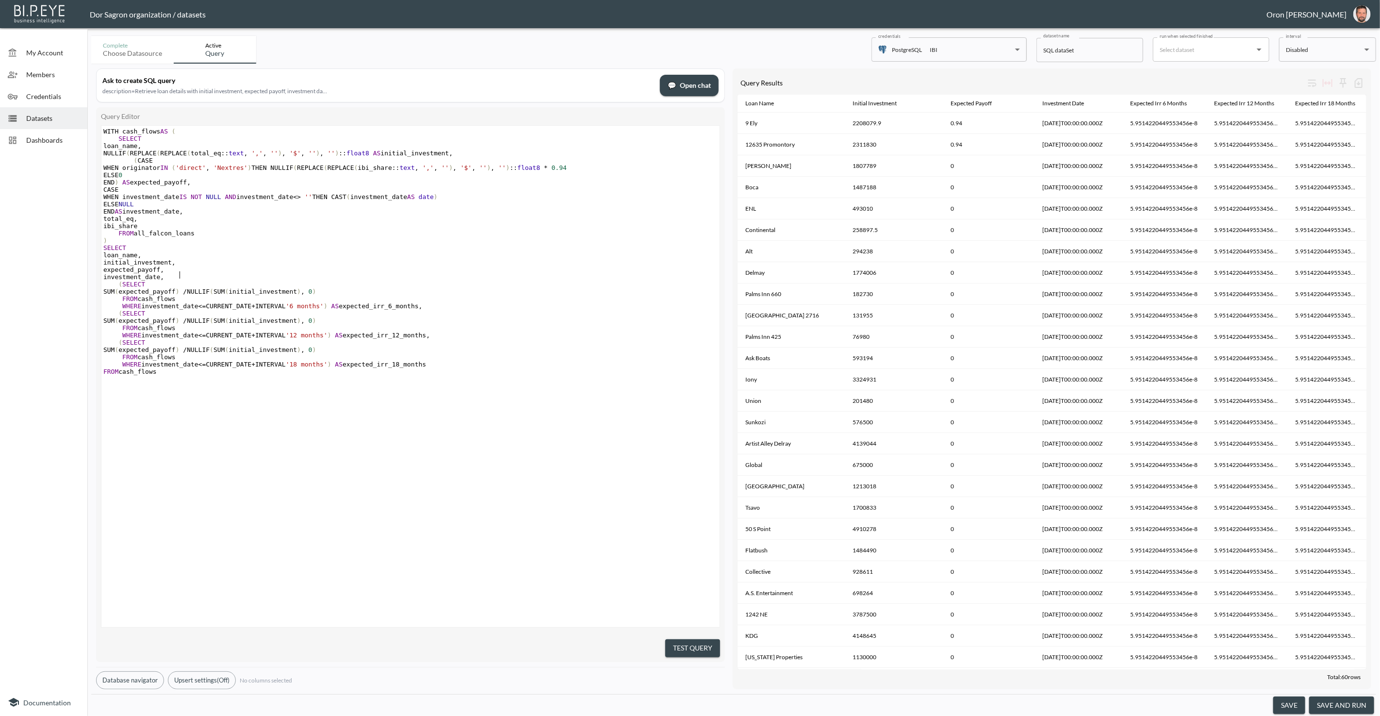
click at [398, 270] on pre "expected_payoff ," at bounding box center [411, 269] width 621 height 7
type textarea "WITH cash_flows AS ( SELECT loan_name, NULLIF(REPLACE(REPLACE(total_eq::text, '…"
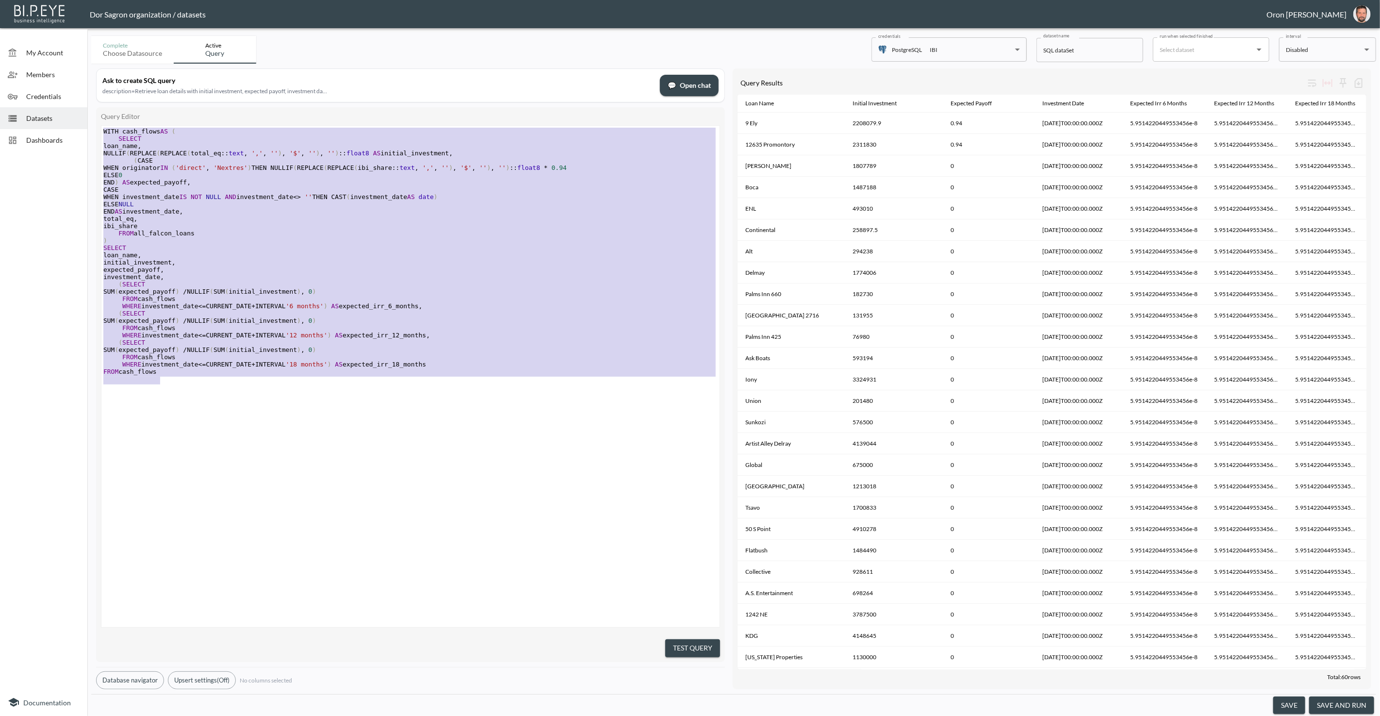
click at [425, 176] on pre "ELSE 0" at bounding box center [411, 174] width 621 height 7
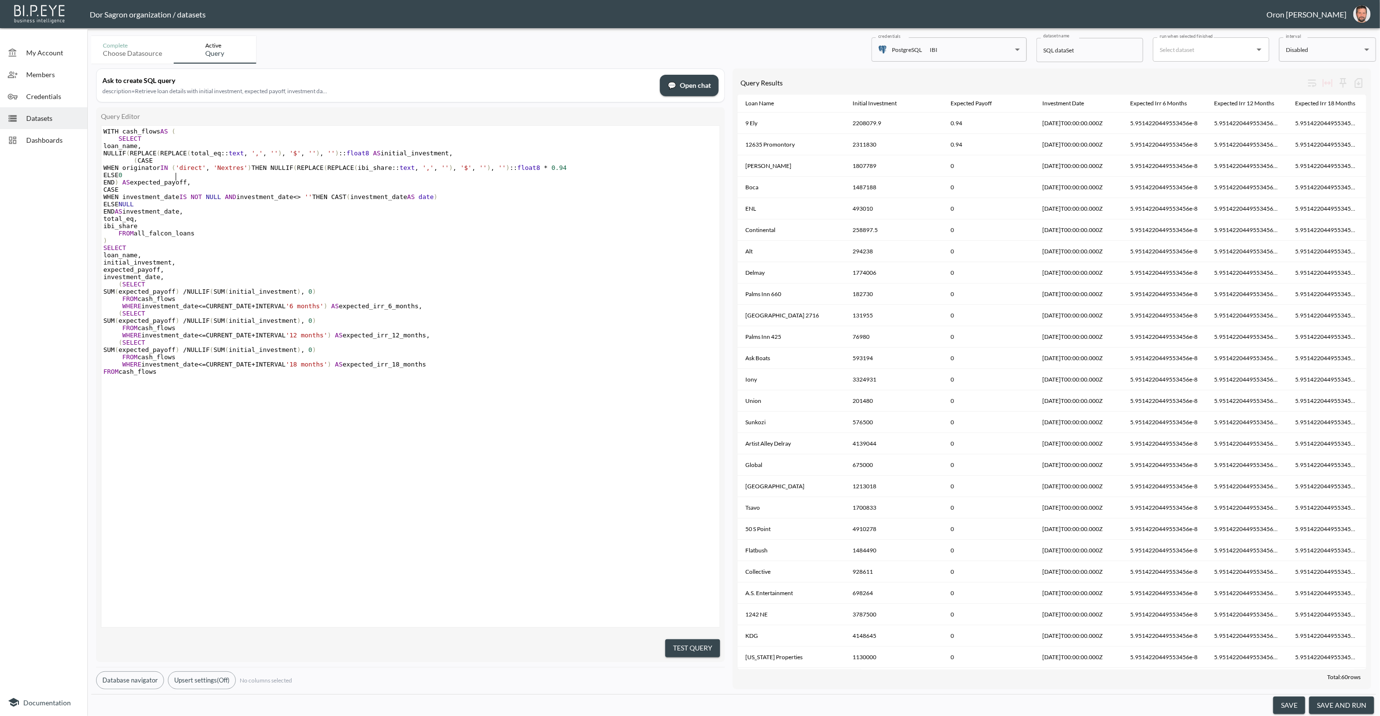
type textarea "WITH cash_flows AS ( SELECT loan_name, NULLIF(REPLACE(REPLACE(total_eq::text, '…"
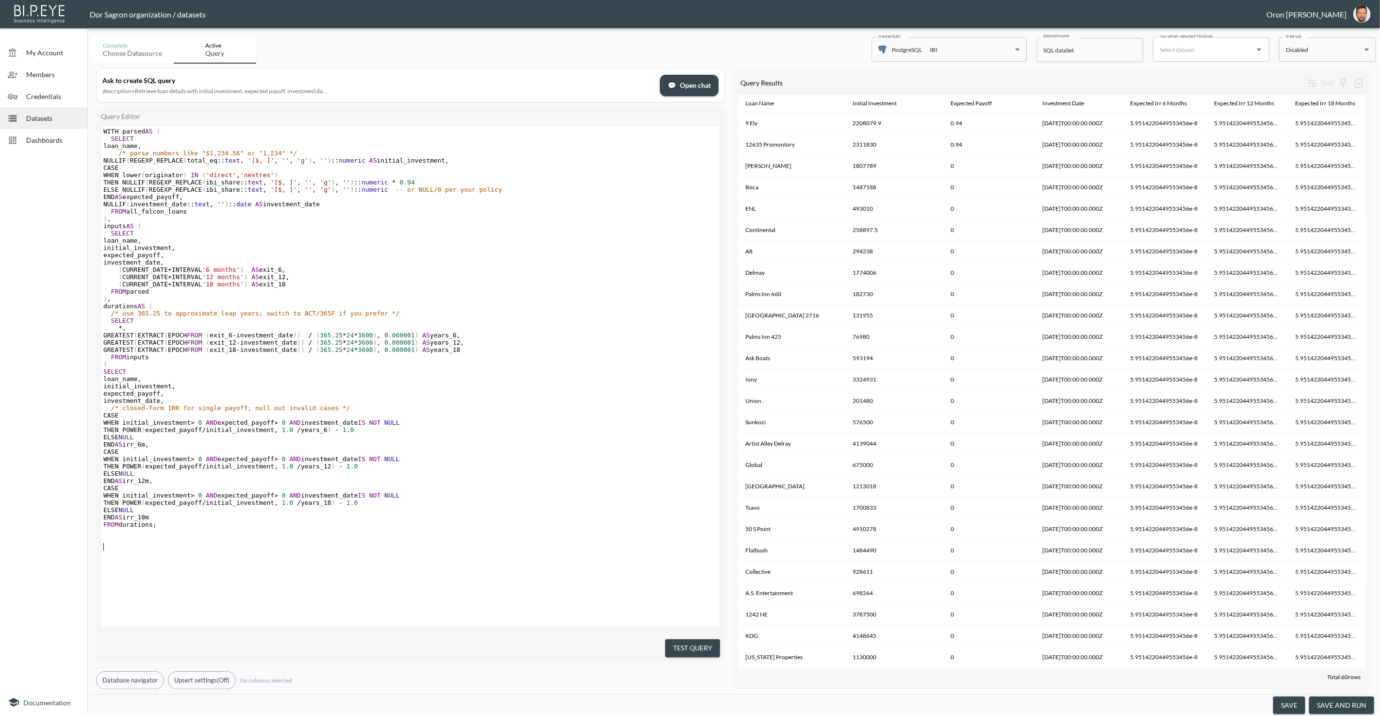
click at [687, 639] on button "Test Query" at bounding box center [692, 648] width 55 height 18
click at [689, 703] on button "save and run" at bounding box center [1341, 705] width 65 height 18
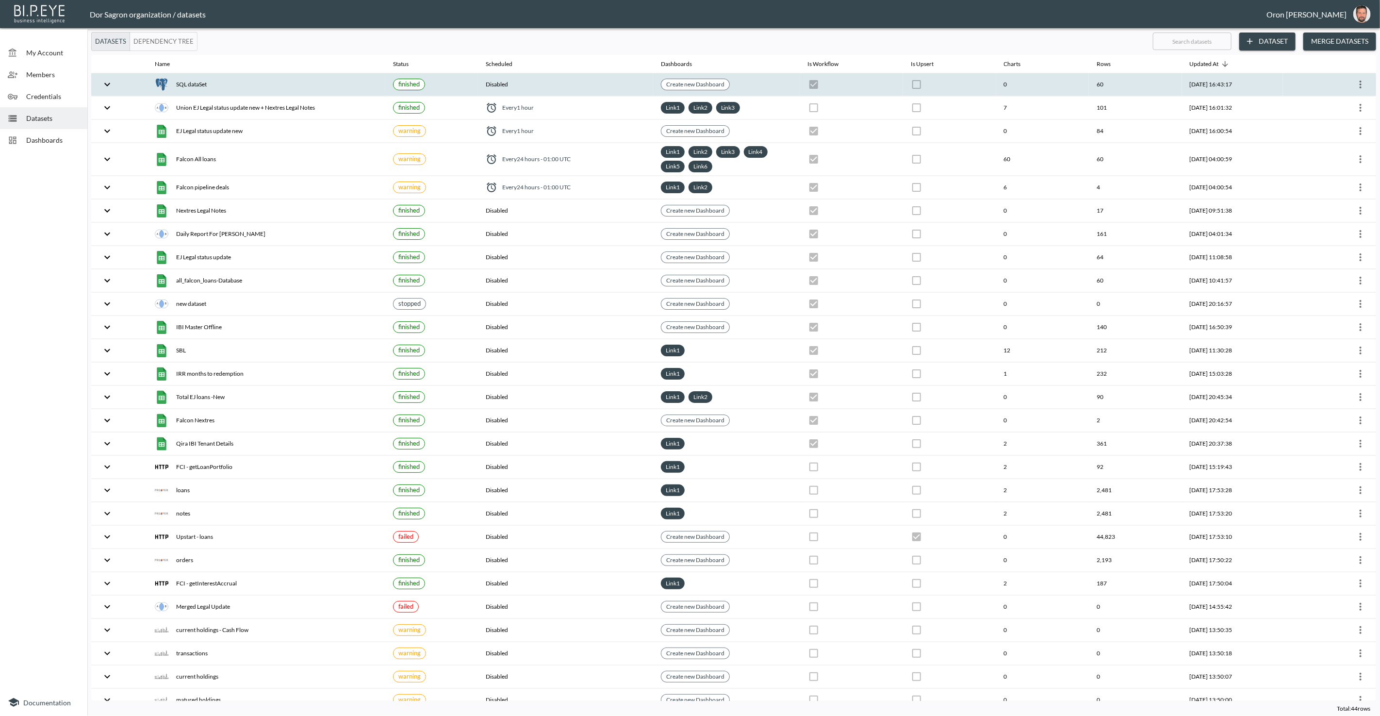
click at [583, 80] on th "Disabled" at bounding box center [565, 84] width 175 height 23
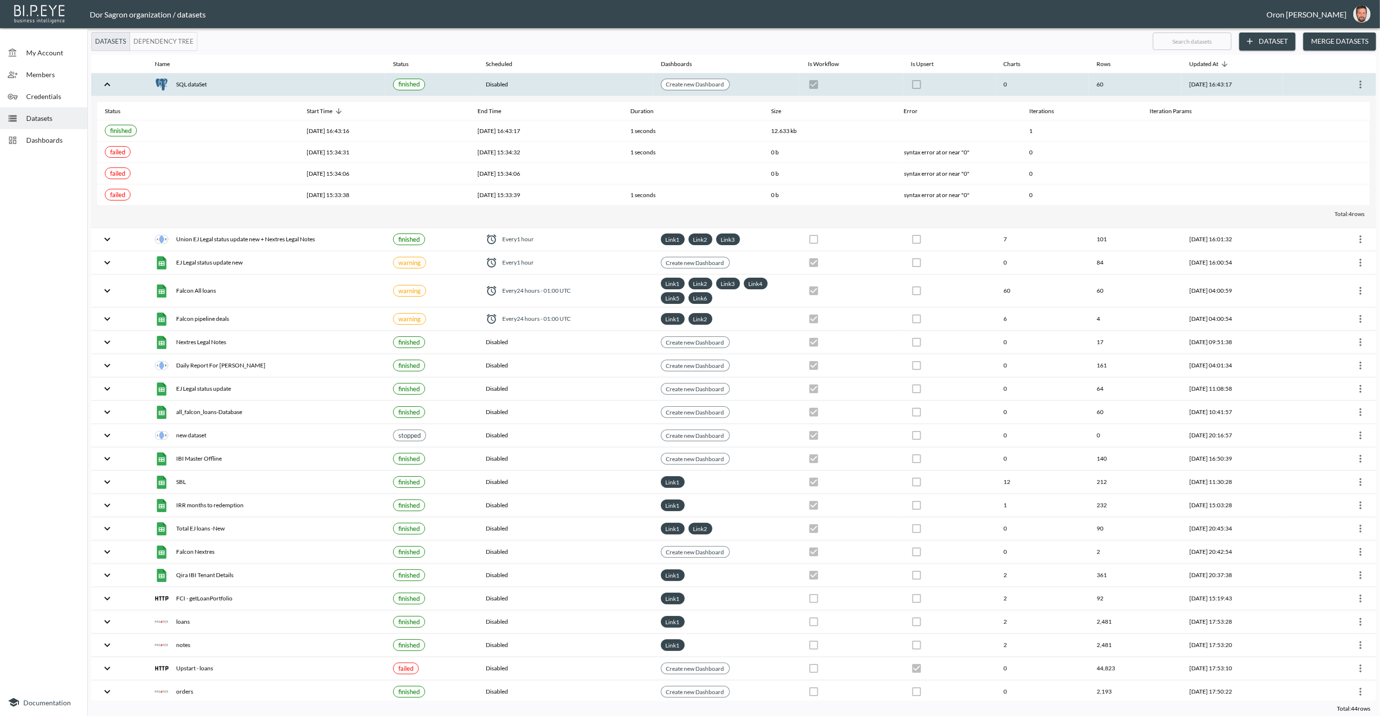
click at [689, 82] on icon "more" at bounding box center [1361, 85] width 12 height 12
click at [689, 100] on p "Edit Data Pipeline" at bounding box center [1331, 103] width 60 height 12
